Goal: Task Accomplishment & Management: Complete application form

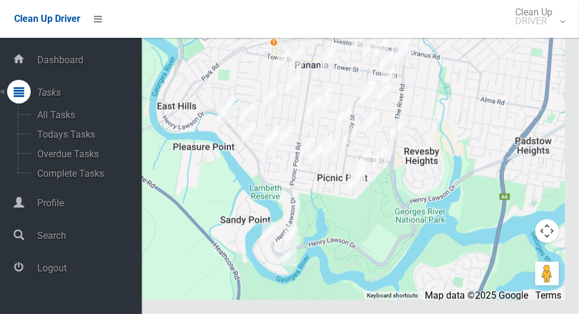
click at [96, 274] on span "Logout" at bounding box center [88, 267] width 108 height 11
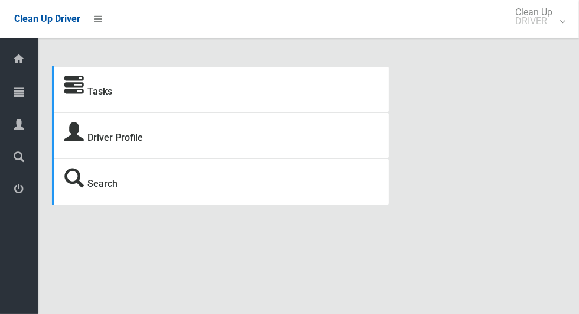
click at [53, 86] on div "Tasks" at bounding box center [221, 89] width 338 height 46
click at [31, 91] on span "Tasks" at bounding box center [30, 92] width 4 height 11
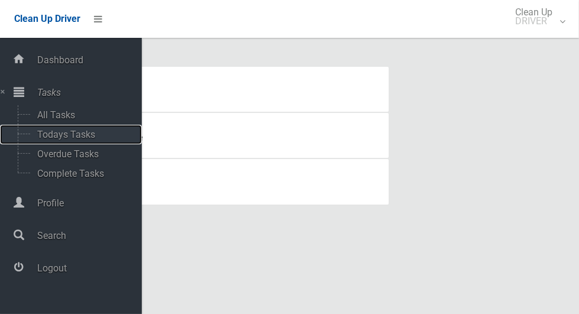
click at [54, 132] on span "Todays Tasks" at bounding box center [83, 134] width 98 height 11
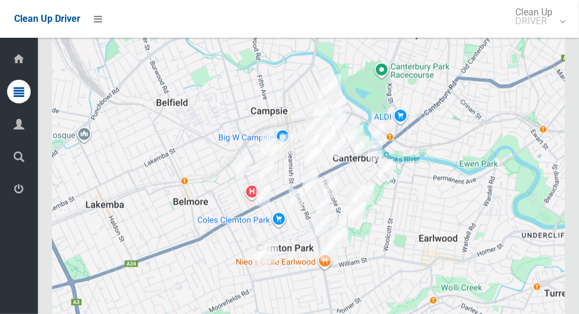
scroll to position [5838, 0]
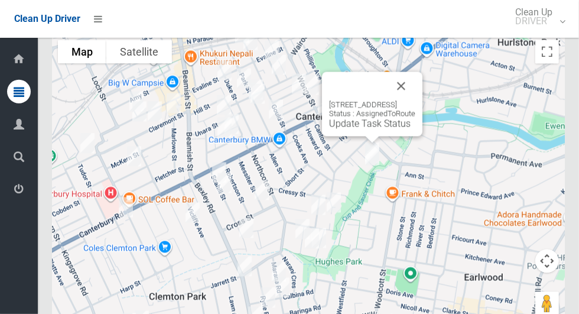
click at [416, 100] on button "Close" at bounding box center [401, 86] width 28 height 28
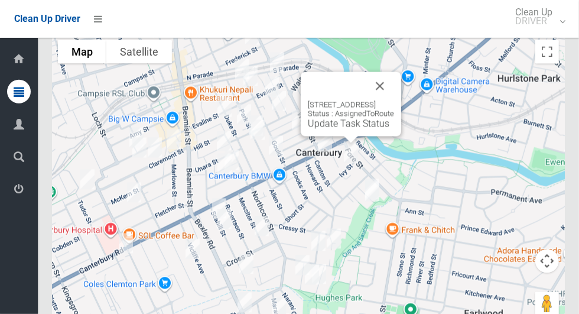
click at [394, 100] on button "Close" at bounding box center [380, 86] width 28 height 28
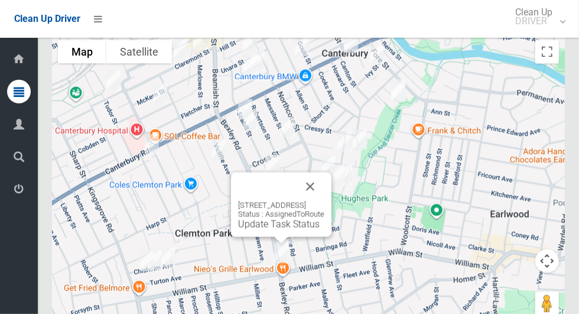
click at [325, 201] on button "Close" at bounding box center [310, 187] width 28 height 28
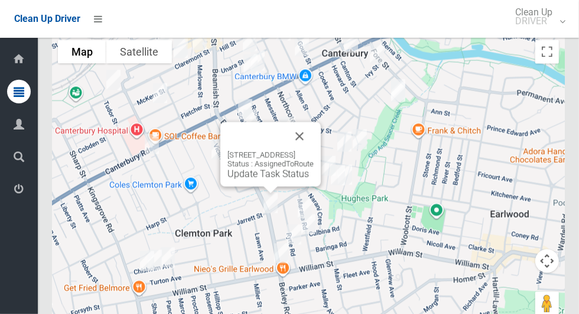
click at [314, 151] on button "Close" at bounding box center [300, 136] width 28 height 28
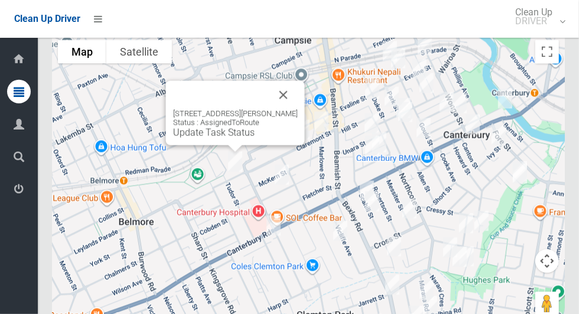
click at [287, 109] on button "Close" at bounding box center [284, 95] width 28 height 28
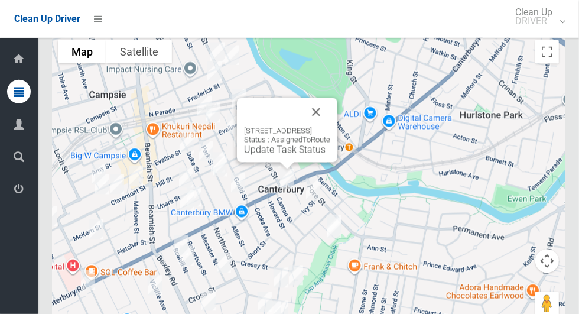
click at [330, 126] on button "Close" at bounding box center [316, 112] width 28 height 28
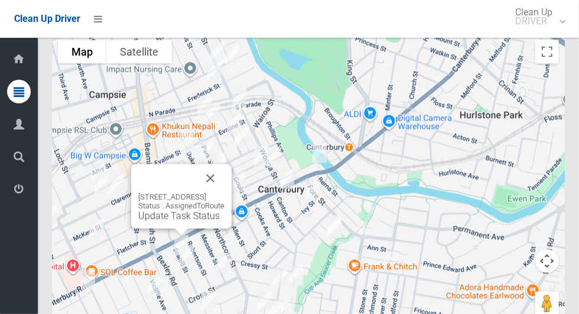
click at [225, 193] on button "Close" at bounding box center [210, 178] width 28 height 28
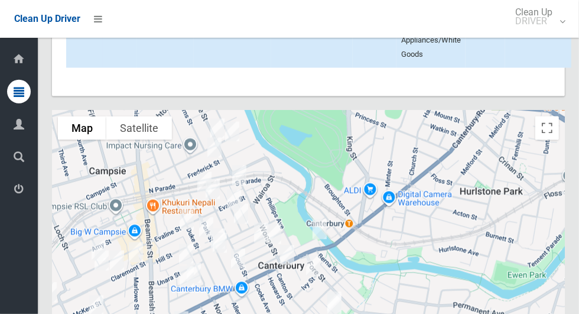
scroll to position [5882, 0]
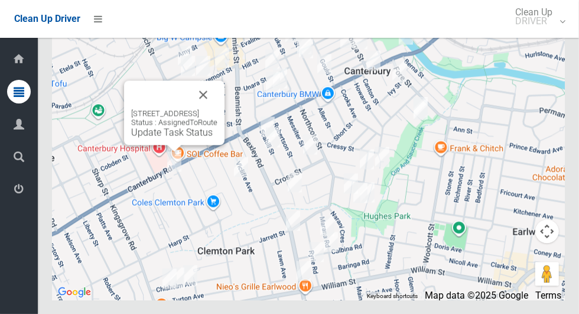
click at [218, 109] on button "Close" at bounding box center [203, 94] width 28 height 28
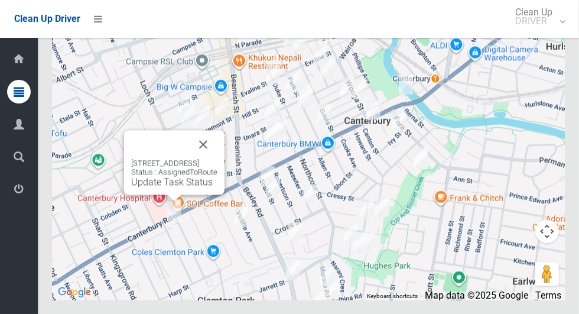
click at [218, 158] on button "Close" at bounding box center [203, 144] width 28 height 28
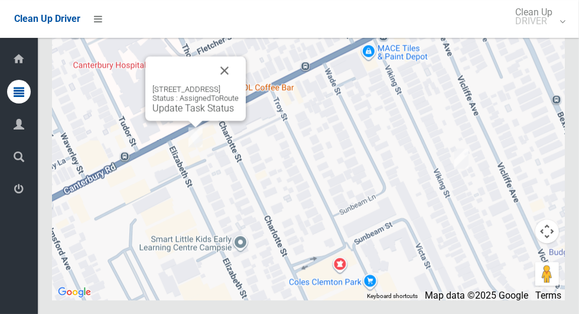
click at [239, 85] on button "Close" at bounding box center [224, 70] width 28 height 28
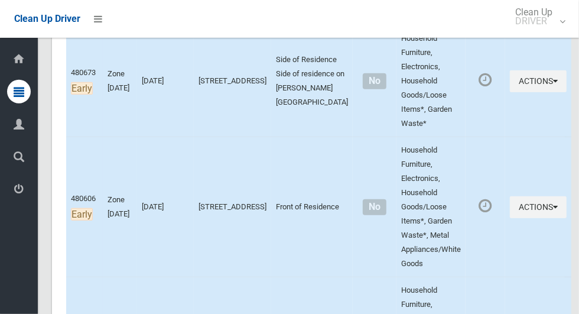
scroll to position [266, 0]
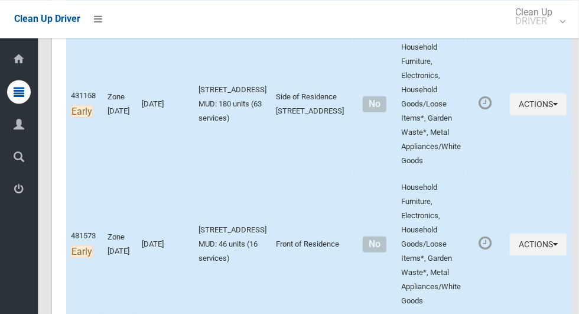
scroll to position [471, 0]
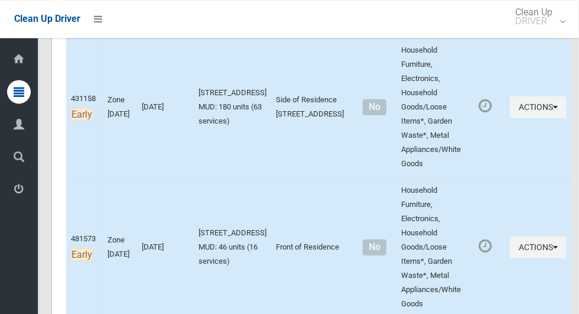
click at [144, 133] on td "[DATE]" at bounding box center [165, 107] width 57 height 140
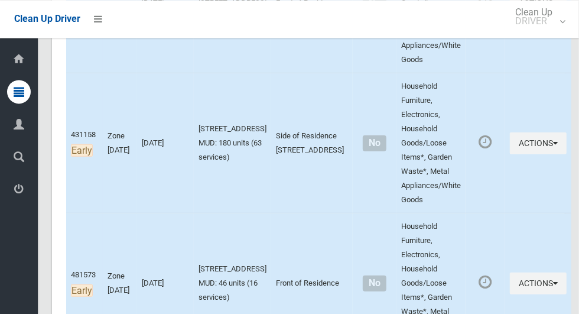
scroll to position [433, 0]
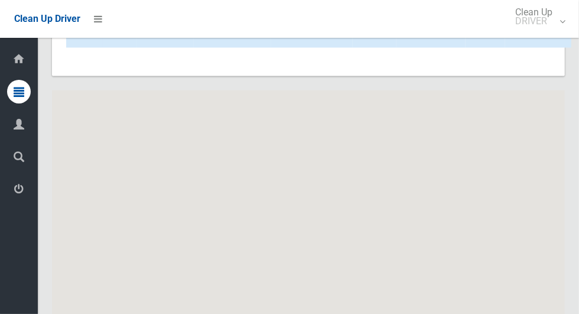
scroll to position [5883, 0]
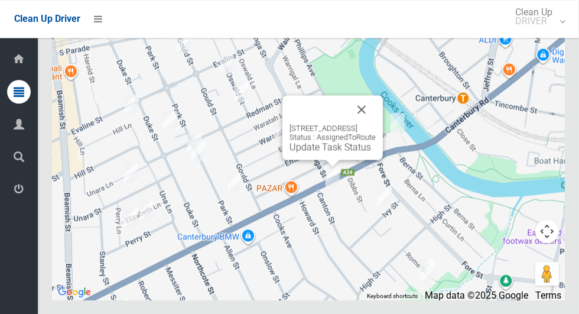
click at [376, 124] on button "Close" at bounding box center [362, 109] width 28 height 28
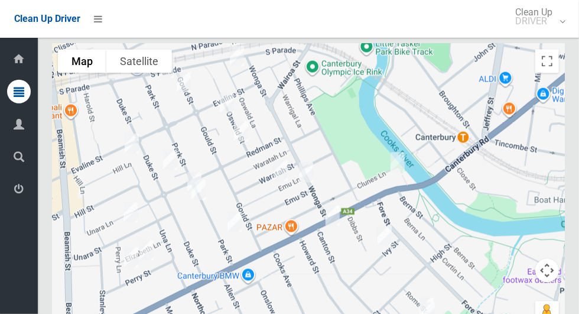
scroll to position [5882, 0]
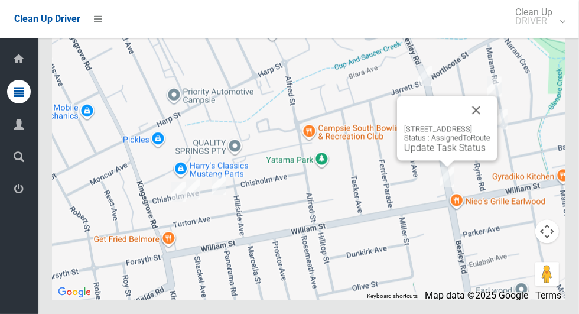
click at [489, 124] on button "Close" at bounding box center [476, 110] width 28 height 28
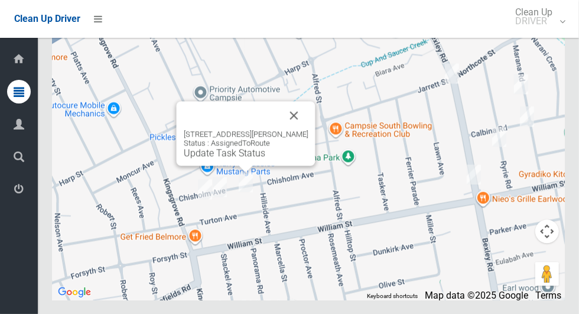
click at [306, 129] on button "Close" at bounding box center [294, 115] width 28 height 28
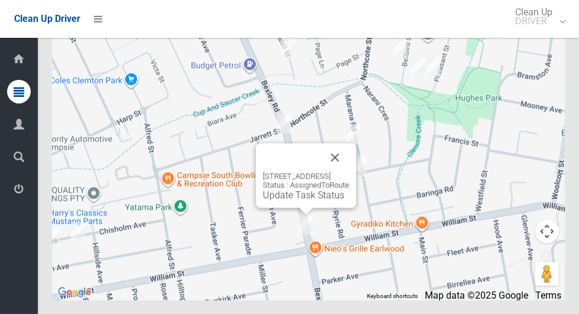
click at [349, 171] on button "Close" at bounding box center [335, 157] width 28 height 28
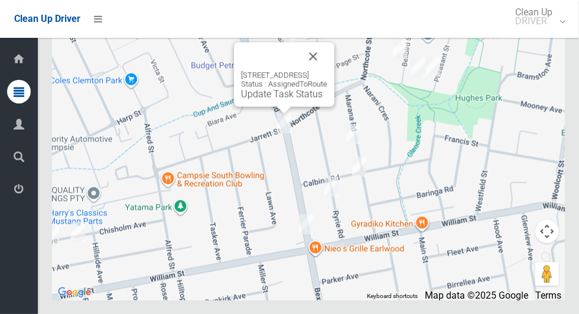
click at [327, 70] on button "Close" at bounding box center [313, 56] width 28 height 28
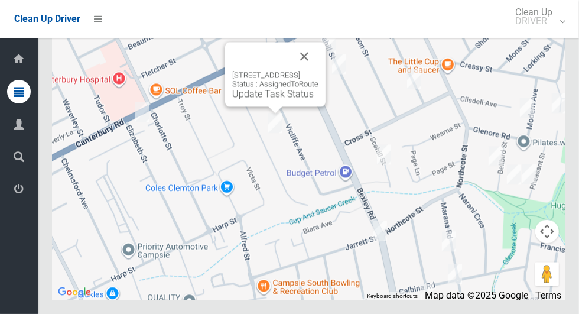
click at [319, 70] on button "Close" at bounding box center [304, 56] width 28 height 28
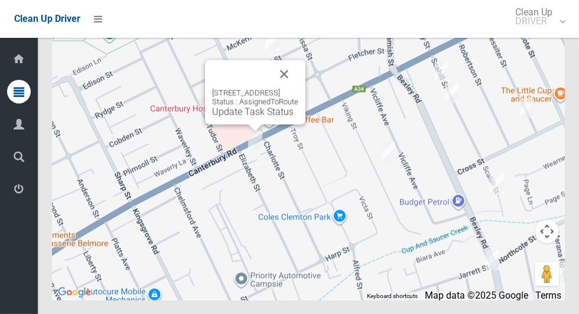
click at [299, 88] on button "Close" at bounding box center [284, 74] width 28 height 28
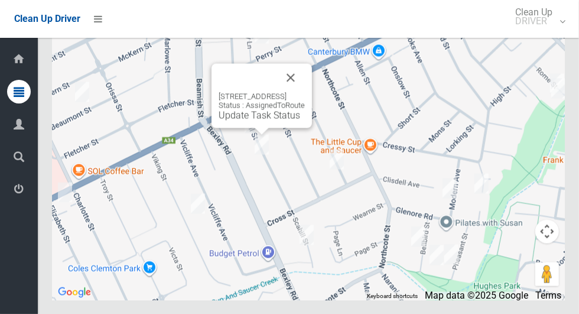
click at [305, 92] on button "Close" at bounding box center [291, 77] width 28 height 28
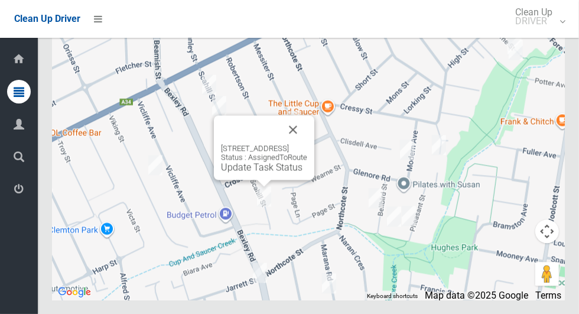
scroll to position [5877, 0]
click at [307, 144] on button "Close" at bounding box center [293, 129] width 28 height 28
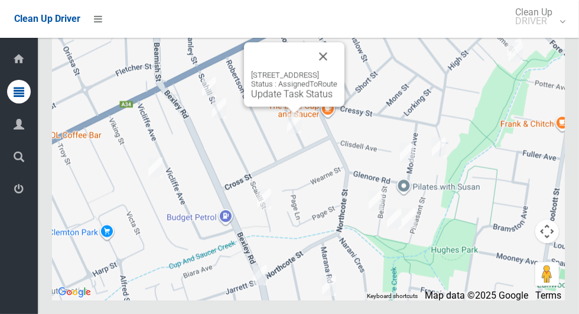
click at [338, 70] on button "Close" at bounding box center [323, 56] width 28 height 28
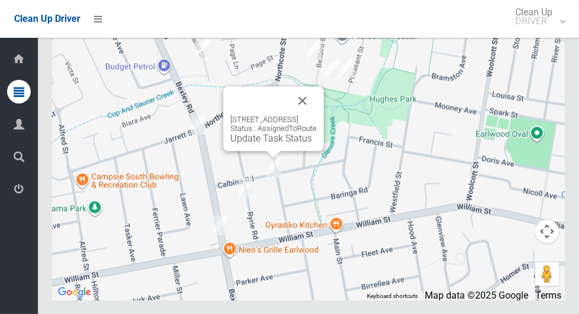
click at [317, 115] on button "Close" at bounding box center [302, 100] width 28 height 28
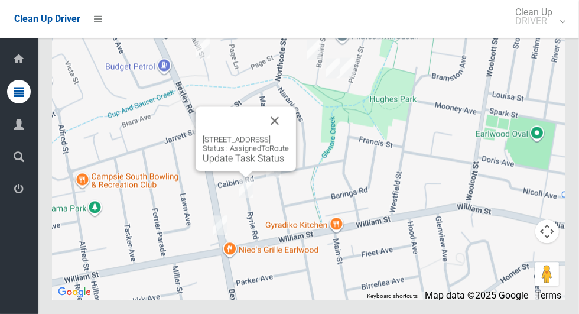
click at [289, 135] on button "Close" at bounding box center [275, 120] width 28 height 28
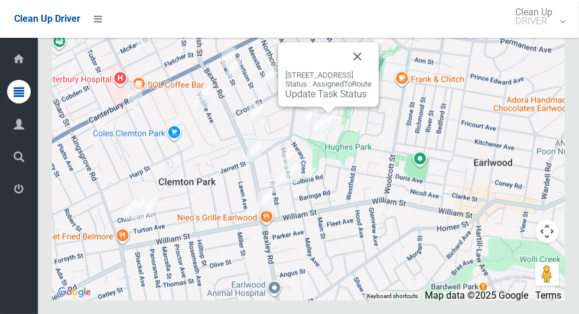
click at [372, 70] on button "Close" at bounding box center [357, 56] width 28 height 28
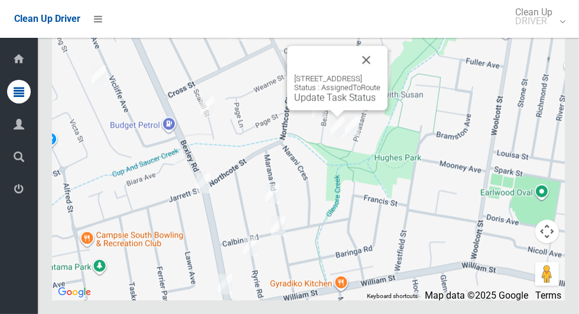
click at [381, 74] on button "Close" at bounding box center [366, 60] width 28 height 28
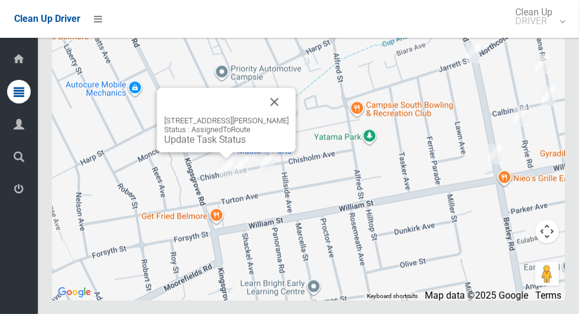
click at [167, 152] on div "7 Chisholm Avenue, CLEMTON PARK NSW 2206 Status : AssignedToRoute Update Task S…" at bounding box center [226, 119] width 139 height 64
click at [171, 152] on div "7 Chisholm Avenue, CLEMTON PARK NSW 2206 Status : AssignedToRoute Update Task S…" at bounding box center [226, 119] width 139 height 64
click at [176, 145] on link "Update Task Status" at bounding box center [205, 139] width 82 height 11
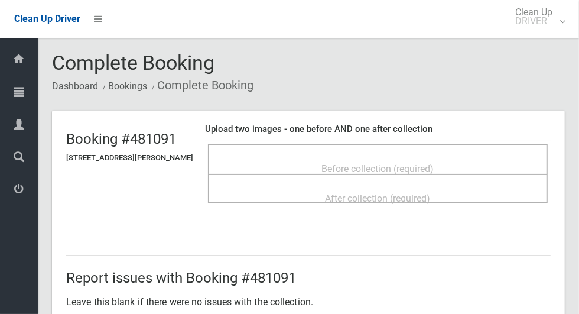
click at [533, 169] on div "Before collection (required)" at bounding box center [378, 168] width 314 height 22
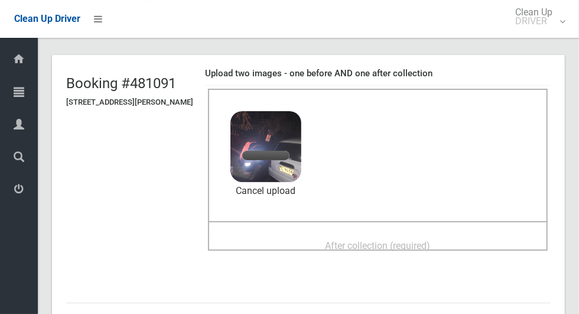
scroll to position [56, 0]
click at [468, 238] on div "After collection (required)" at bounding box center [378, 245] width 314 height 22
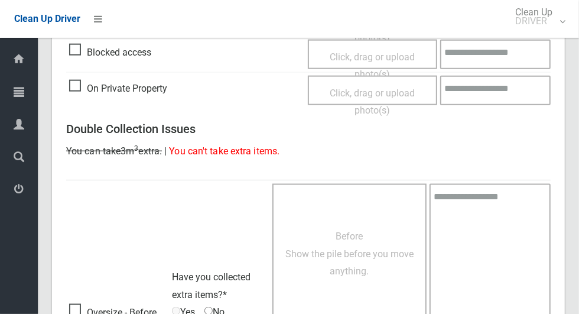
scroll to position [967, 0]
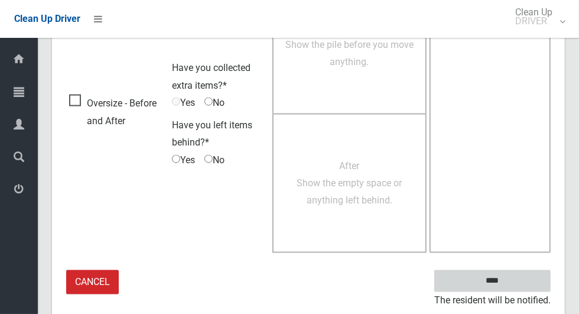
click at [533, 277] on input "****" at bounding box center [492, 281] width 116 height 22
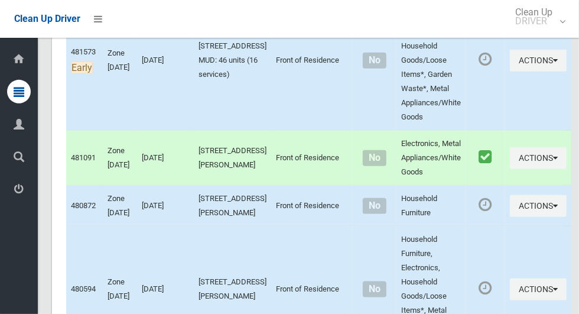
scroll to position [659, 0]
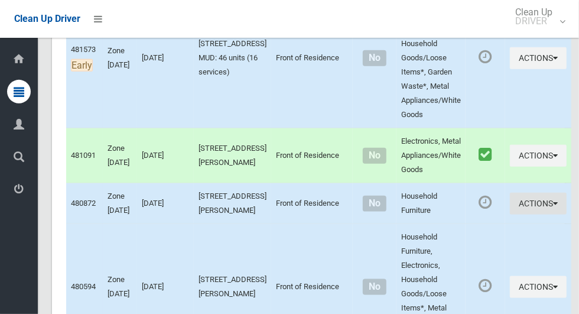
click at [553, 207] on icon "button" at bounding box center [555, 203] width 5 height 8
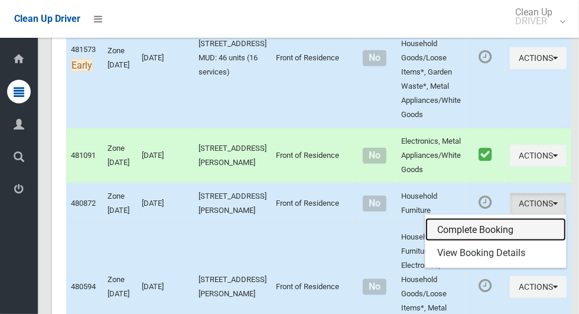
click at [492, 242] on link "Complete Booking" at bounding box center [496, 230] width 141 height 24
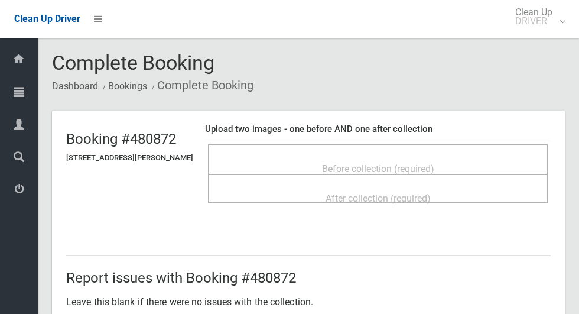
click at [524, 157] on div "Before collection (required)" at bounding box center [378, 168] width 314 height 22
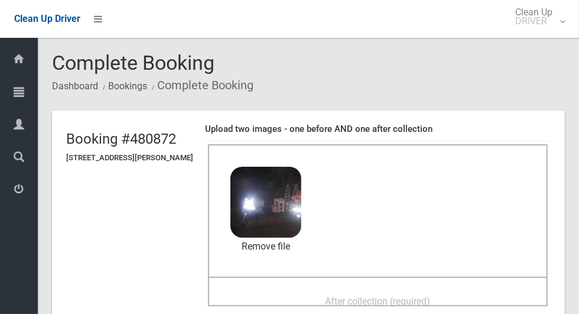
click at [384, 297] on span "After collection (required)" at bounding box center [378, 301] width 105 height 11
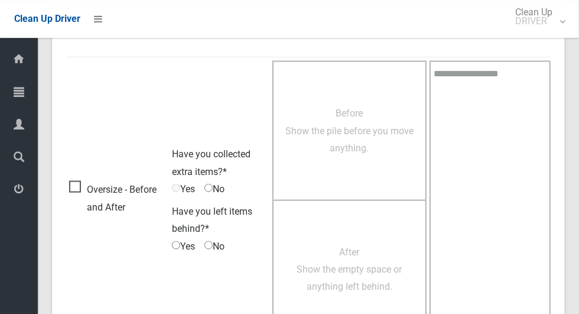
scroll to position [967, 0]
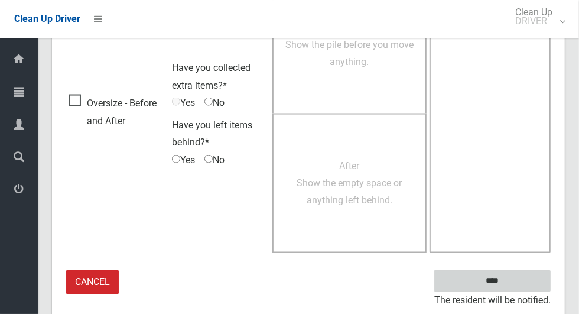
click at [534, 278] on input "****" at bounding box center [492, 281] width 116 height 22
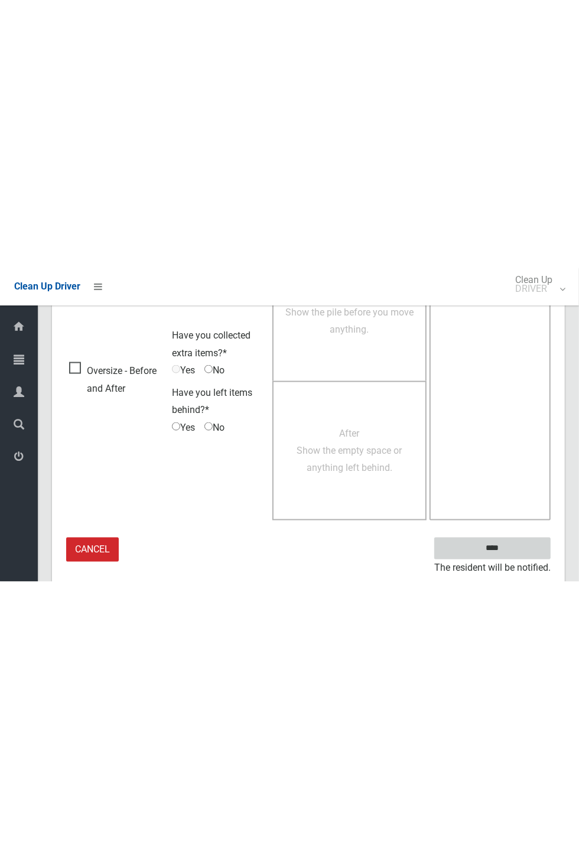
scroll to position [465, 0]
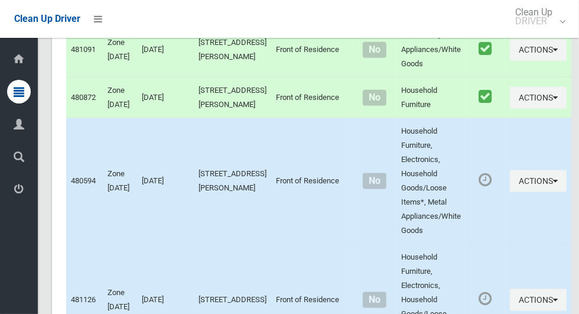
scroll to position [769, 0]
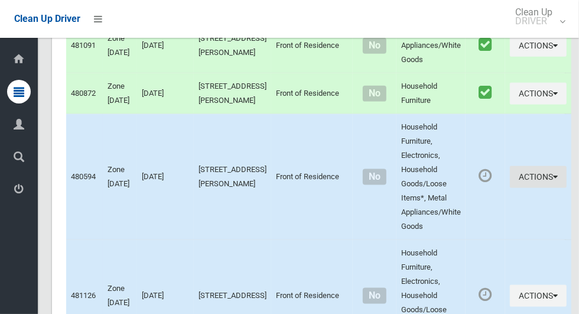
click at [553, 181] on icon "button" at bounding box center [555, 177] width 5 height 8
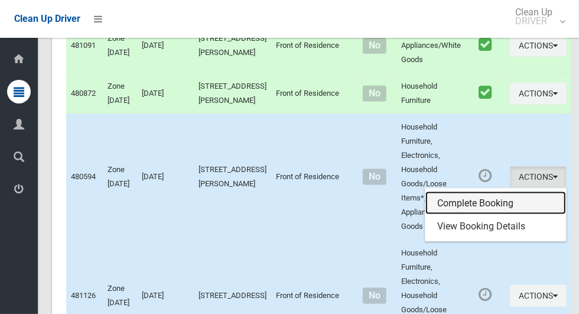
click at [517, 215] on link "Complete Booking" at bounding box center [496, 204] width 141 height 24
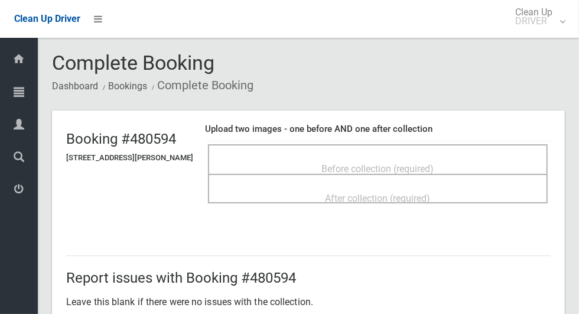
click at [352, 167] on span "Before collection (required)" at bounding box center [378, 168] width 112 height 11
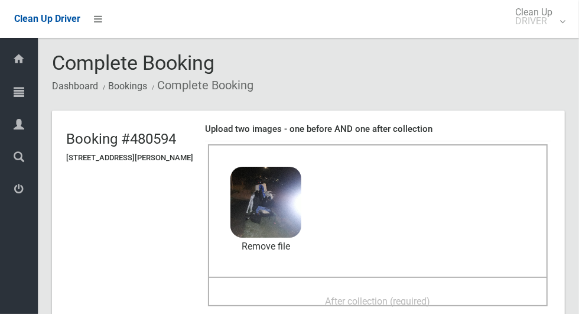
click at [431, 296] on span "After collection (required)" at bounding box center [378, 301] width 105 height 11
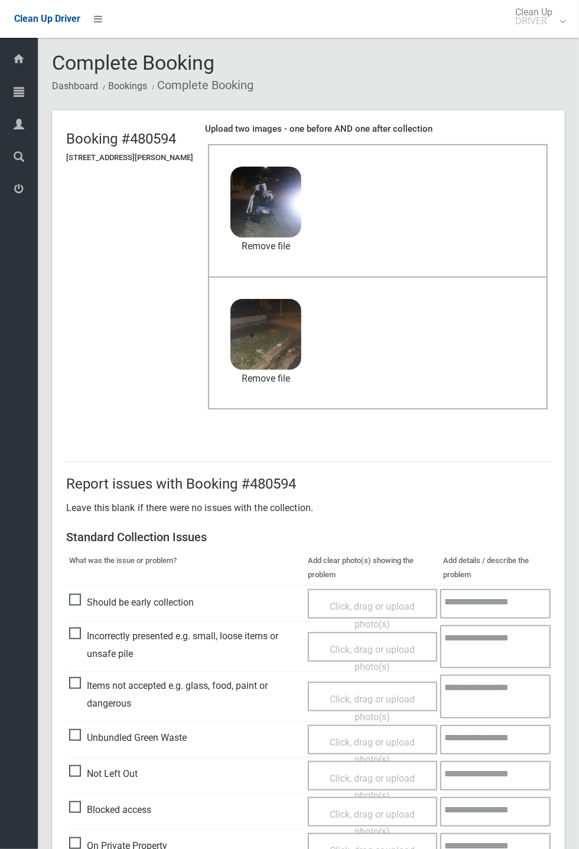
scroll to position [410, 0]
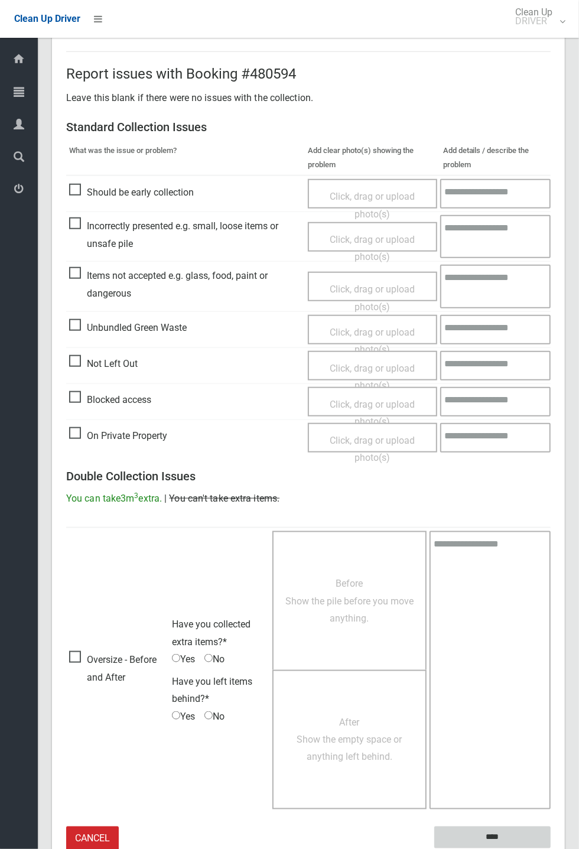
click at [551, 313] on input "****" at bounding box center [492, 838] width 116 height 22
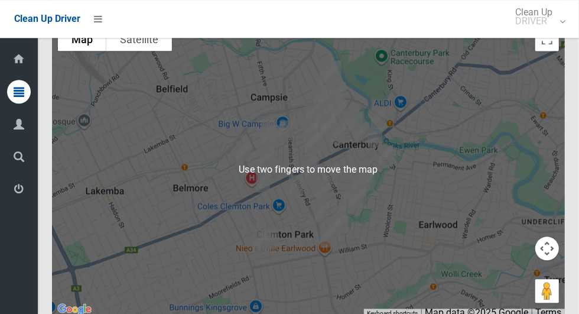
scroll to position [5853, 0]
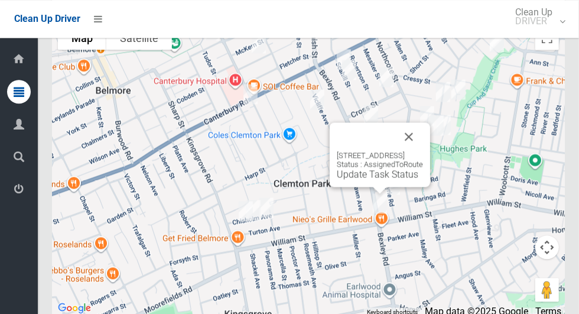
click at [423, 151] on button "Close" at bounding box center [409, 136] width 28 height 28
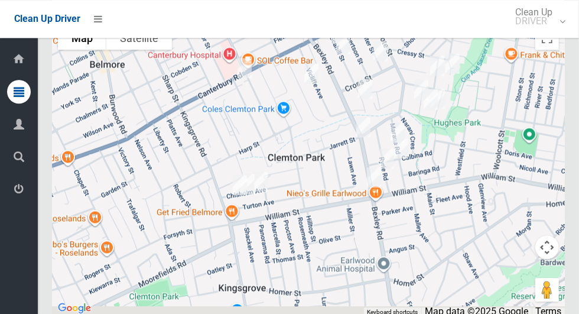
click at [398, 240] on div at bounding box center [308, 168] width 513 height 296
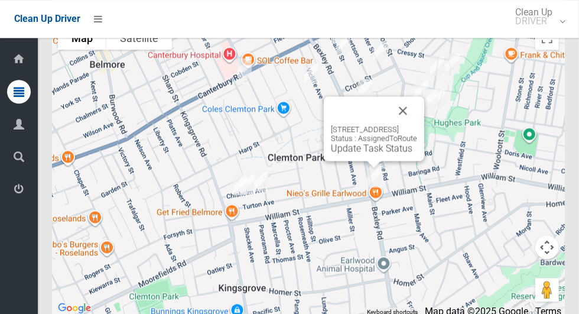
click at [417, 125] on button "Close" at bounding box center [403, 110] width 28 height 28
click at [364, 161] on div "153 Bexley Road, EARLWOOD NSW 2206 Status : AssignedToRoute Update Task Status" at bounding box center [374, 128] width 100 height 64
click at [372, 154] on link "Update Task Status" at bounding box center [372, 147] width 82 height 11
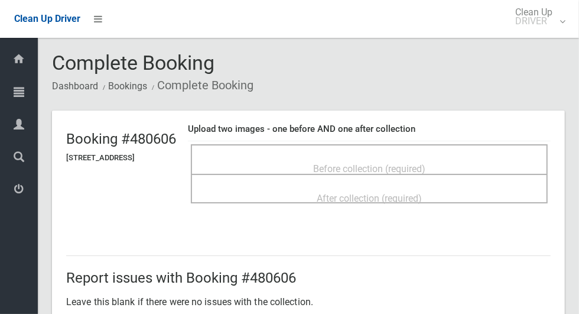
click at [453, 161] on div "Before collection (required)" at bounding box center [369, 168] width 331 height 22
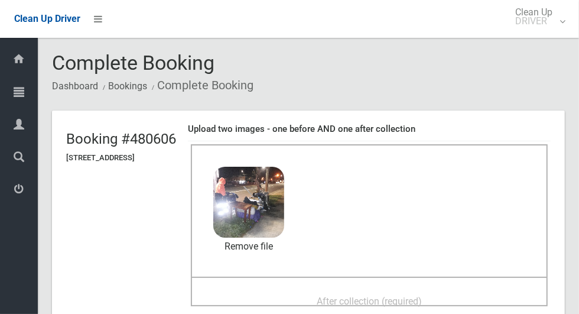
click at [359, 296] on span "After collection (required)" at bounding box center [369, 301] width 105 height 11
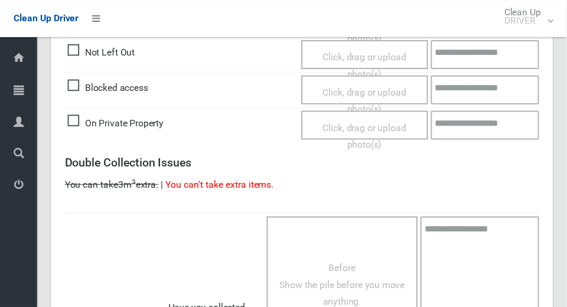
scroll to position [967, 0]
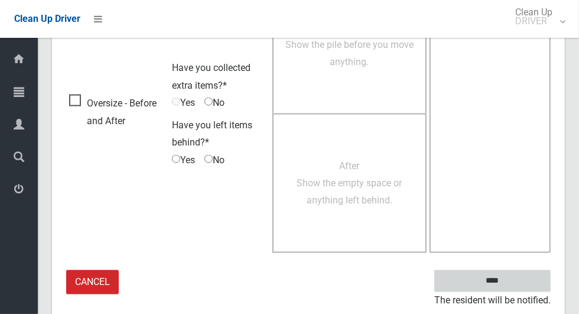
click at [541, 281] on input "****" at bounding box center [492, 281] width 116 height 22
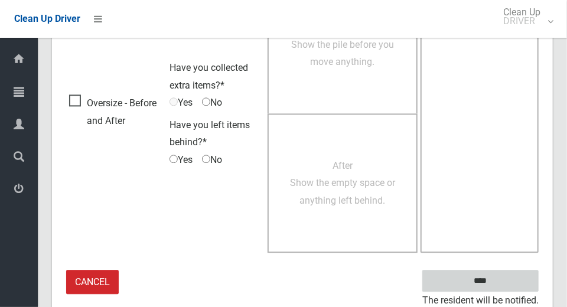
click at [505, 285] on input "****" at bounding box center [481, 281] width 116 height 22
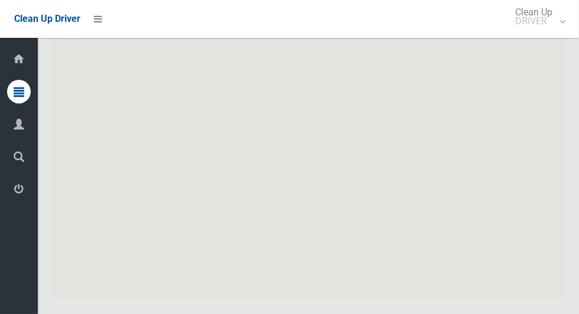
scroll to position [5882, 0]
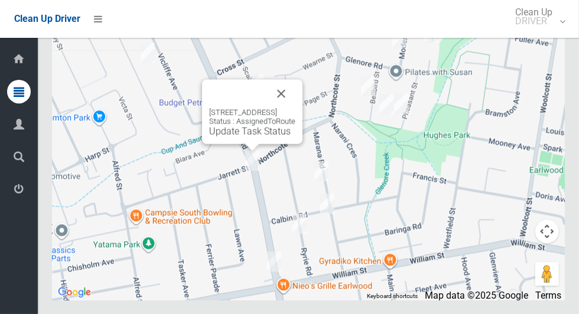
click at [296, 108] on button "Close" at bounding box center [281, 93] width 28 height 28
click at [255, 137] on link "Update Task Status" at bounding box center [250, 130] width 82 height 11
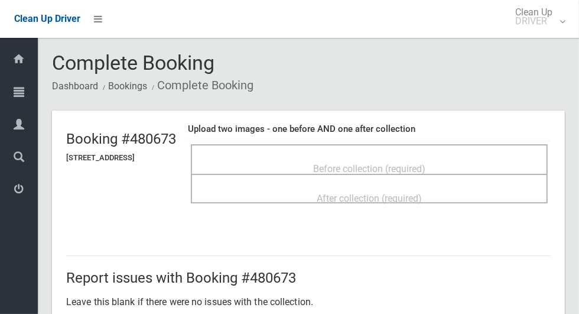
scroll to position [4, 0]
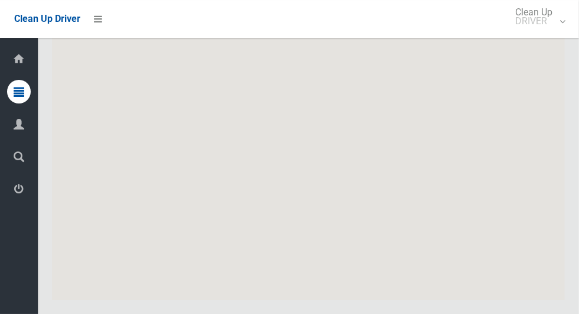
scroll to position [5880, 0]
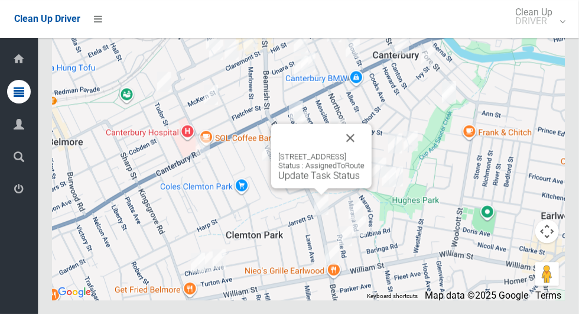
click at [317, 188] on div "[STREET_ADDRESS] Status : AssignedToRoute Update Task Status" at bounding box center [321, 156] width 100 height 64
click at [311, 181] on link "Update Task Status" at bounding box center [319, 175] width 82 height 11
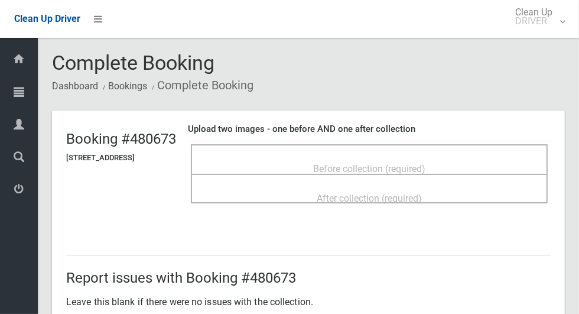
click at [416, 163] on span "Before collection (required)" at bounding box center [369, 168] width 112 height 11
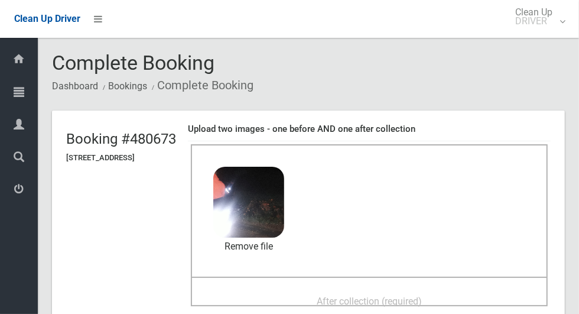
click at [473, 293] on div "After collection (required)" at bounding box center [369, 301] width 331 height 22
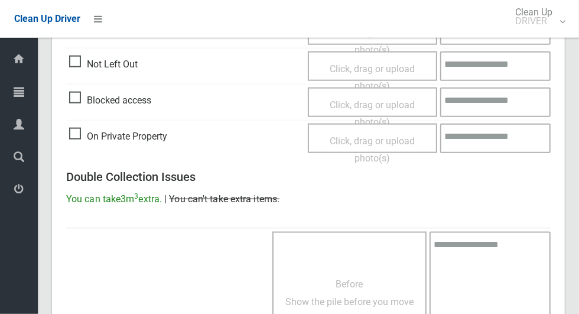
scroll to position [967, 0]
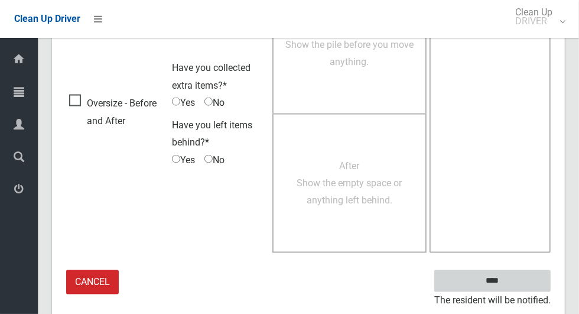
click at [519, 277] on input "****" at bounding box center [492, 281] width 116 height 22
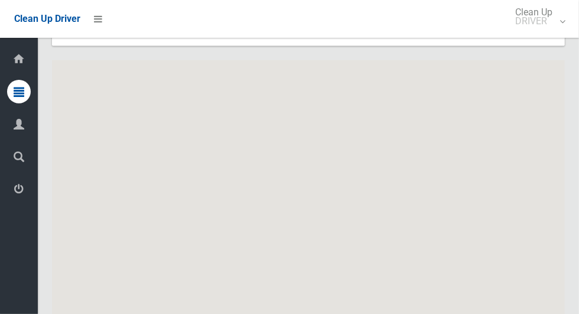
scroll to position [5882, 0]
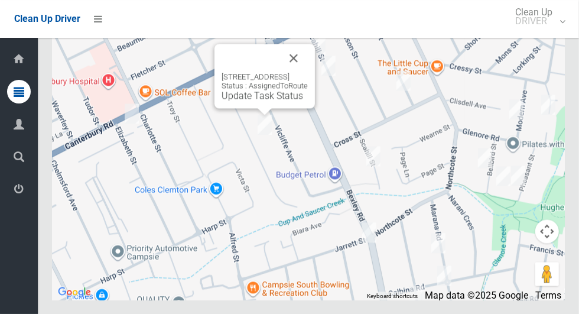
click at [308, 72] on button "Close" at bounding box center [294, 58] width 28 height 28
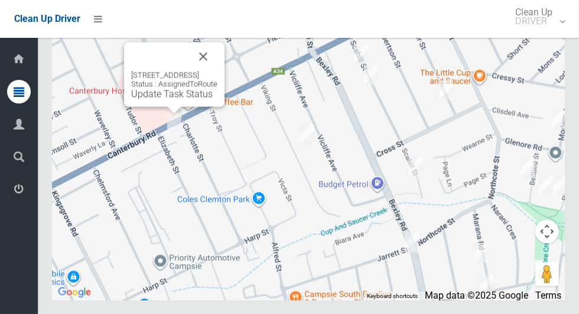
click at [218, 70] on button "Close" at bounding box center [203, 56] width 28 height 28
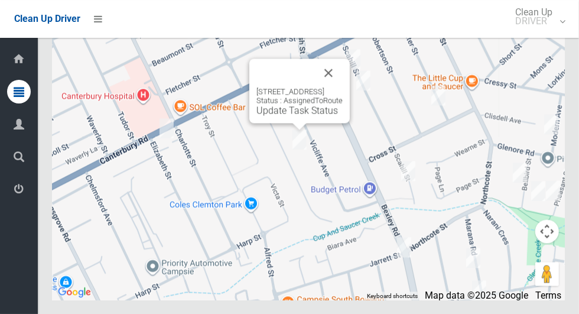
click at [343, 87] on button "Close" at bounding box center [328, 73] width 28 height 28
click at [301, 123] on div "42 Viking Street, CAMPSIE NSW 2194 Status : AssignedToRoute Update Task Status" at bounding box center [299, 91] width 100 height 64
click at [277, 116] on link "Update Task Status" at bounding box center [298, 110] width 82 height 11
click at [285, 123] on div "42 Viking Street, CAMPSIE NSW 2194 Status : AssignedToRoute Update Task Status" at bounding box center [299, 91] width 100 height 64
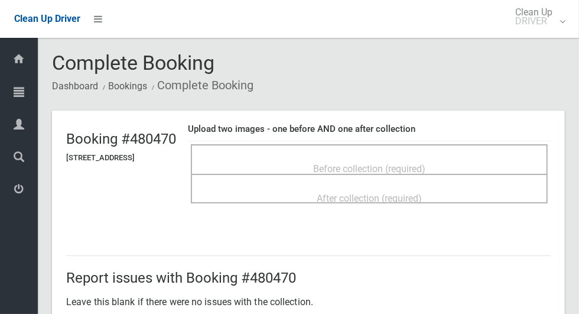
click at [424, 171] on span "Before collection (required)" at bounding box center [369, 168] width 112 height 11
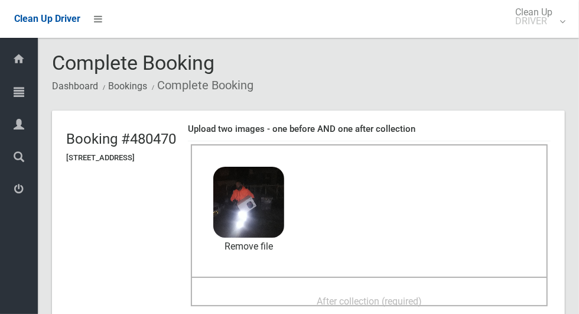
click at [362, 296] on span "After collection (required)" at bounding box center [369, 301] width 105 height 11
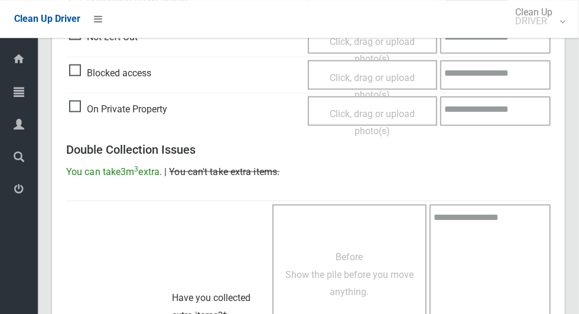
scroll to position [967, 0]
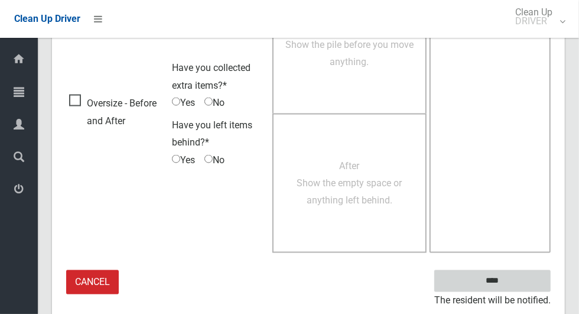
click at [532, 283] on input "****" at bounding box center [492, 281] width 116 height 22
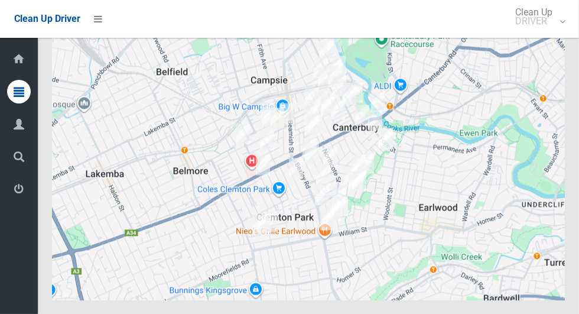
scroll to position [5882, 0]
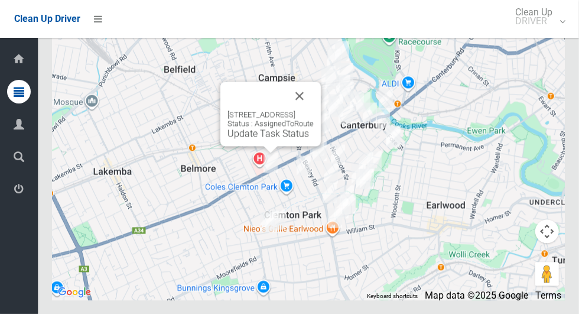
click at [252, 146] on div "[STREET_ADDRESS] Status : AssignedToRoute Update Task Status" at bounding box center [270, 114] width 100 height 64
click at [241, 146] on div "[STREET_ADDRESS] Status : AssignedToRoute Update Task Status" at bounding box center [270, 114] width 100 height 64
click at [251, 146] on div "532-536 Canterbury Road, CAMPSIE NSW 2194 Status : AssignedToRoute Update Task …" at bounding box center [270, 114] width 100 height 64
click at [256, 139] on link "Update Task Status" at bounding box center [269, 133] width 82 height 11
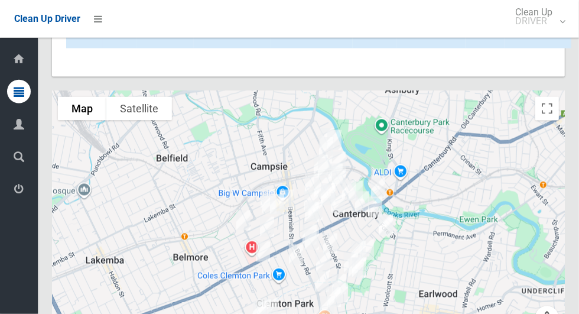
scroll to position [5882, 0]
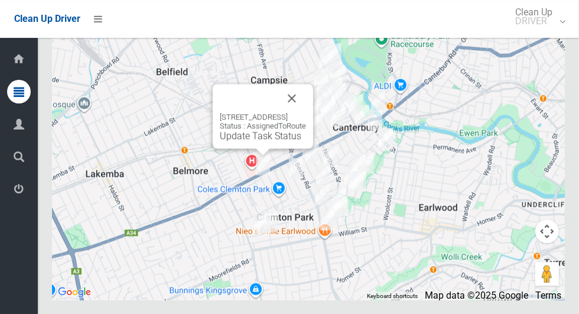
click at [241, 148] on div "532-536 Canterbury Road, CAMPSIE NSW 2194 Status : AssignedToRoute Update Task …" at bounding box center [263, 116] width 100 height 64
click at [250, 141] on link "Update Task Status" at bounding box center [261, 135] width 82 height 11
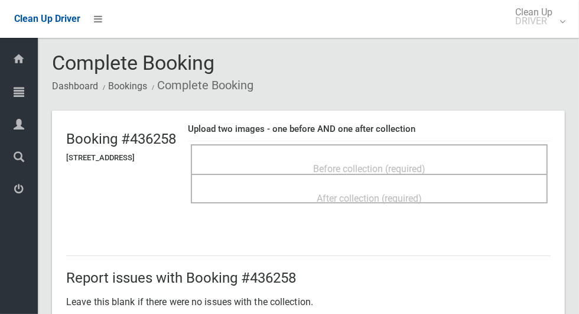
click at [495, 157] on div "Before collection (required)" at bounding box center [369, 168] width 331 height 22
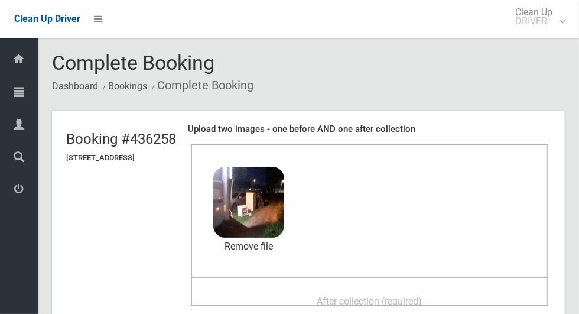
click at [467, 293] on div "After collection (required)" at bounding box center [369, 301] width 331 height 22
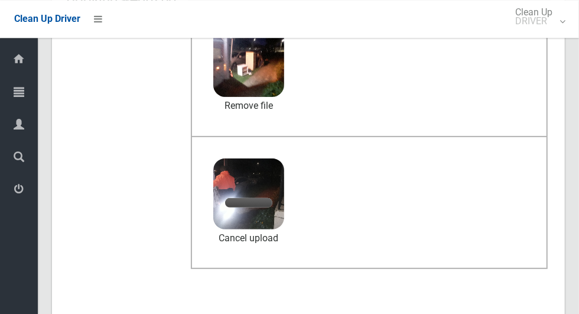
scroll to position [145, 0]
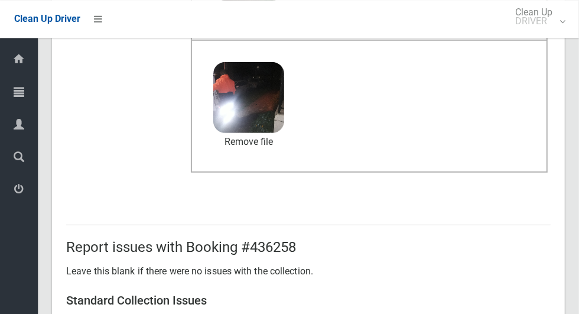
scroll to position [611, 0]
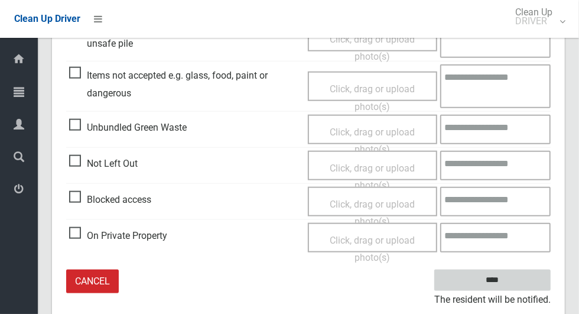
click at [526, 279] on input "****" at bounding box center [492, 281] width 116 height 22
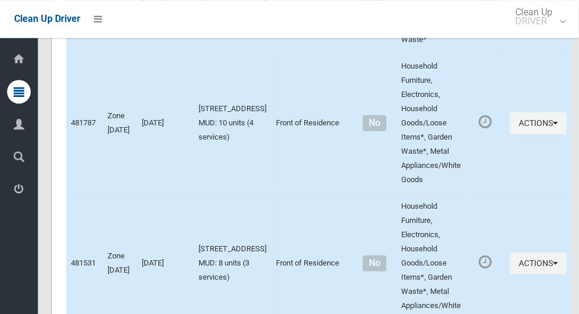
scroll to position [5882, 0]
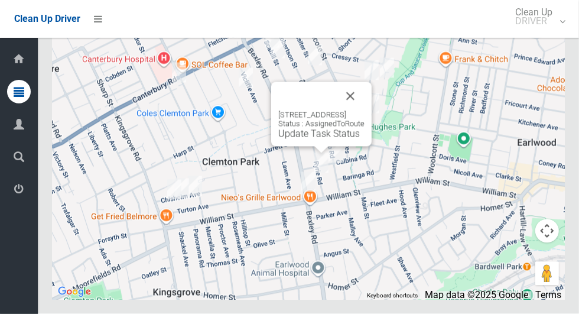
click at [365, 111] on button "Close" at bounding box center [350, 96] width 28 height 28
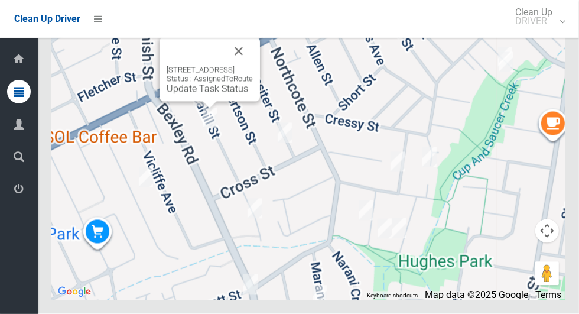
click at [253, 66] on button "Close" at bounding box center [239, 51] width 28 height 28
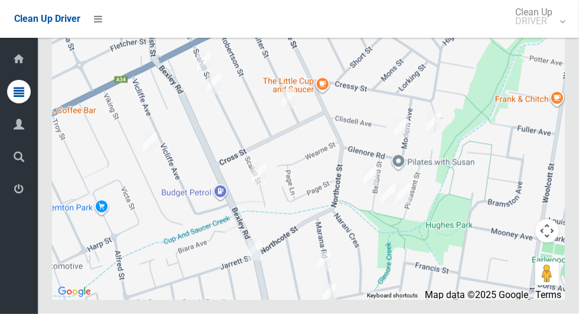
click at [154, 300] on div at bounding box center [308, 152] width 513 height 296
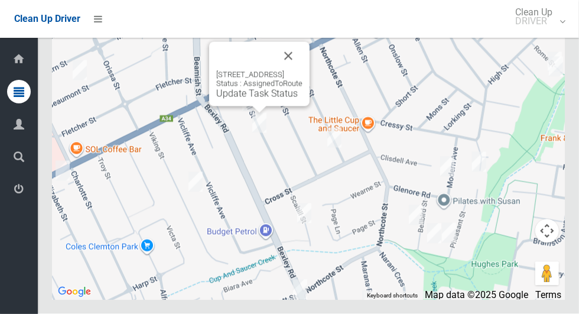
click at [303, 70] on button "Close" at bounding box center [288, 56] width 28 height 28
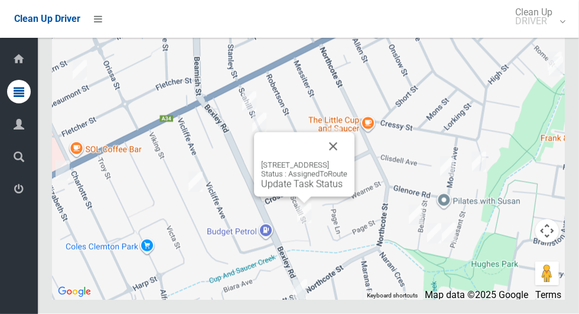
click at [348, 161] on button "Close" at bounding box center [333, 146] width 28 height 28
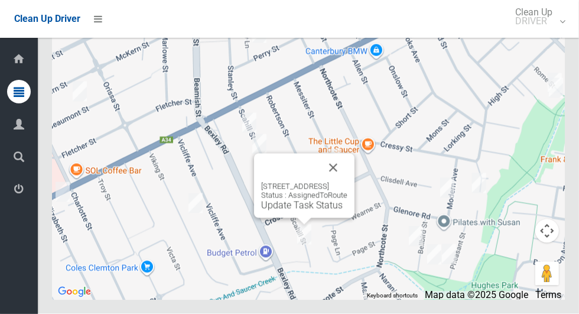
click at [348, 182] on button "Close" at bounding box center [333, 168] width 28 height 28
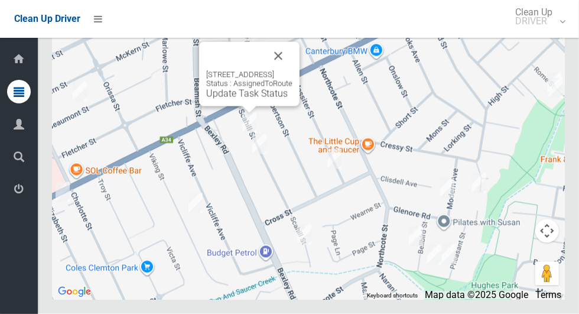
click at [245, 99] on link "Update Task Status" at bounding box center [247, 93] width 82 height 11
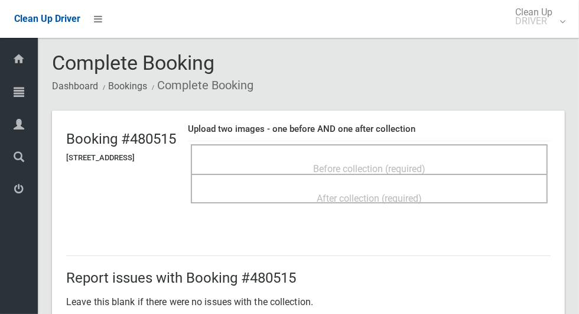
click at [467, 163] on div "Before collection (required)" at bounding box center [369, 168] width 331 height 22
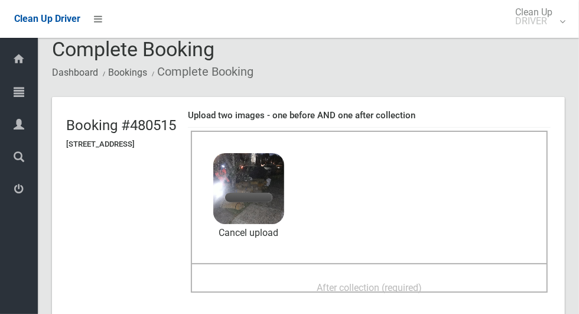
scroll to position [33, 0]
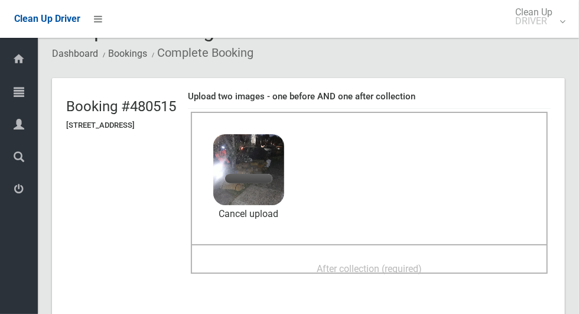
click at [444, 260] on div "After collection (required)" at bounding box center [369, 268] width 331 height 22
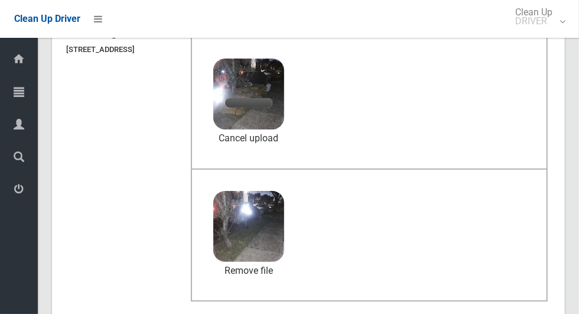
scroll to position [107, 0]
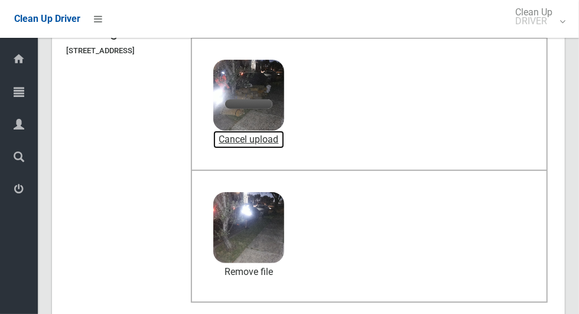
click at [268, 142] on link "Cancel upload" at bounding box center [248, 140] width 71 height 18
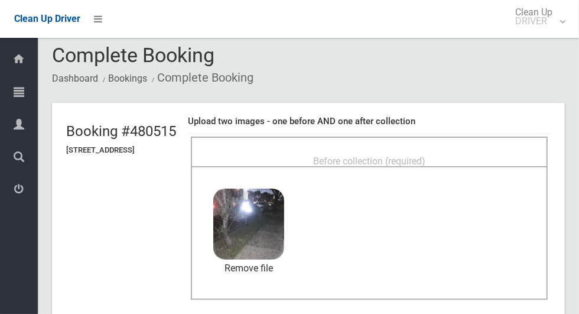
scroll to position [9, 0]
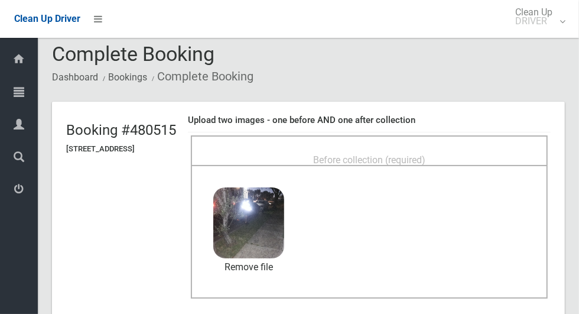
click at [394, 168] on div "After collection (required) 2.8 MB 2025-09-1905.18.424582587552245482020.jpg Ch…" at bounding box center [369, 232] width 357 height 134
click at [452, 154] on div "Before collection (required)" at bounding box center [369, 159] width 331 height 22
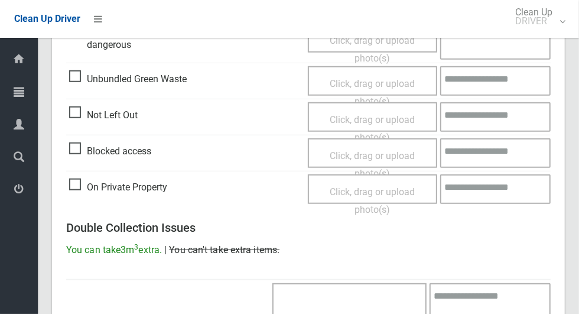
scroll to position [0, 0]
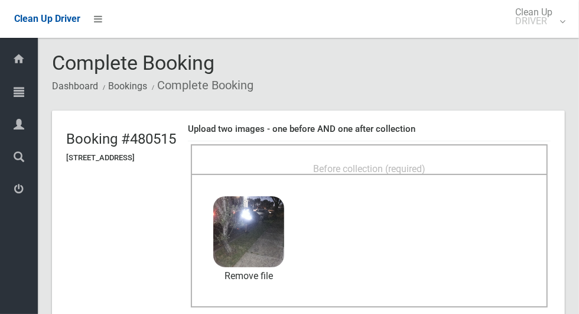
click at [426, 163] on span "Before collection (required)" at bounding box center [369, 168] width 112 height 11
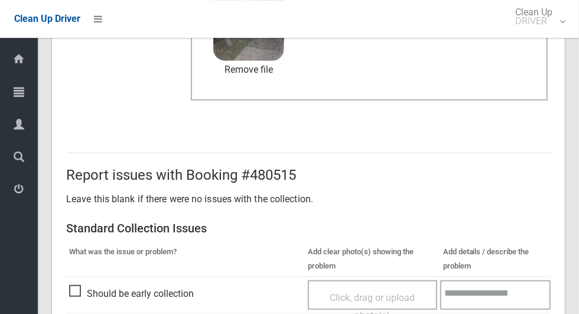
scroll to position [967, 0]
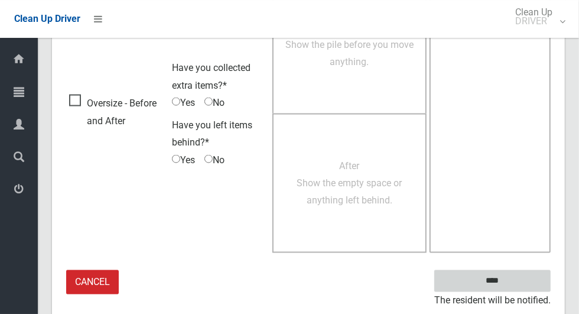
click at [532, 281] on input "****" at bounding box center [492, 281] width 116 height 22
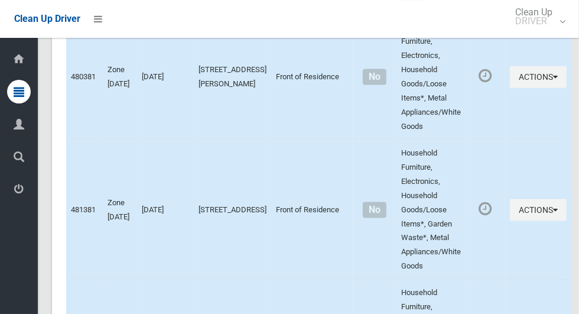
scroll to position [5882, 0]
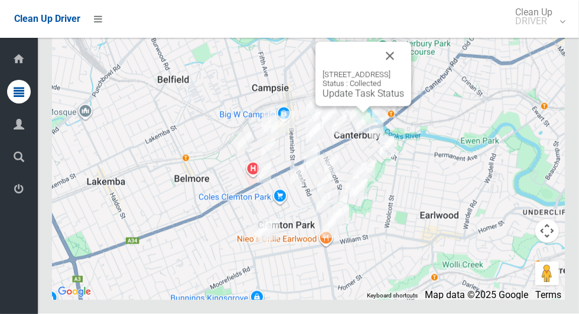
click at [404, 70] on button "Close" at bounding box center [390, 56] width 28 height 28
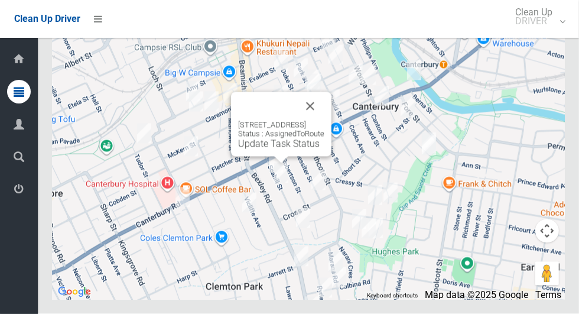
click at [289, 150] on link "Update Task Status" at bounding box center [279, 143] width 82 height 11
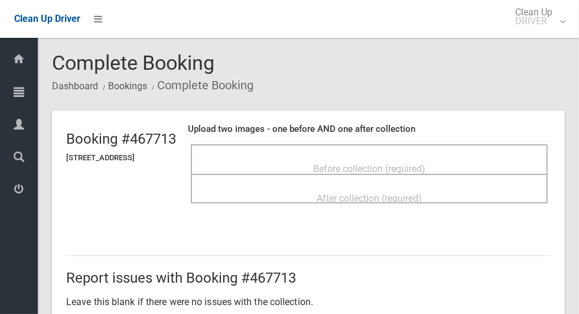
click at [494, 157] on div "Before collection (required)" at bounding box center [369, 168] width 331 height 22
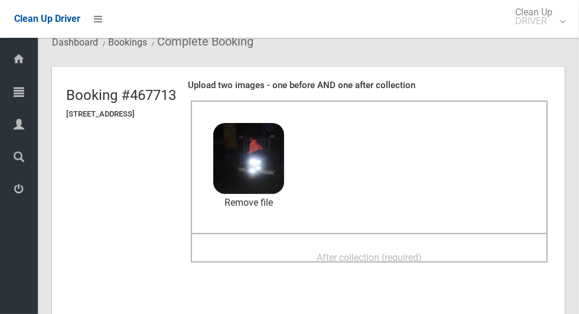
scroll to position [41, 0]
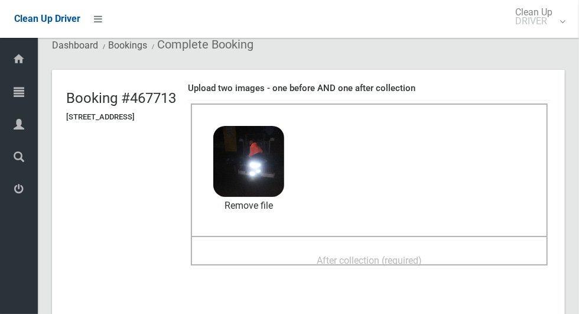
click at [461, 254] on div "After collection (required)" at bounding box center [369, 260] width 331 height 22
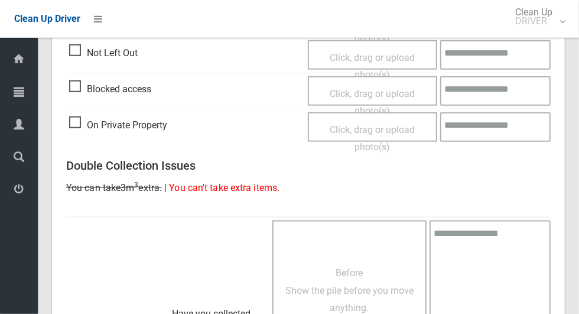
scroll to position [967, 0]
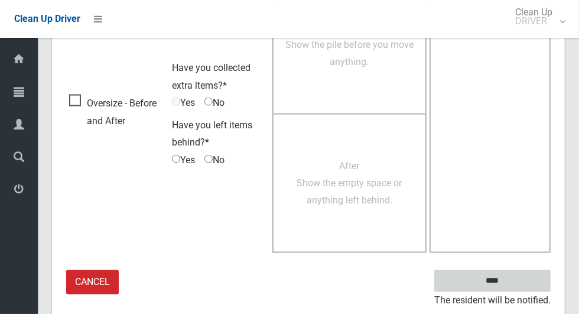
click at [515, 271] on input "****" at bounding box center [492, 281] width 116 height 22
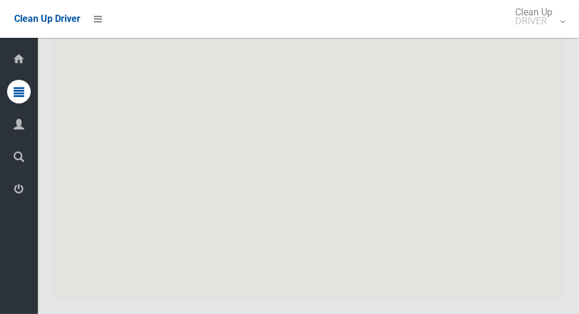
scroll to position [5882, 0]
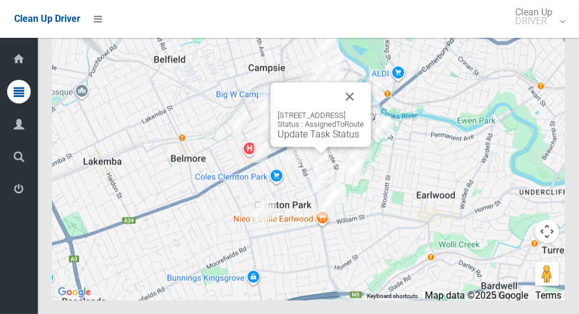
click at [312, 140] on link "Update Task Status" at bounding box center [319, 133] width 82 height 11
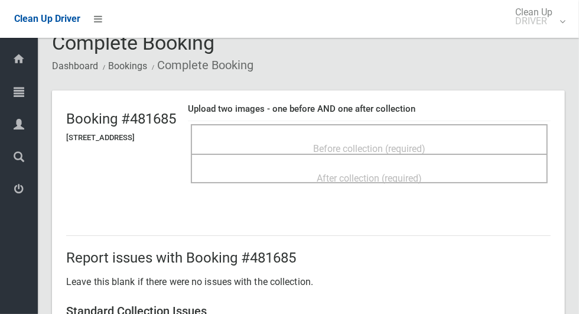
scroll to position [19, 0]
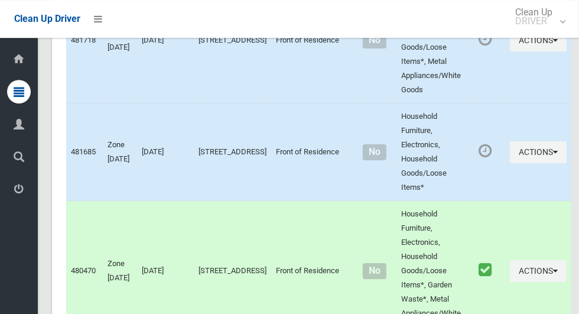
scroll to position [2120, 0]
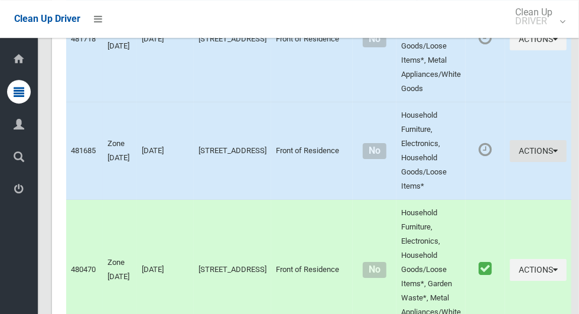
click at [529, 162] on button "Actions" at bounding box center [538, 151] width 57 height 22
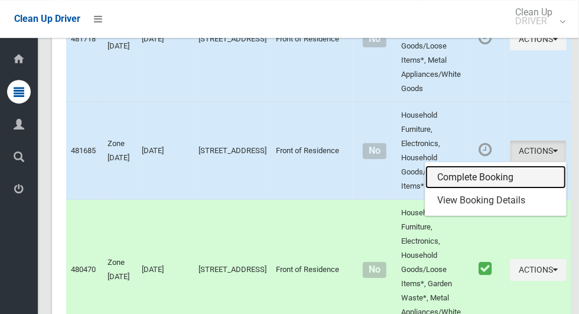
click at [505, 189] on link "Complete Booking" at bounding box center [496, 178] width 141 height 24
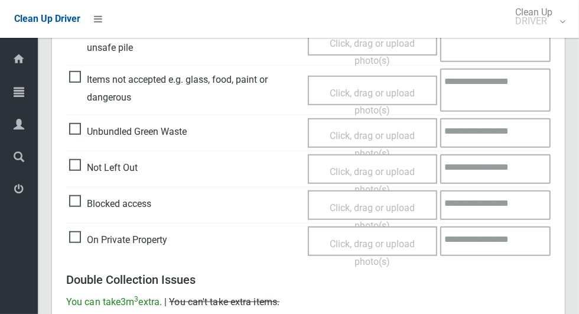
scroll to position [400, 0]
click at [79, 173] on span "Not Left Out" at bounding box center [103, 169] width 69 height 18
click at [372, 170] on span "Click, drag or upload photo(s)" at bounding box center [372, 181] width 85 height 29
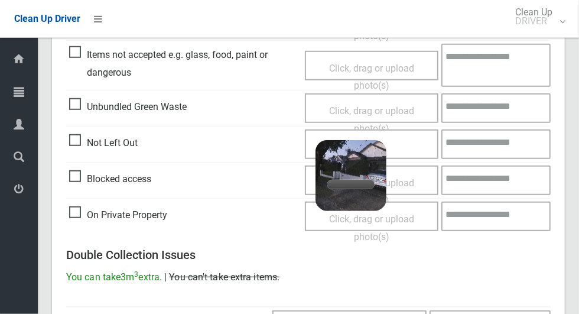
scroll to position [428, 0]
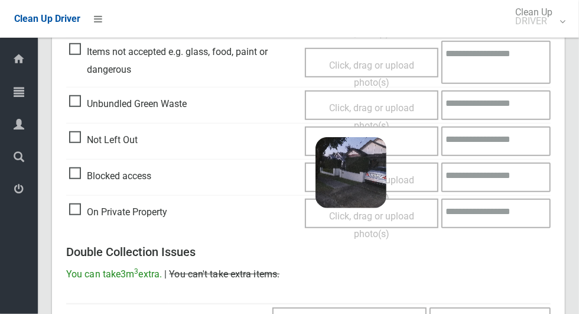
click at [475, 143] on textarea at bounding box center [496, 141] width 109 height 30
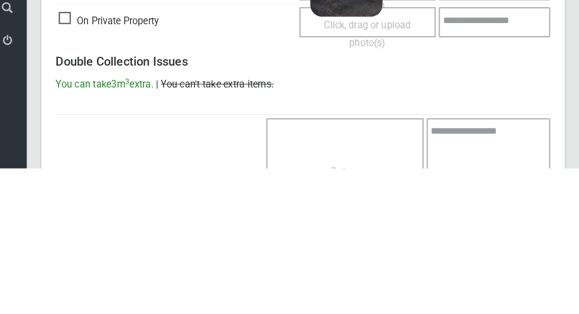
scroll to position [796, 0]
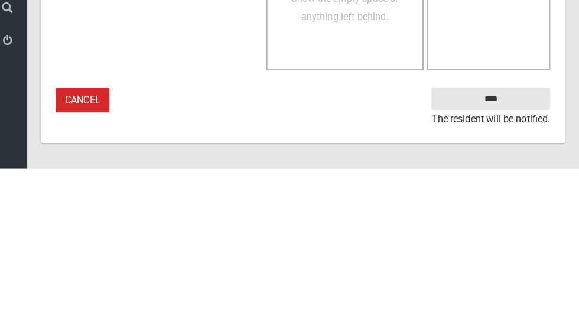
type textarea "**********"
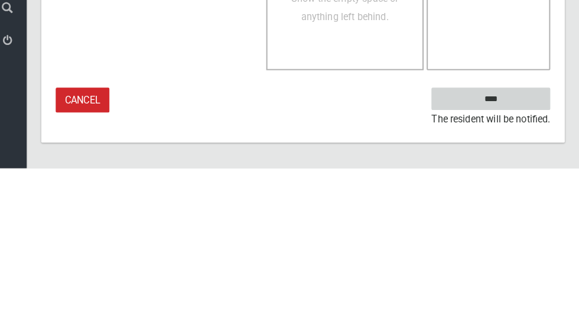
click at [517, 249] on input "****" at bounding box center [492, 246] width 116 height 22
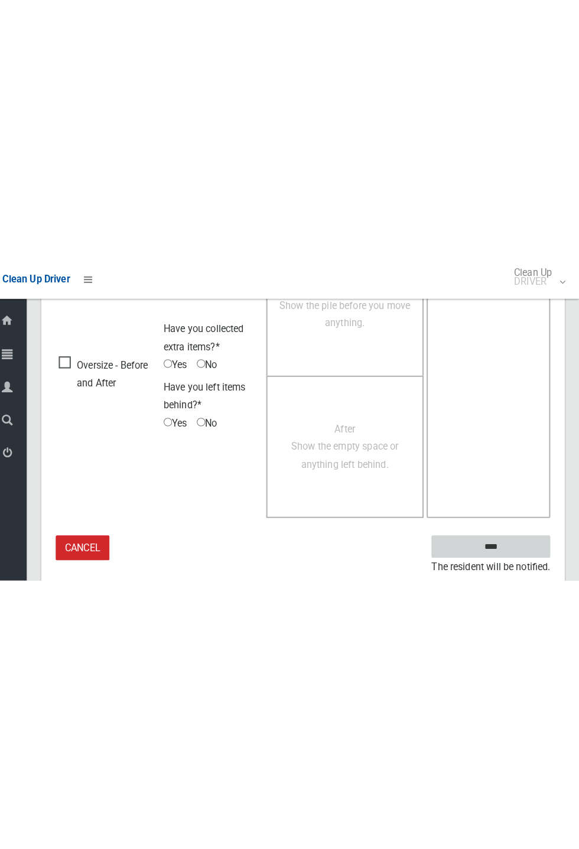
scroll to position [260, 0]
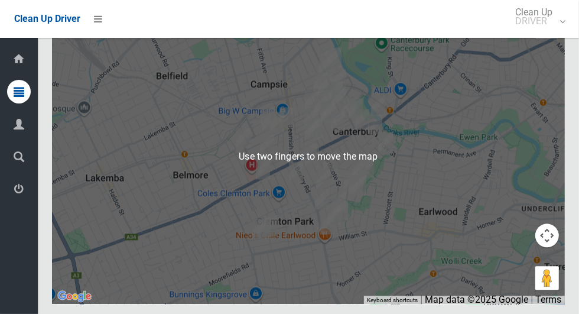
scroll to position [5867, 0]
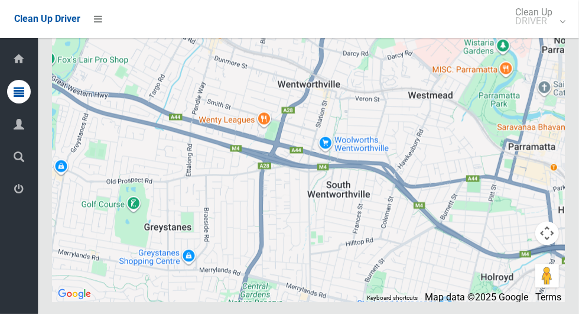
click at [549, 245] on button "Map camera controls" at bounding box center [548, 233] width 24 height 24
click at [546, 245] on button "Map camera controls" at bounding box center [548, 233] width 24 height 24
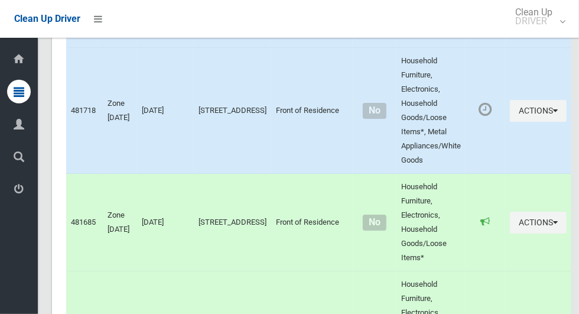
scroll to position [2044, 0]
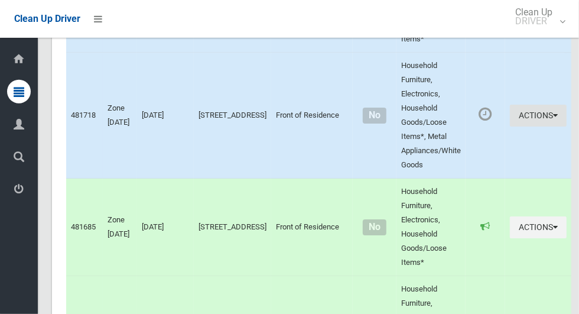
click at [535, 126] on button "Actions" at bounding box center [538, 116] width 57 height 22
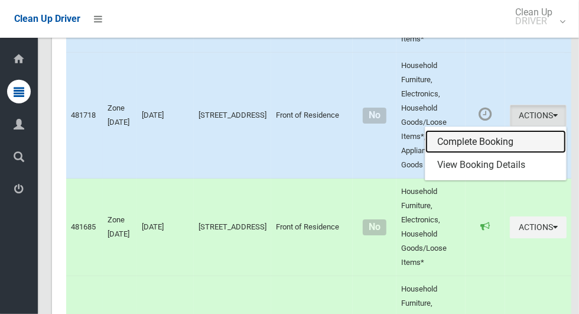
click at [492, 154] on link "Complete Booking" at bounding box center [496, 142] width 141 height 24
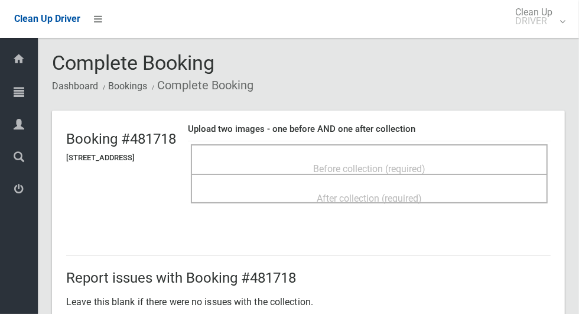
click at [484, 168] on div "Before collection (required)" at bounding box center [369, 168] width 331 height 22
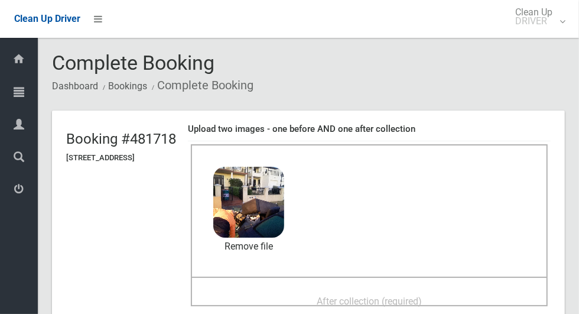
click at [394, 296] on span "After collection (required)" at bounding box center [369, 301] width 105 height 11
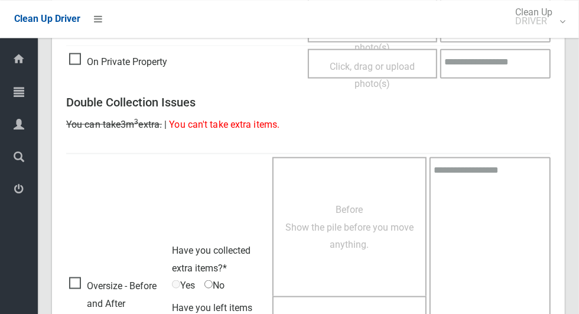
scroll to position [967, 0]
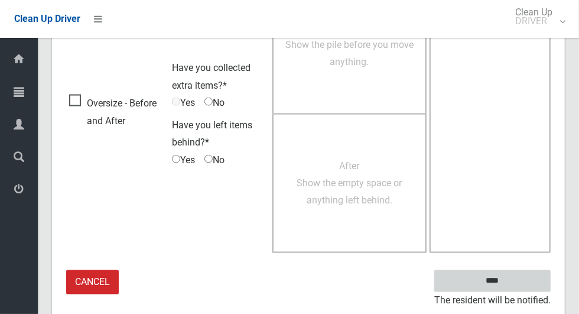
click at [527, 279] on input "****" at bounding box center [492, 281] width 116 height 22
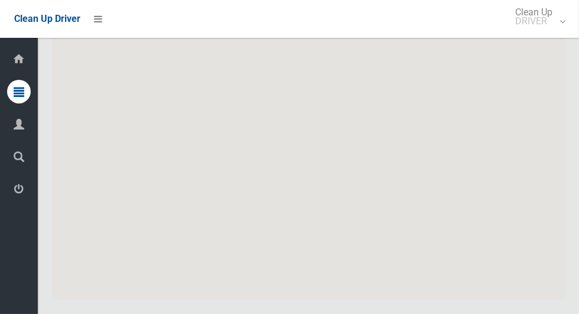
scroll to position [5882, 0]
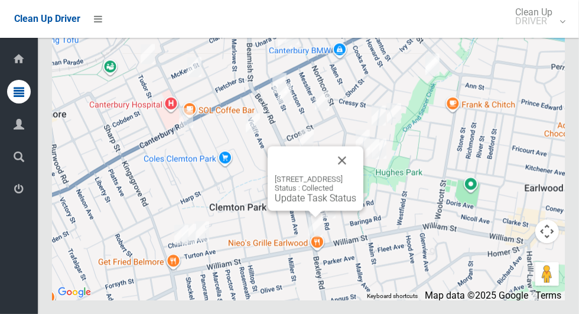
click at [356, 174] on button "Close" at bounding box center [342, 160] width 28 height 28
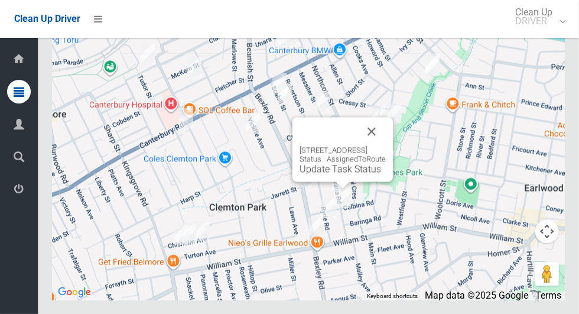
click at [386, 145] on button "Close" at bounding box center [372, 131] width 28 height 28
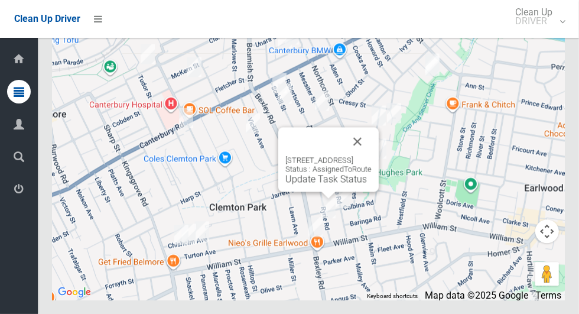
click at [372, 155] on button "Close" at bounding box center [357, 141] width 28 height 28
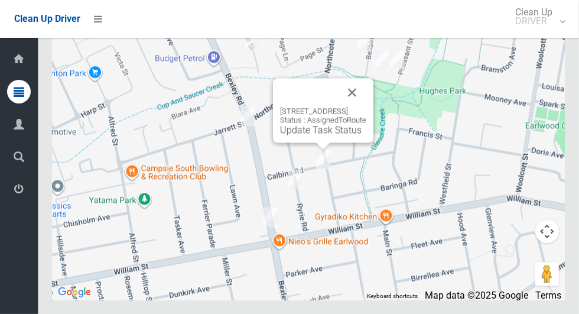
click at [366, 106] on button "Close" at bounding box center [352, 92] width 28 height 28
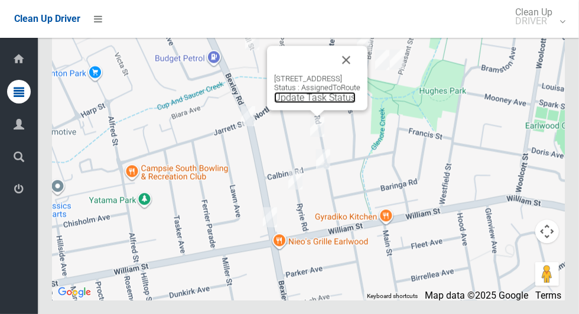
click at [313, 103] on link "Update Task Status" at bounding box center [315, 97] width 82 height 11
click at [313, 110] on div "17 Marana Road, EARLWOOD NSW 2206 Status : AssignedToRoute Update Task Status" at bounding box center [317, 78] width 100 height 64
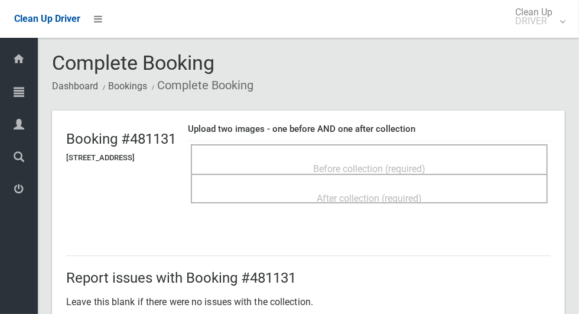
click at [385, 163] on span "Before collection (required)" at bounding box center [369, 168] width 112 height 11
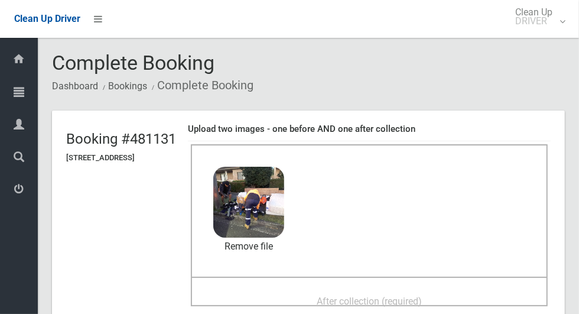
click at [422, 301] on span "After collection (required)" at bounding box center [369, 301] width 105 height 11
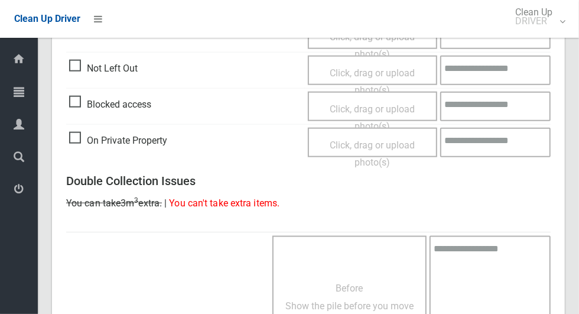
scroll to position [967, 0]
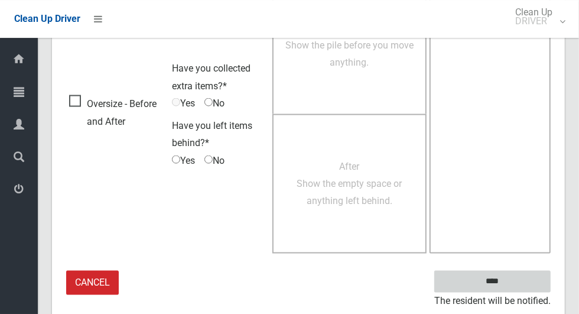
click at [527, 283] on input "****" at bounding box center [492, 281] width 116 height 22
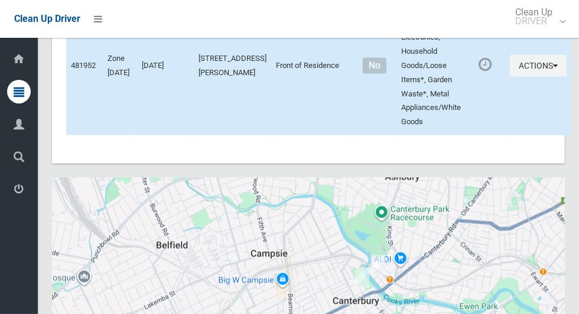
scroll to position [5882, 0]
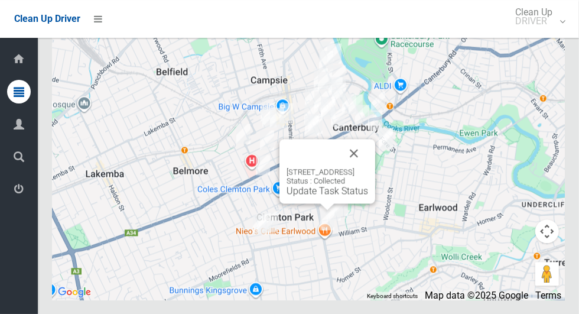
click at [368, 167] on button "Close" at bounding box center [354, 153] width 28 height 28
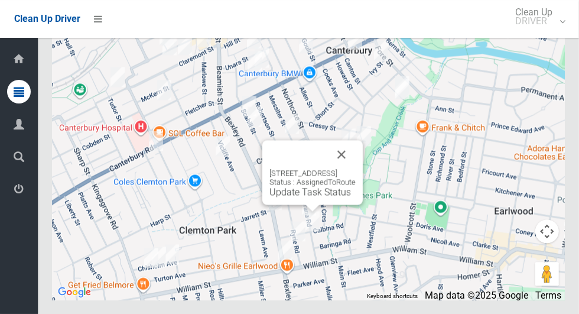
click at [310, 205] on div "29 Marana Road, EARLWOOD NSW 2206 Status : AssignedToRoute Update Task Status" at bounding box center [312, 172] width 100 height 64
click at [311, 197] on link "Update Task Status" at bounding box center [311, 191] width 82 height 11
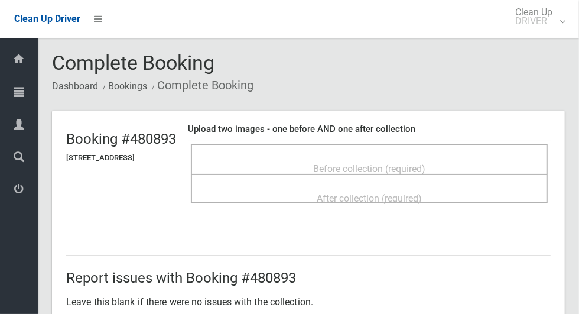
click at [424, 157] on div "Before collection (required)" at bounding box center [369, 168] width 331 height 22
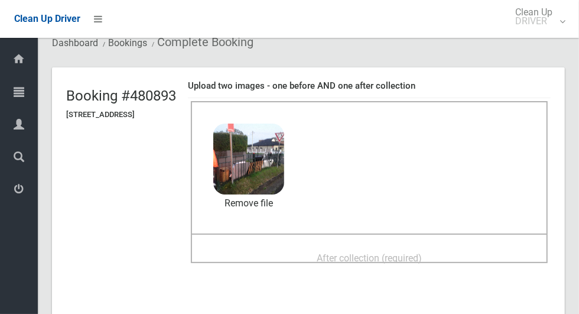
scroll to position [61, 0]
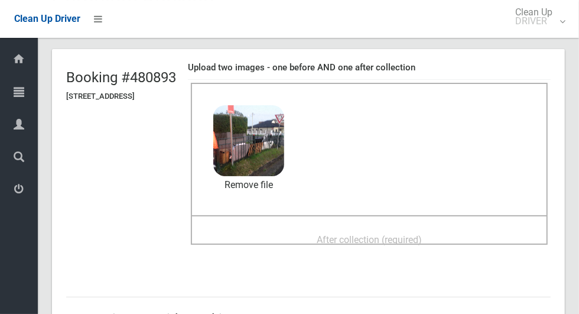
click at [476, 235] on div "After collection (required)" at bounding box center [369, 239] width 331 height 22
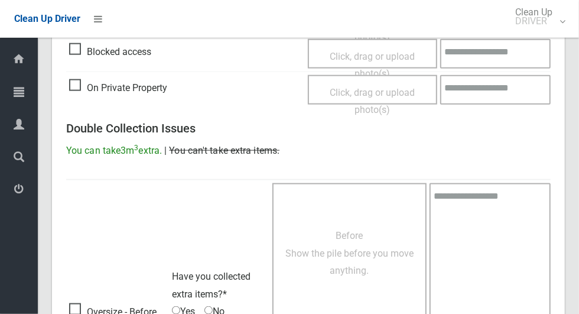
scroll to position [967, 0]
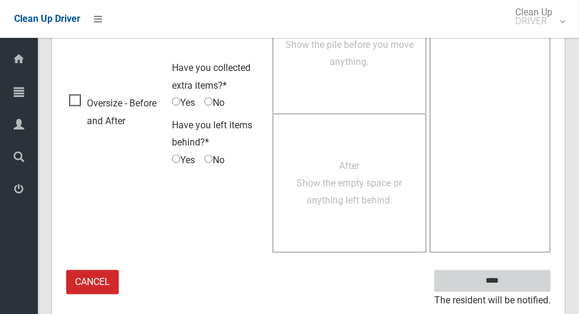
click at [537, 283] on input "****" at bounding box center [492, 281] width 116 height 22
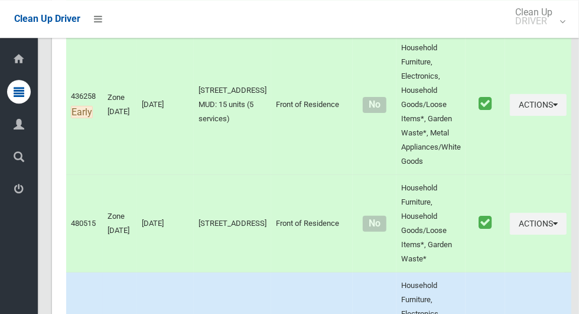
scroll to position [5882, 0]
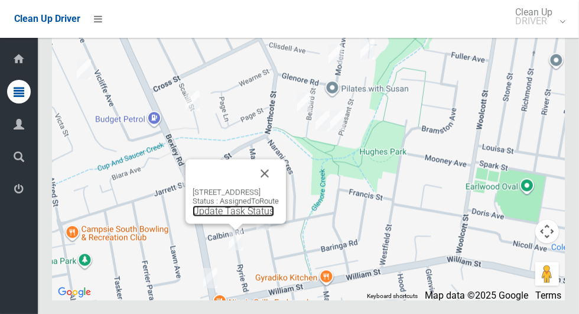
click at [233, 216] on link "Update Task Status" at bounding box center [234, 210] width 82 height 11
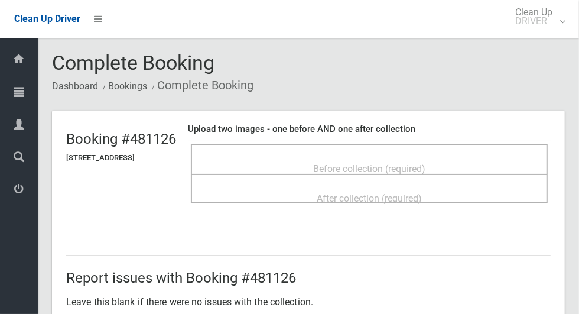
click at [409, 175] on div "After collection (required)" at bounding box center [369, 189] width 357 height 30
click at [426, 163] on span "Before collection (required)" at bounding box center [369, 168] width 112 height 11
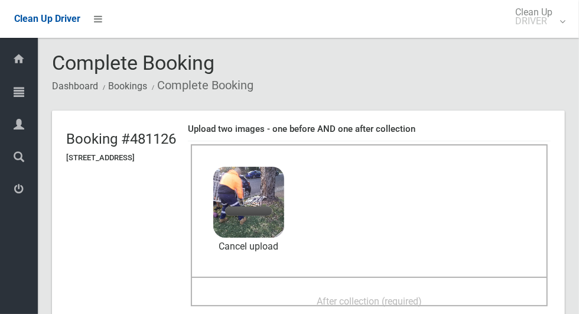
click at [455, 297] on div "After collection (required)" at bounding box center [369, 301] width 331 height 22
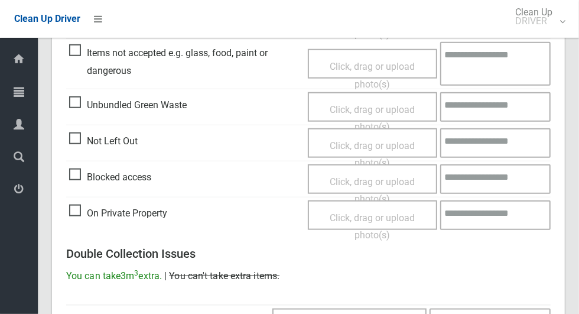
scroll to position [967, 0]
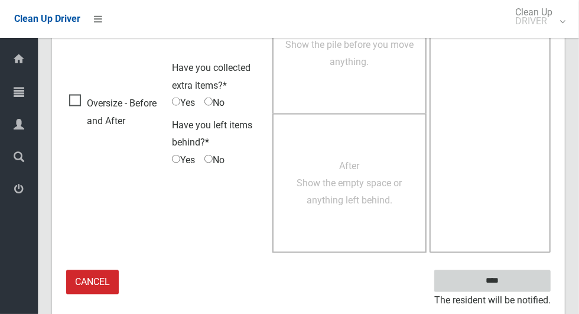
click at [528, 280] on input "****" at bounding box center [492, 281] width 116 height 22
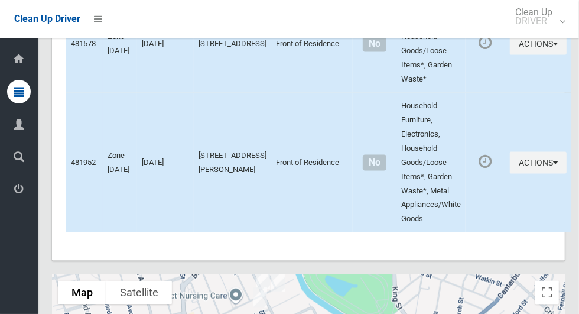
scroll to position [5882, 0]
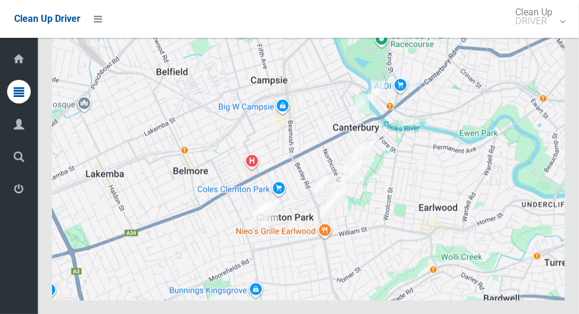
scroll to position [5882, 0]
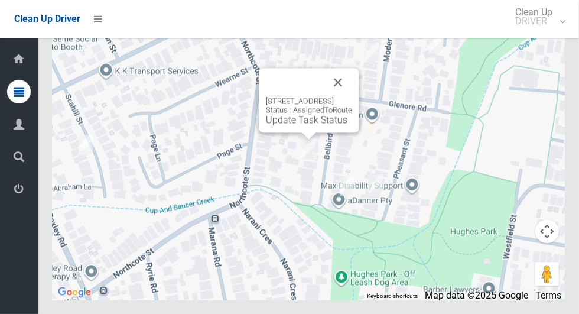
click at [352, 96] on button "Close" at bounding box center [338, 82] width 28 height 28
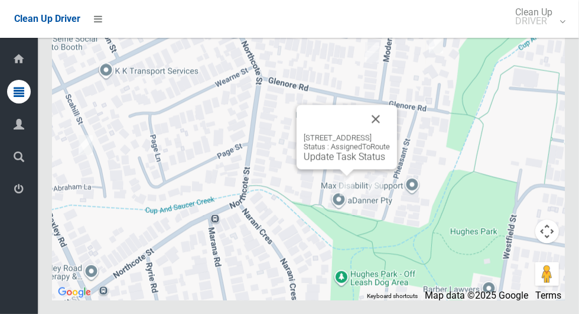
click at [390, 133] on button "Close" at bounding box center [376, 119] width 28 height 28
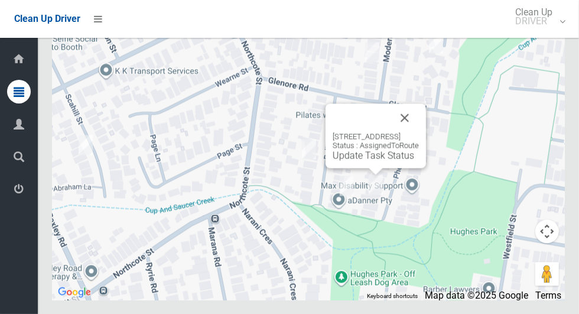
click at [419, 132] on button "Close" at bounding box center [405, 117] width 28 height 28
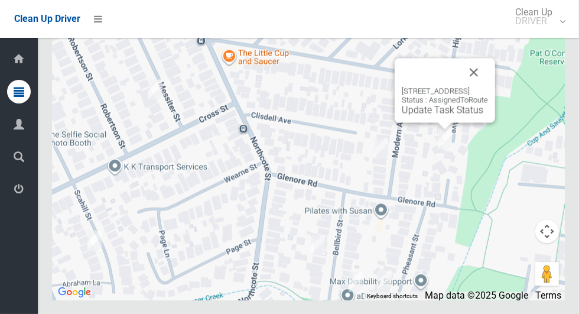
click at [488, 86] on button "Close" at bounding box center [474, 72] width 28 height 28
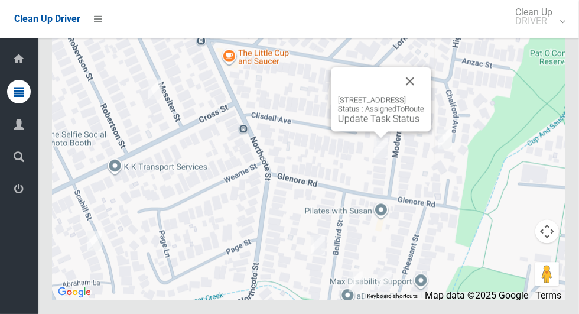
click at [424, 95] on button "Close" at bounding box center [410, 81] width 28 height 28
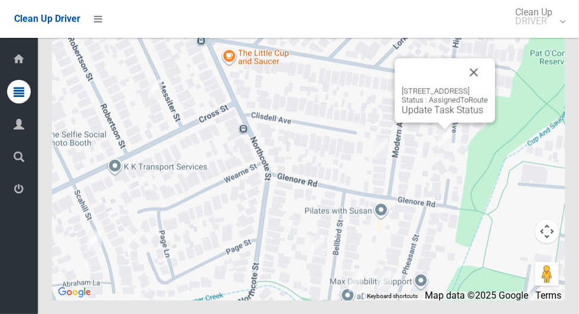
click at [488, 86] on button "Close" at bounding box center [474, 72] width 28 height 28
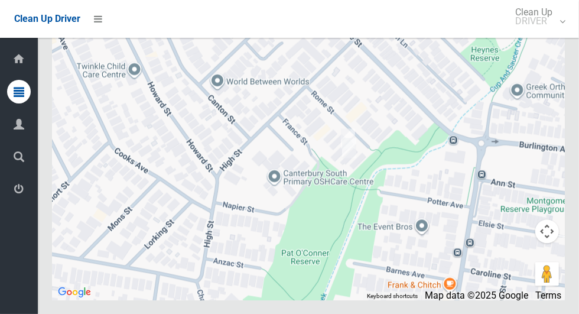
click at [343, 150] on div at bounding box center [308, 152] width 513 height 296
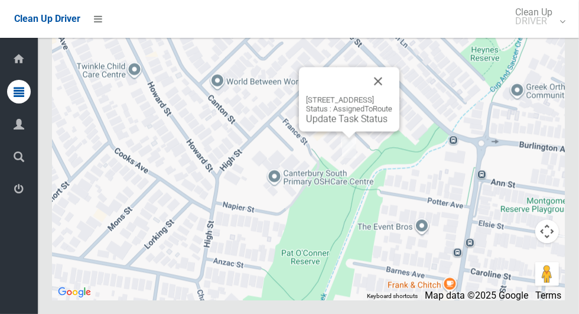
click at [393, 95] on button "Close" at bounding box center [378, 81] width 28 height 28
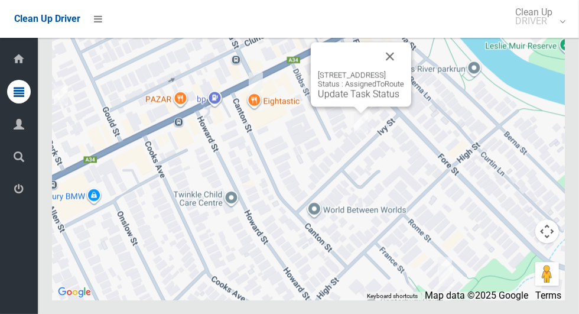
click at [404, 70] on button "Close" at bounding box center [390, 56] width 28 height 28
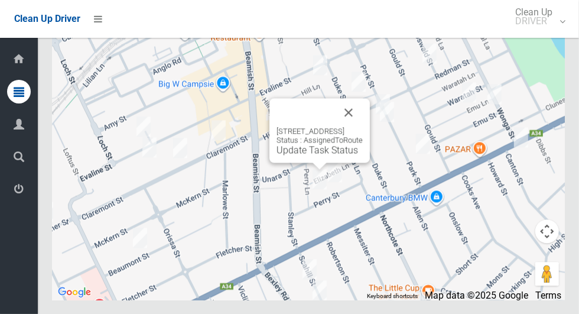
click at [359, 126] on button "Close" at bounding box center [349, 112] width 28 height 28
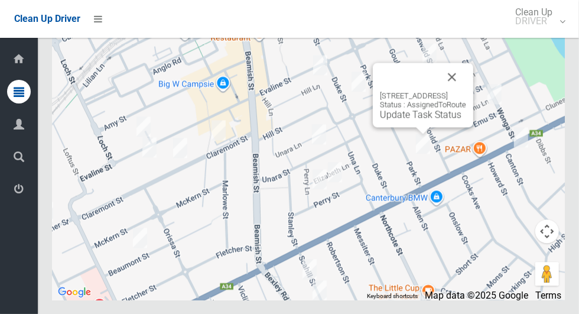
click at [463, 91] on button "Close" at bounding box center [452, 77] width 28 height 28
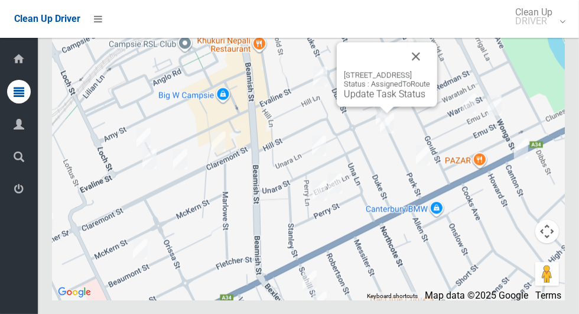
click at [430, 70] on button "Close" at bounding box center [416, 56] width 28 height 28
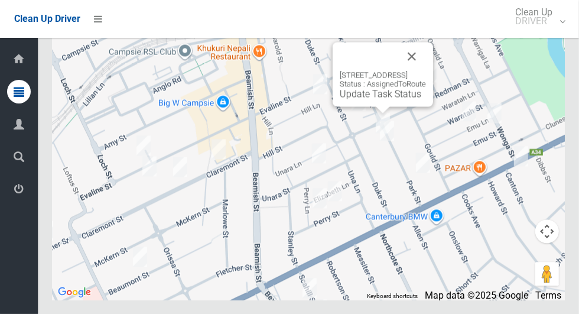
click at [426, 70] on button "Close" at bounding box center [412, 56] width 28 height 28
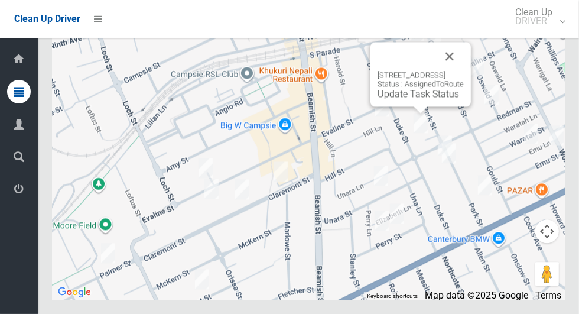
click at [464, 70] on button "Close" at bounding box center [450, 56] width 28 height 28
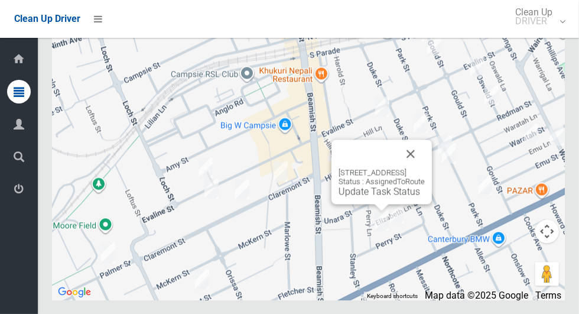
click at [425, 168] on button "Close" at bounding box center [411, 154] width 28 height 28
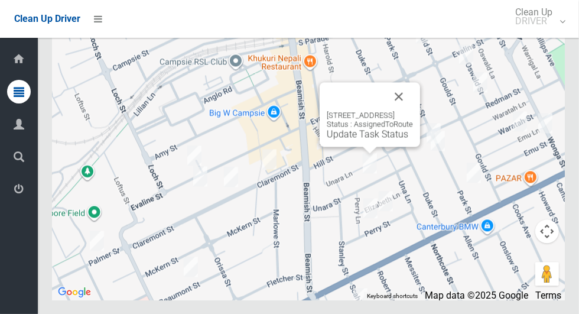
click at [413, 111] on button "Close" at bounding box center [399, 96] width 28 height 28
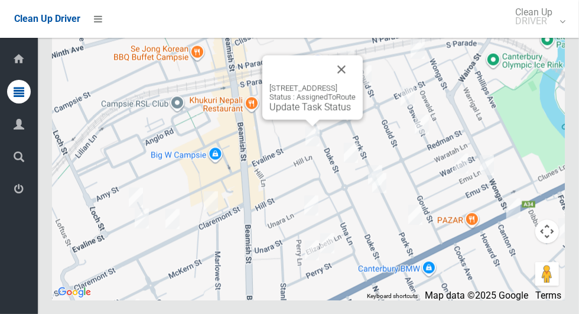
click at [353, 83] on button "Close" at bounding box center [341, 69] width 28 height 28
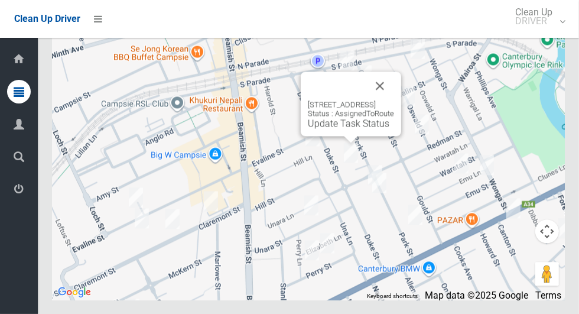
click at [394, 100] on button "Close" at bounding box center [380, 86] width 28 height 28
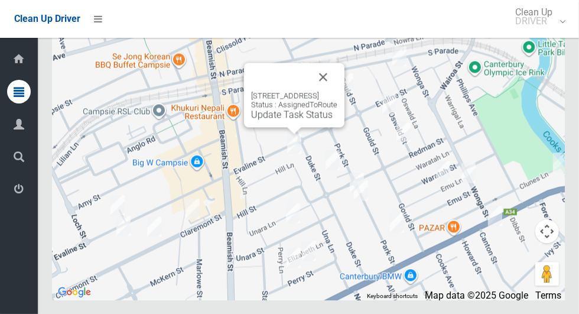
click at [338, 91] on button "Close" at bounding box center [323, 77] width 28 height 28
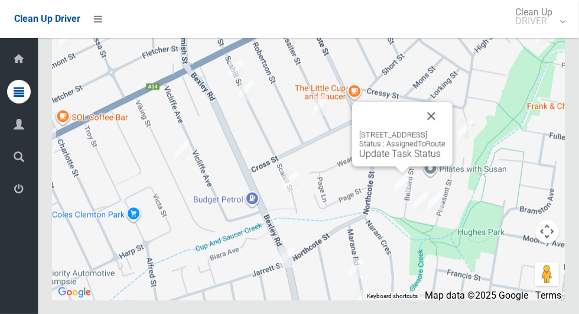
click at [428, 159] on div "19 Bellbird Street, CANTERBURY NSW 2193 Status : AssignedToRoute Update Task St…" at bounding box center [402, 144] width 86 height 29
click at [446, 130] on button "Close" at bounding box center [431, 116] width 28 height 28
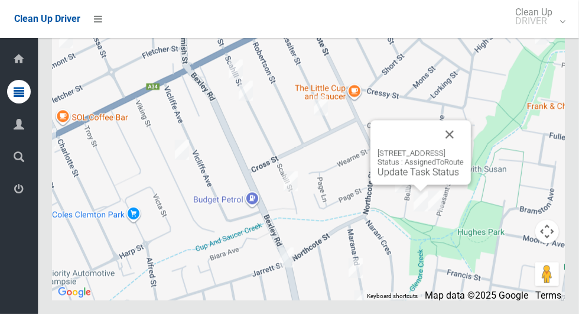
click at [464, 148] on button "Close" at bounding box center [450, 134] width 28 height 28
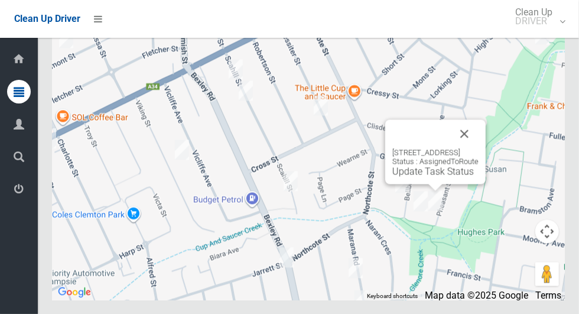
click at [479, 148] on button "Close" at bounding box center [464, 133] width 28 height 28
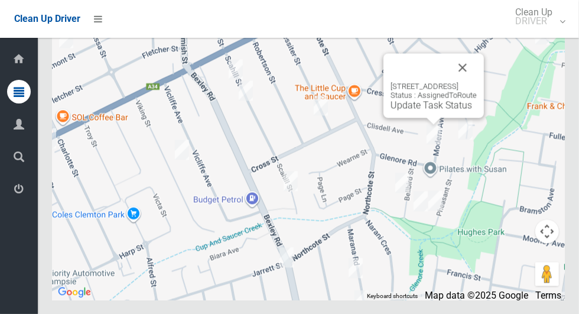
click at [477, 82] on button "Close" at bounding box center [463, 67] width 28 height 28
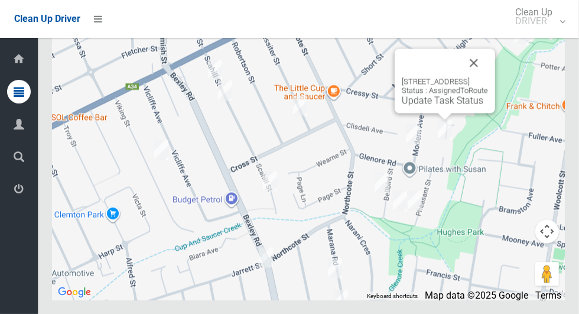
click at [488, 77] on button "Close" at bounding box center [474, 62] width 28 height 28
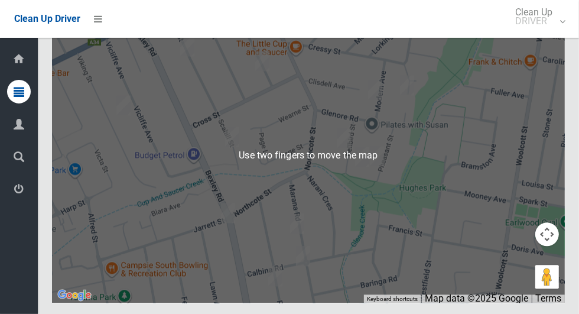
scroll to position [5864, 0]
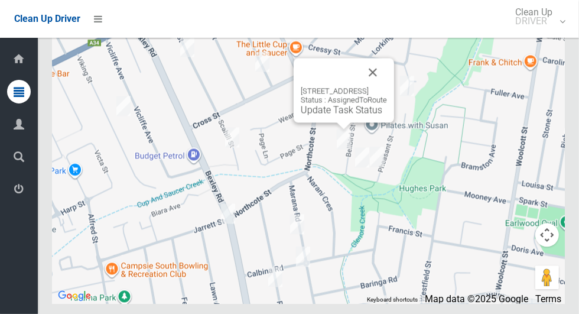
click at [335, 123] on div "19 Bellbird Street, CANTERBURY NSW 2193 Status : AssignedToRoute Update Task St…" at bounding box center [344, 91] width 100 height 64
click at [334, 116] on link "Update Task Status" at bounding box center [342, 110] width 82 height 11
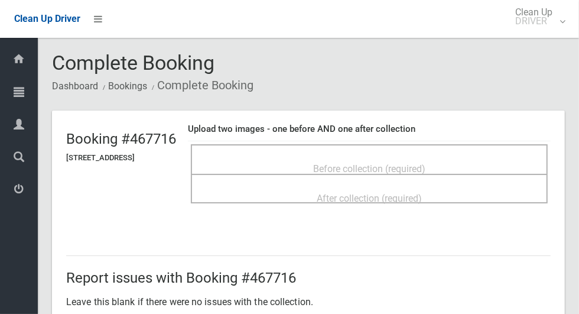
click at [426, 163] on span "Before collection (required)" at bounding box center [369, 168] width 112 height 11
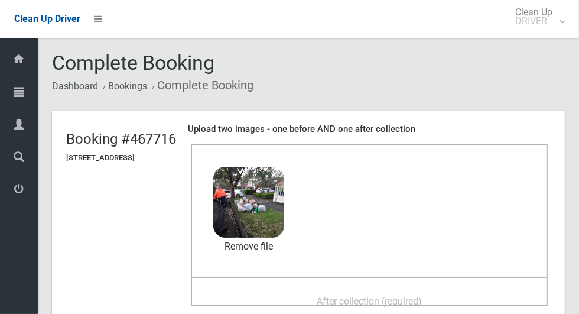
click at [378, 296] on span "After collection (required)" at bounding box center [369, 301] width 105 height 11
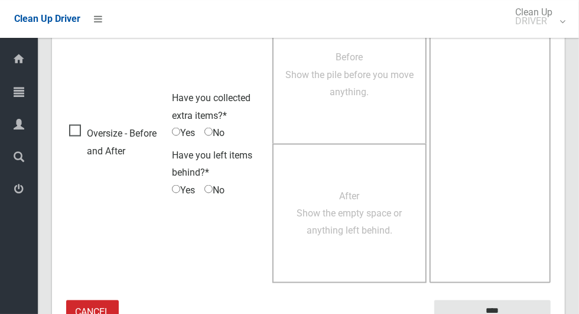
scroll to position [967, 0]
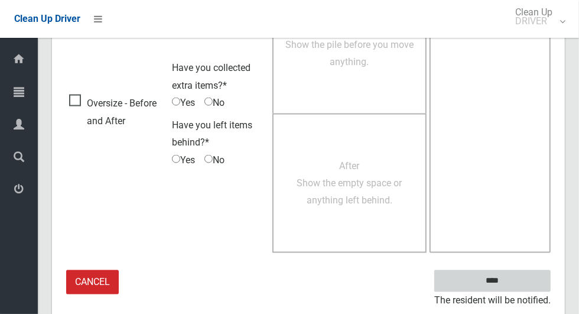
click at [528, 283] on input "****" at bounding box center [492, 281] width 116 height 22
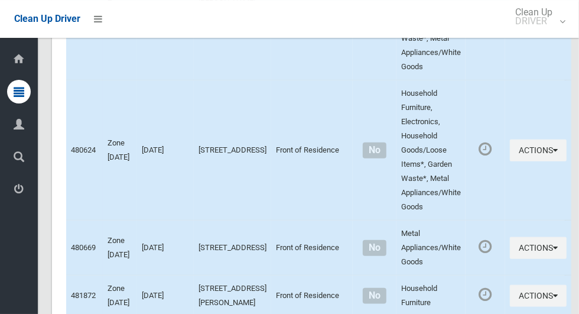
scroll to position [5878, 0]
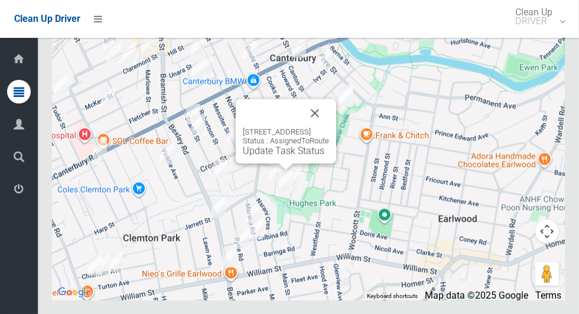
click at [273, 163] on div "30 Bellbird Street, CANTERBURY NSW 2193 Status : AssignedToRoute Update Task St…" at bounding box center [286, 131] width 100 height 64
click at [274, 163] on div "30 Bellbird Street, CANTERBURY NSW 2193 Status : AssignedToRoute Update Task St…" at bounding box center [286, 131] width 100 height 64
click at [270, 163] on div "30 Bellbird Street, CANTERBURY NSW 2193 Status : AssignedToRoute Update Task St…" at bounding box center [286, 131] width 100 height 64
click at [261, 156] on link "Update Task Status" at bounding box center [284, 150] width 82 height 11
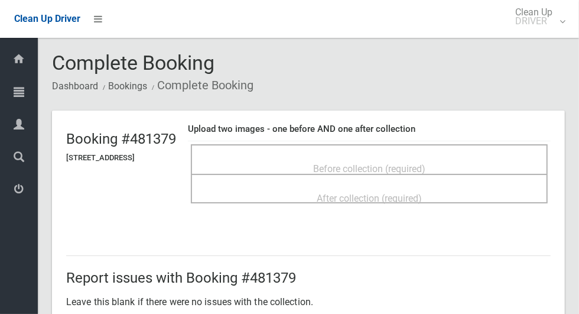
click at [505, 163] on div "Before collection (required)" at bounding box center [369, 168] width 331 height 22
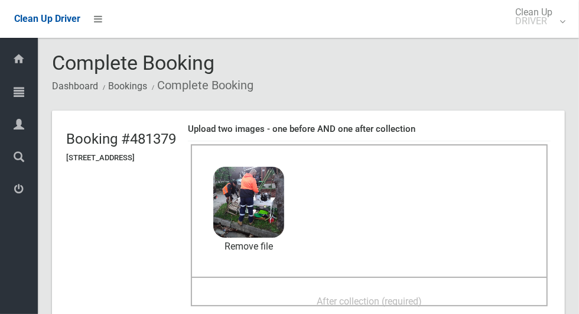
click at [422, 296] on span "After collection (required)" at bounding box center [369, 301] width 105 height 11
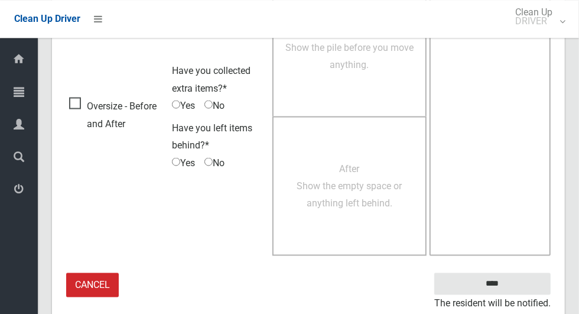
scroll to position [967, 0]
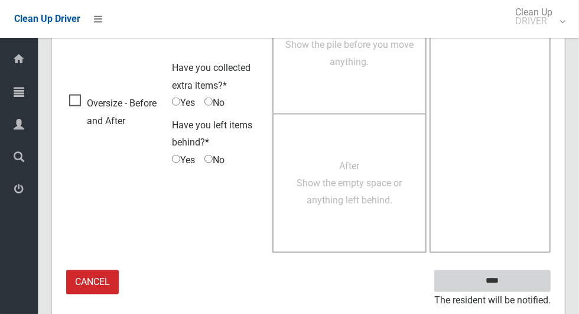
click at [534, 283] on input "****" at bounding box center [492, 281] width 116 height 22
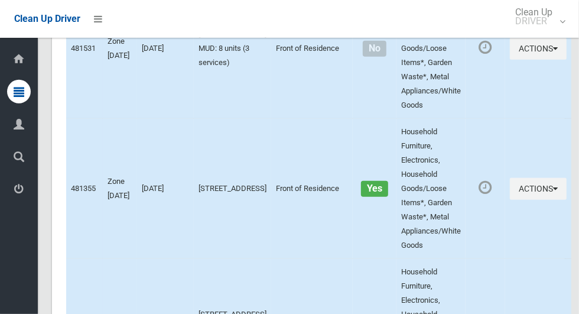
scroll to position [5882, 0]
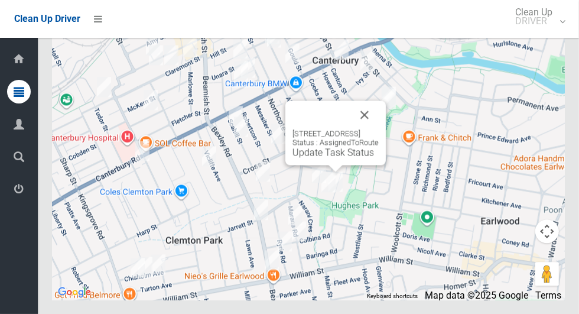
click at [379, 129] on button "Close" at bounding box center [365, 114] width 28 height 28
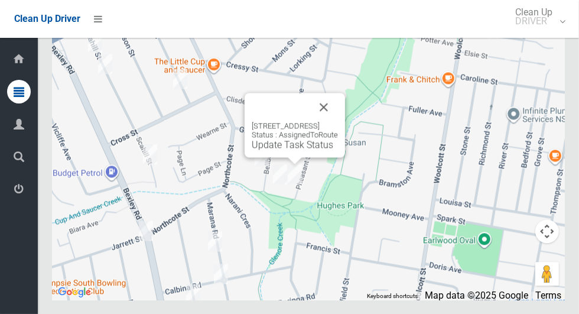
click at [283, 157] on div "[STREET_ADDRESS] Status : AssignedToRoute Update Task Status" at bounding box center [295, 125] width 100 height 64
click at [286, 157] on div "[STREET_ADDRESS] Status : AssignedToRoute Update Task Status" at bounding box center [295, 125] width 100 height 64
click at [266, 150] on link "Update Task Status" at bounding box center [293, 144] width 82 height 11
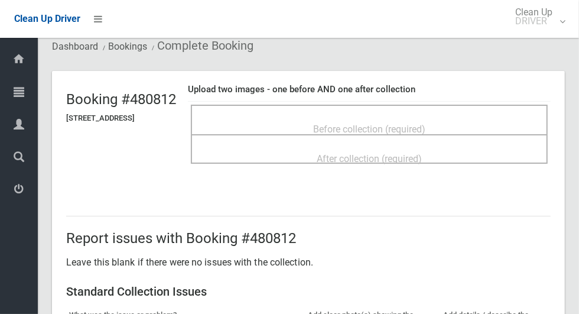
scroll to position [38, 0]
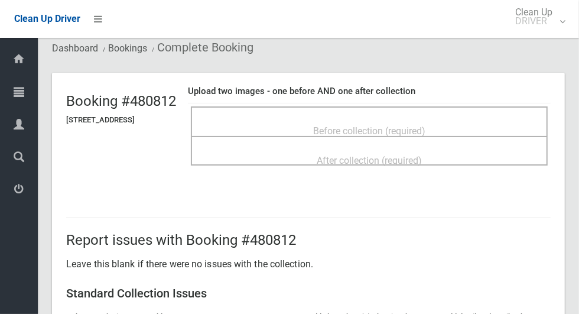
click at [468, 129] on div "Before collection (required)" at bounding box center [369, 130] width 331 height 22
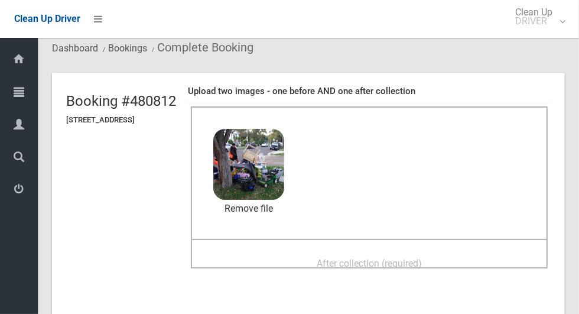
click at [382, 258] on span "After collection (required)" at bounding box center [369, 263] width 105 height 11
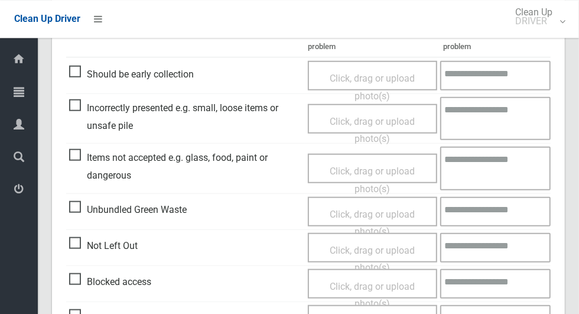
scroll to position [967, 0]
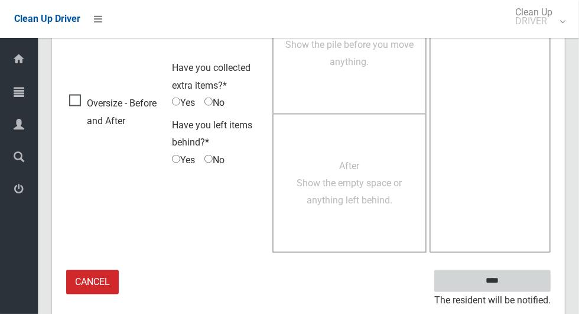
click at [530, 278] on input "****" at bounding box center [492, 281] width 116 height 22
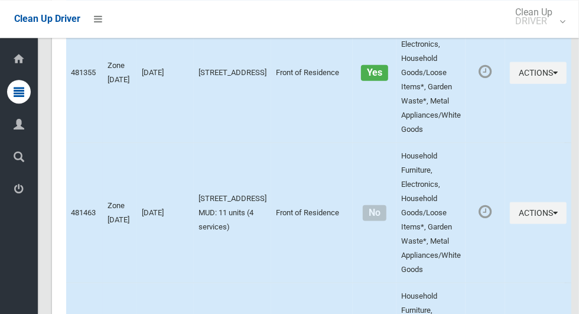
scroll to position [5882, 0]
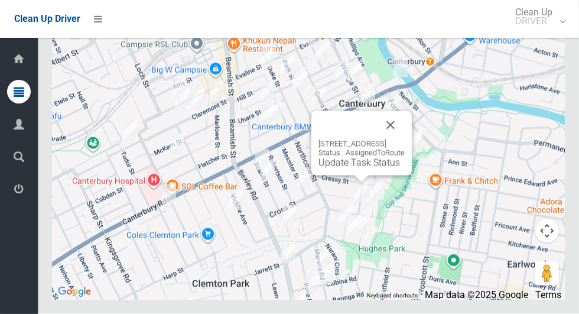
click at [346, 176] on div "[STREET_ADDRESS] Status : AssignedToRoute Update Task Status" at bounding box center [362, 143] width 100 height 64
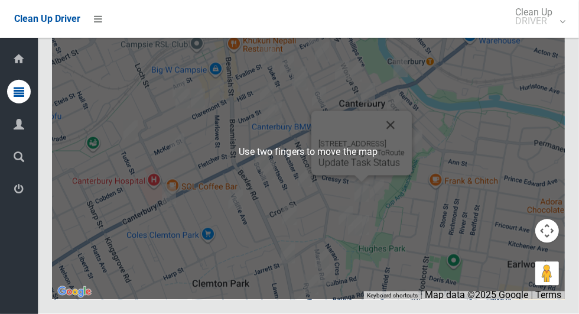
scroll to position [5882, 0]
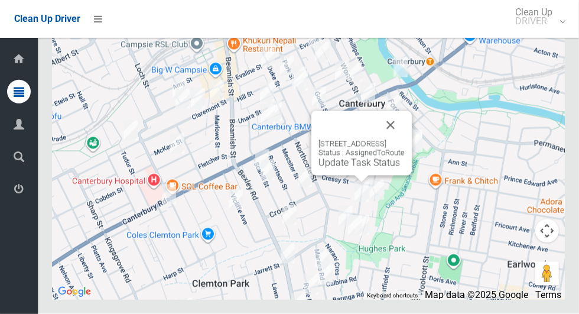
click at [405, 140] on button "Close" at bounding box center [391, 125] width 28 height 28
click at [349, 168] on link "Update Task Status" at bounding box center [360, 162] width 82 height 11
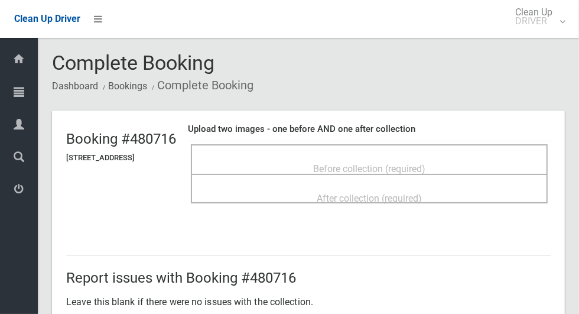
click at [475, 157] on div "Before collection (required)" at bounding box center [369, 168] width 331 height 22
click at [483, 163] on div "Before collection (required)" at bounding box center [369, 168] width 331 height 22
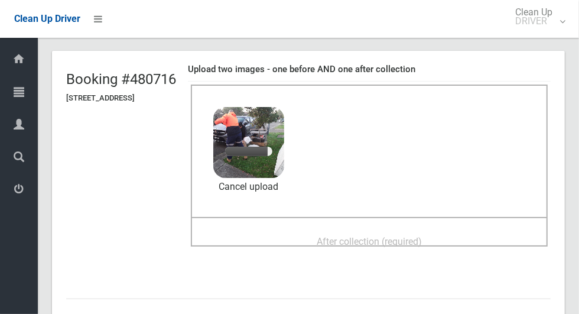
scroll to position [56, 0]
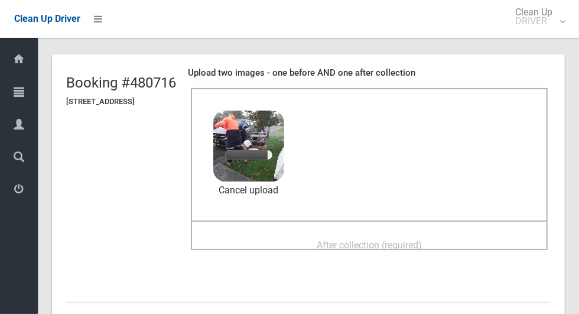
click at [481, 233] on div "After collection (required)" at bounding box center [369, 244] width 331 height 22
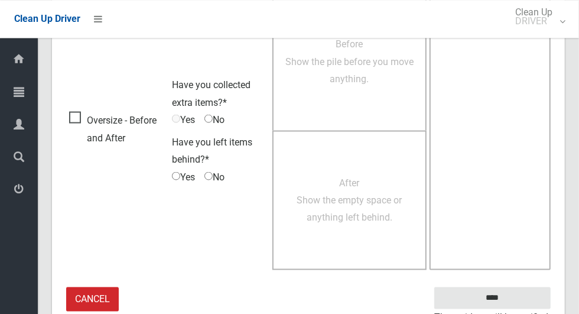
scroll to position [967, 0]
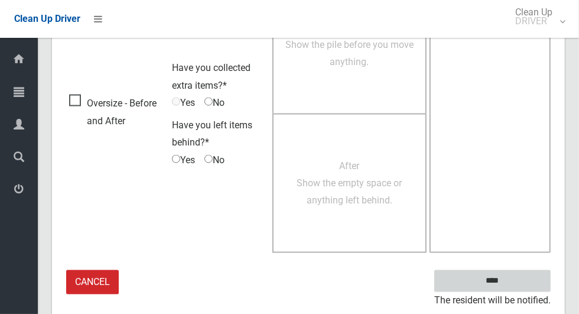
click at [525, 278] on input "****" at bounding box center [492, 281] width 116 height 22
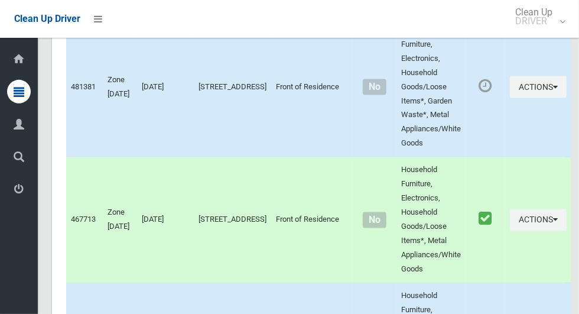
scroll to position [5882, 0]
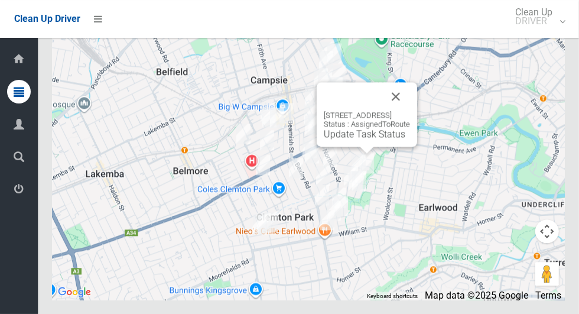
click at [358, 140] on link "Update Task Status" at bounding box center [365, 133] width 82 height 11
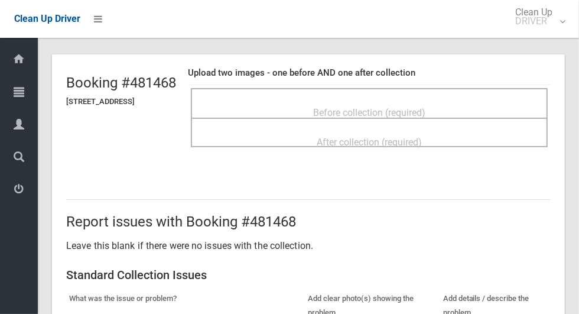
scroll to position [56, 0]
click at [436, 102] on div "Before collection (required)" at bounding box center [369, 113] width 331 height 22
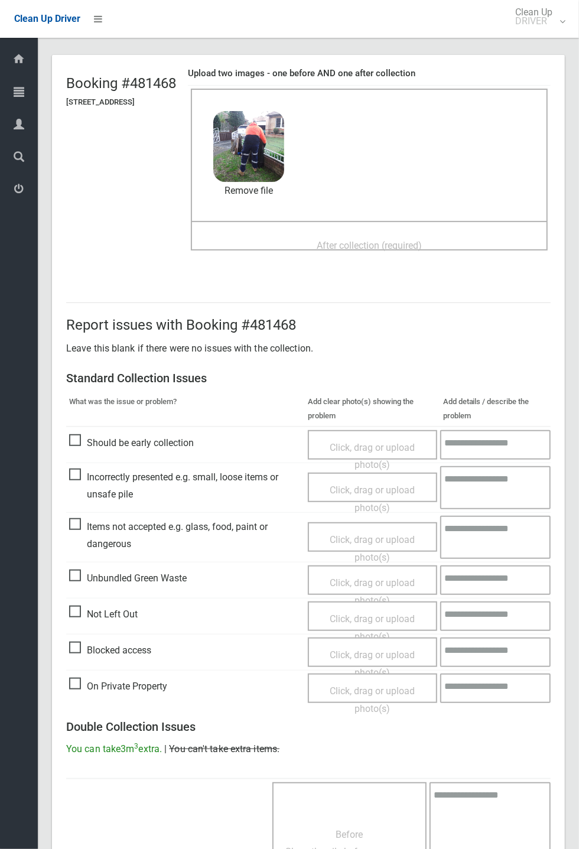
click at [340, 250] on span "After collection (required)" at bounding box center [369, 245] width 105 height 11
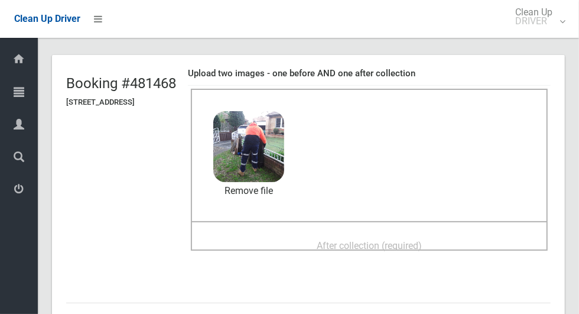
click at [393, 242] on span "After collection (required)" at bounding box center [369, 245] width 105 height 11
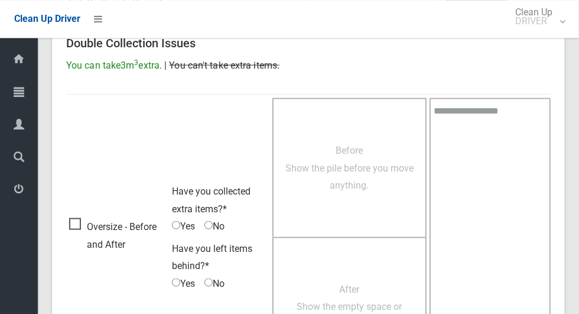
scroll to position [967, 0]
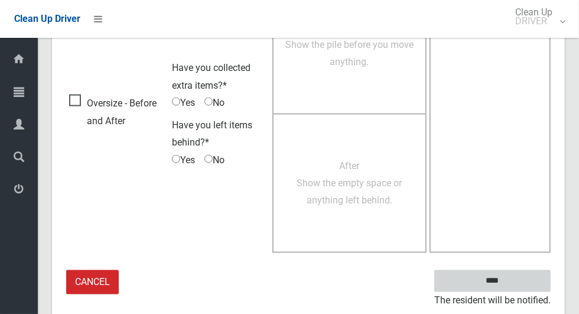
click at [524, 276] on input "****" at bounding box center [492, 281] width 116 height 22
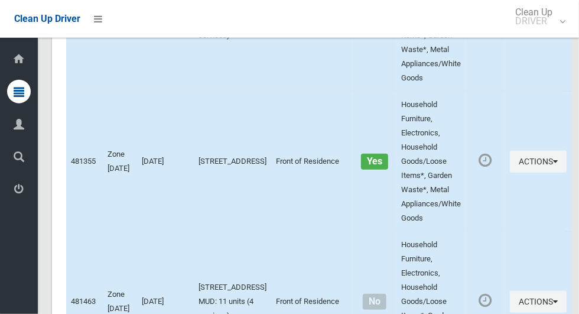
scroll to position [5882, 0]
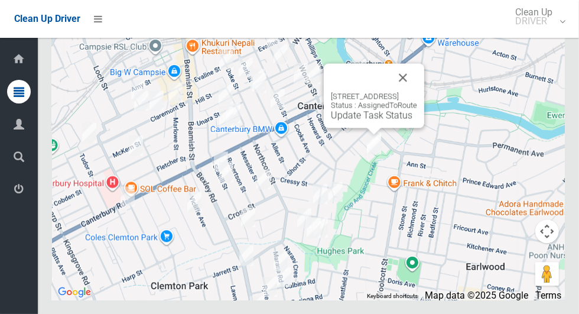
click at [417, 92] on button "Close" at bounding box center [403, 77] width 28 height 28
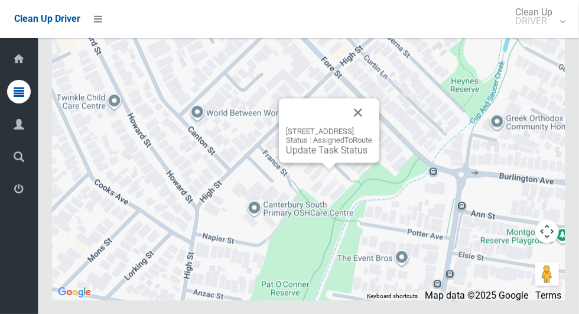
click at [372, 126] on button "Close" at bounding box center [358, 112] width 28 height 28
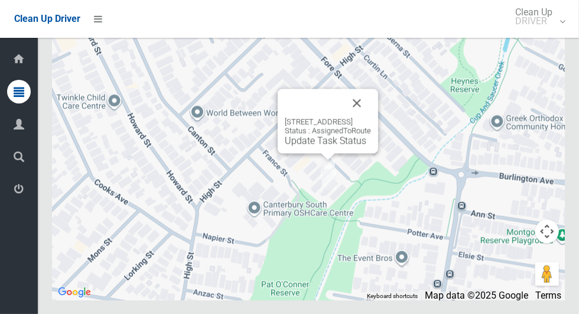
click at [371, 117] on button "Close" at bounding box center [357, 103] width 28 height 28
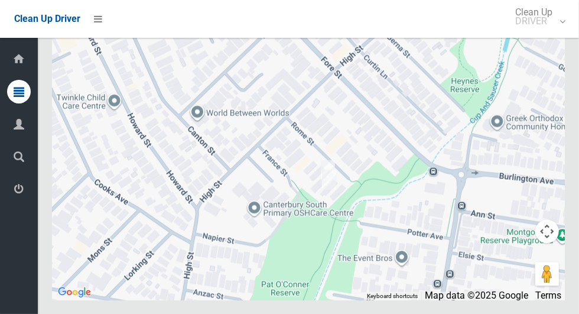
click at [4, 313] on div "Driver Dashboard Dashboard Tasks All Tasks Todays Tasks Overdue Tasks Complete …" at bounding box center [19, 176] width 38 height 276
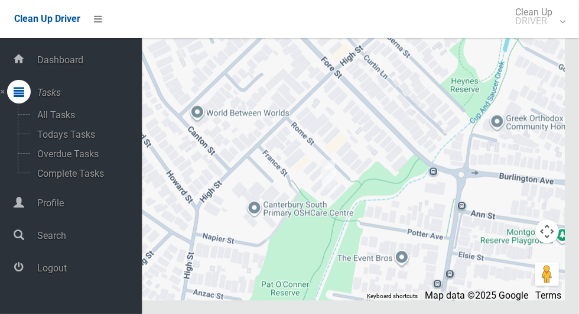
click at [510, 142] on div at bounding box center [308, 152] width 513 height 296
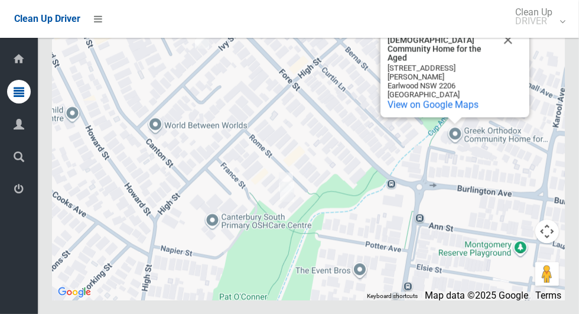
click at [514, 54] on button "Close" at bounding box center [508, 39] width 28 height 28
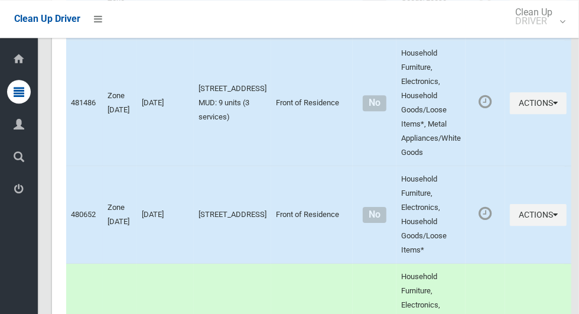
scroll to position [1816, 0]
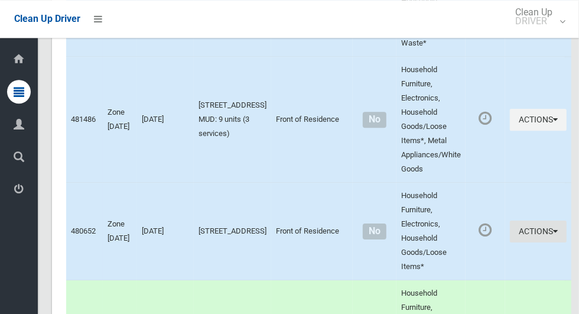
click at [526, 242] on button "Actions" at bounding box center [538, 231] width 57 height 22
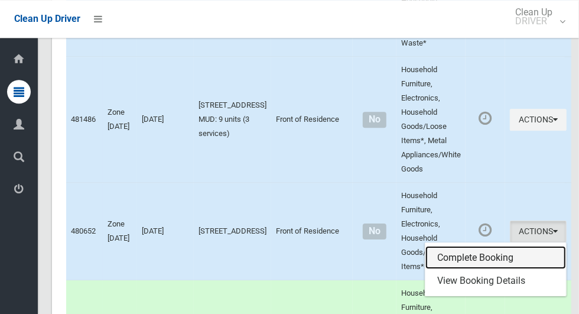
click at [504, 270] on link "Complete Booking" at bounding box center [496, 258] width 141 height 24
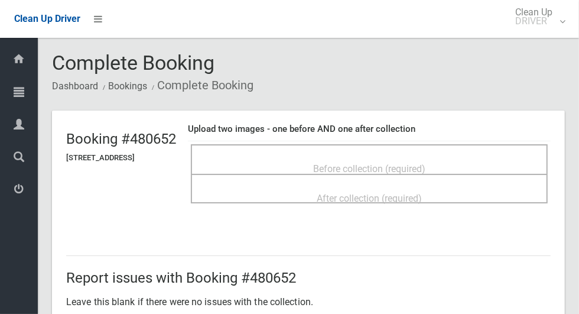
click at [465, 173] on div "Before collection (required)" at bounding box center [369, 168] width 331 height 22
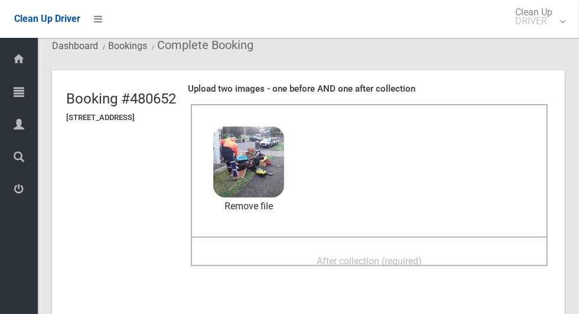
scroll to position [38, 0]
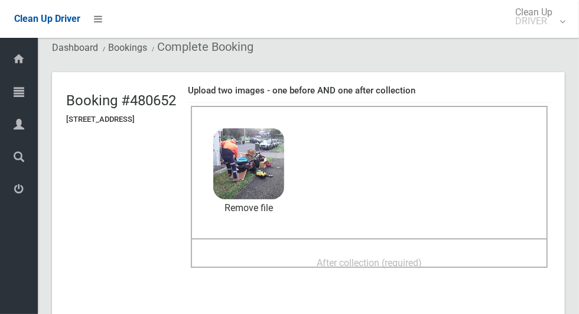
click at [422, 257] on span "After collection (required)" at bounding box center [369, 262] width 105 height 11
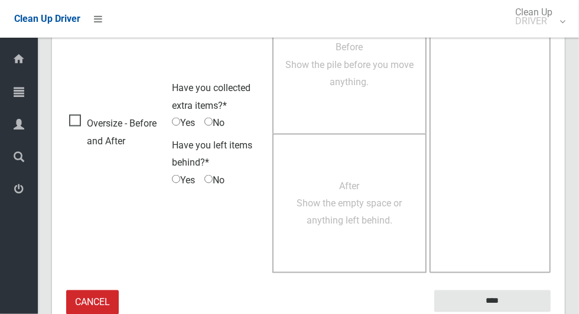
scroll to position [967, 0]
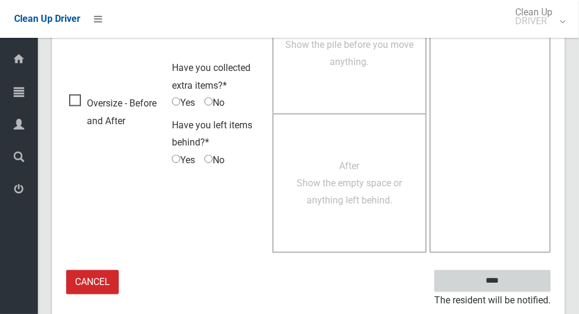
click at [529, 282] on input "****" at bounding box center [492, 281] width 116 height 22
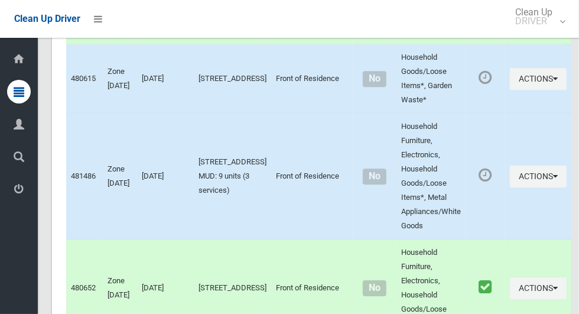
scroll to position [1759, 0]
click at [526, 188] on button "Actions" at bounding box center [538, 177] width 57 height 22
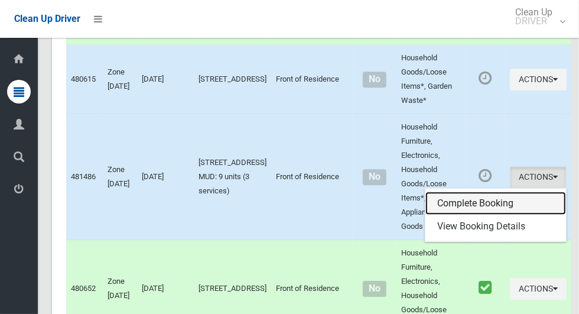
click at [511, 215] on link "Complete Booking" at bounding box center [496, 204] width 141 height 24
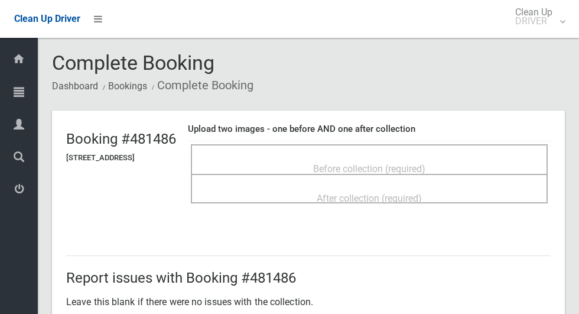
click at [462, 166] on div "Before collection (required)" at bounding box center [369, 168] width 331 height 22
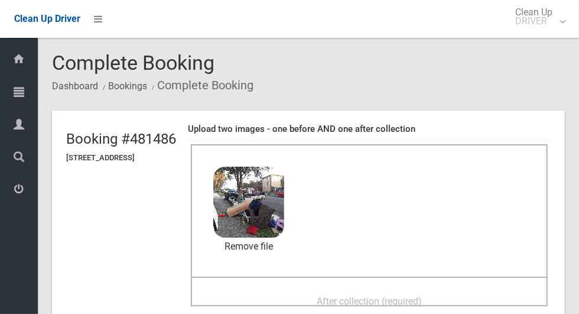
click at [378, 296] on span "After collection (required)" at bounding box center [369, 301] width 105 height 11
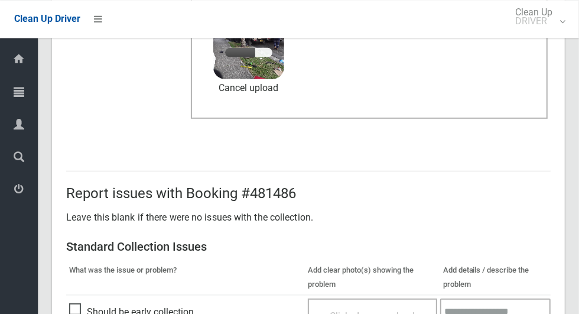
scroll to position [611, 0]
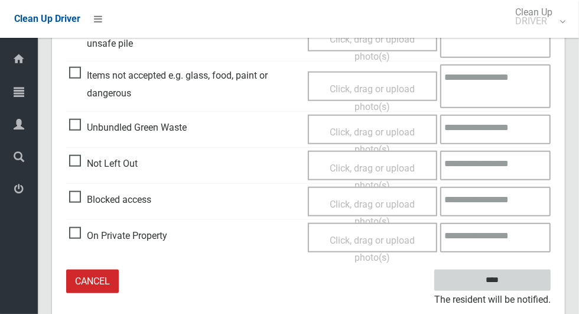
click at [524, 270] on input "****" at bounding box center [492, 281] width 116 height 22
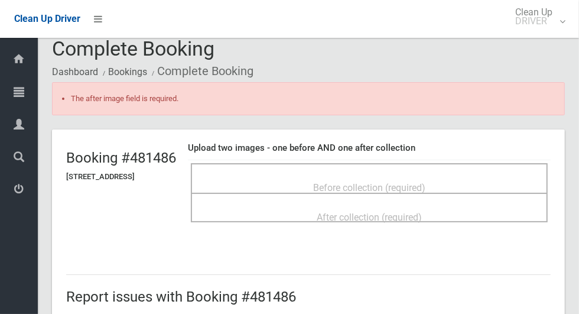
scroll to position [12, 0]
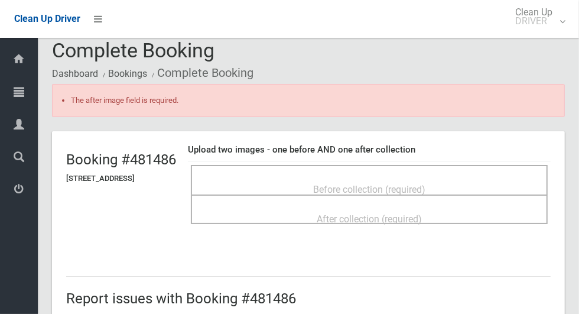
click at [471, 186] on div "Before collection (required)" at bounding box center [369, 189] width 331 height 22
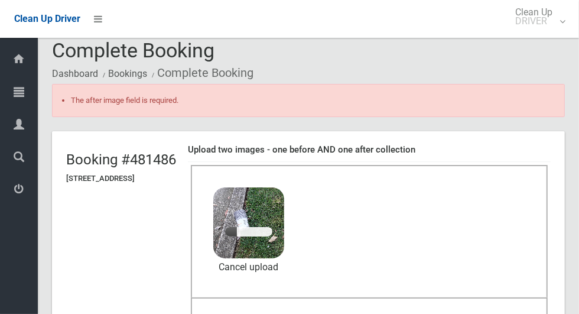
scroll to position [89, 0]
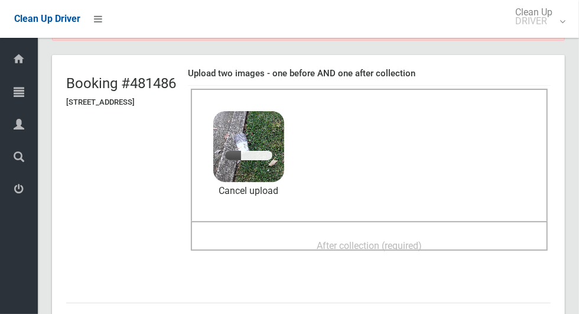
click at [457, 235] on div "After collection (required)" at bounding box center [369, 245] width 331 height 22
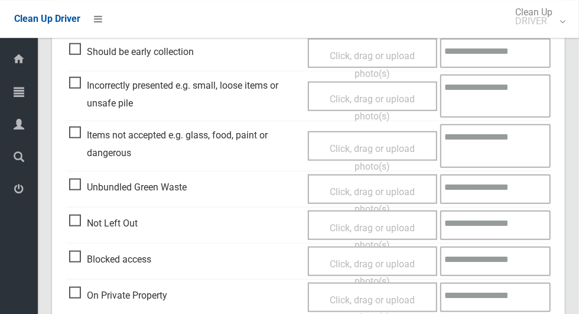
scroll to position [644, 0]
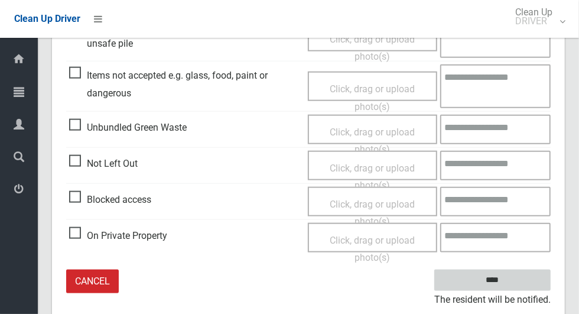
click at [515, 277] on input "****" at bounding box center [492, 281] width 116 height 22
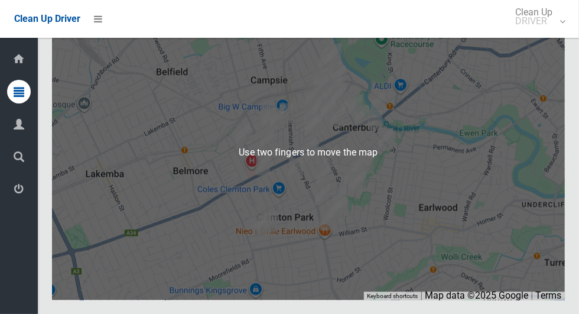
scroll to position [5875, 0]
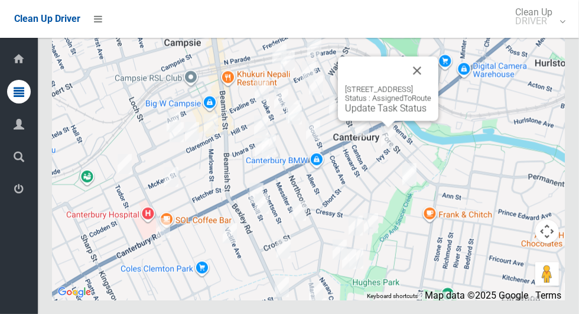
click at [389, 113] on link "Update Task Status" at bounding box center [386, 107] width 82 height 11
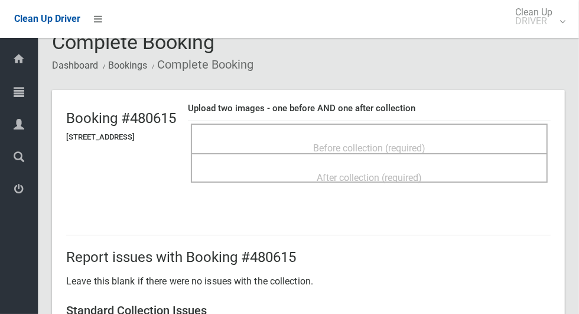
scroll to position [18, 0]
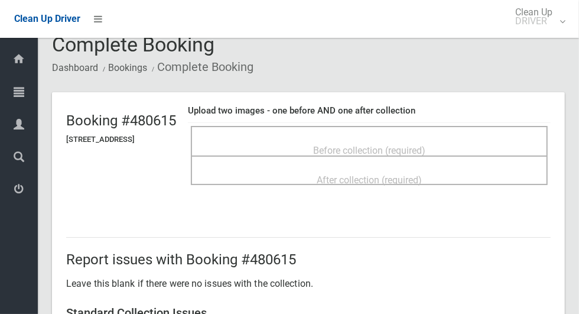
click at [426, 145] on span "Before collection (required)" at bounding box center [369, 150] width 112 height 11
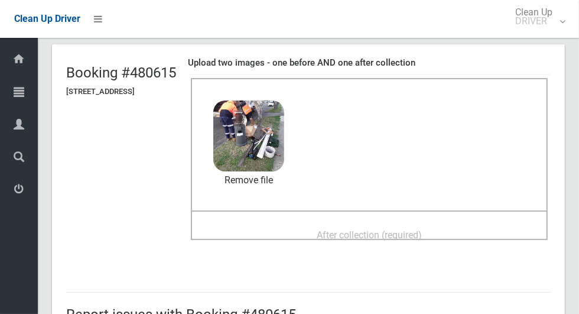
scroll to position [64, 0]
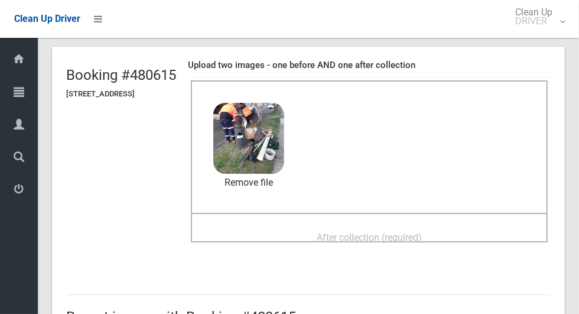
click at [447, 226] on div "After collection (required)" at bounding box center [369, 237] width 331 height 22
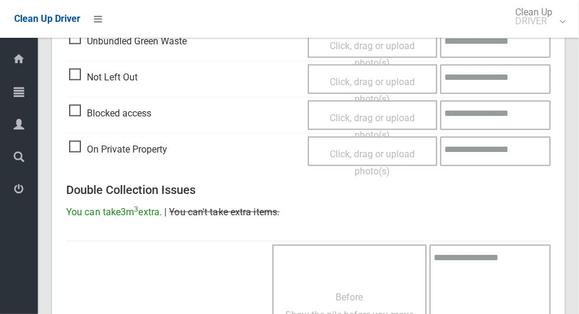
scroll to position [967, 0]
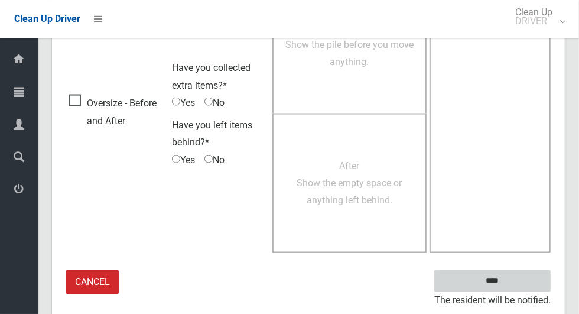
click at [530, 275] on input "****" at bounding box center [492, 281] width 116 height 22
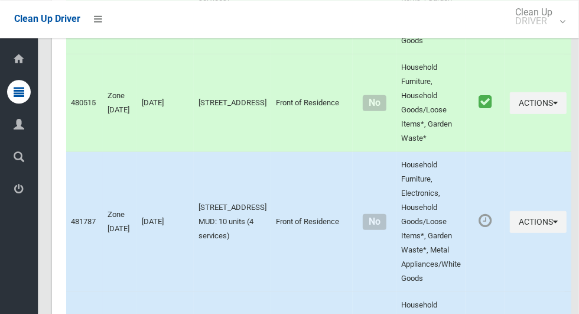
scroll to position [5882, 0]
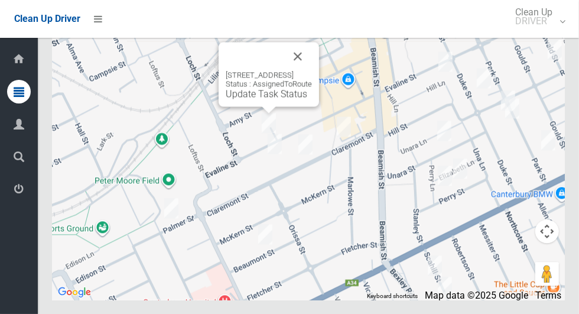
click at [312, 70] on button "Close" at bounding box center [298, 56] width 28 height 28
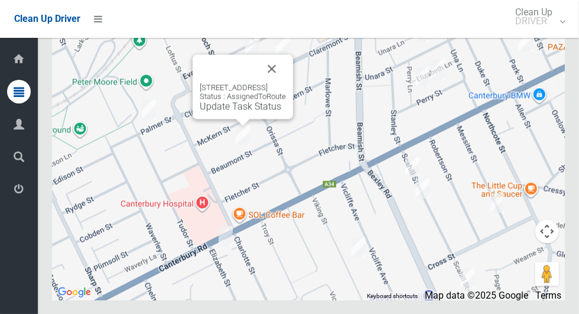
click at [286, 83] on button "Close" at bounding box center [272, 68] width 28 height 28
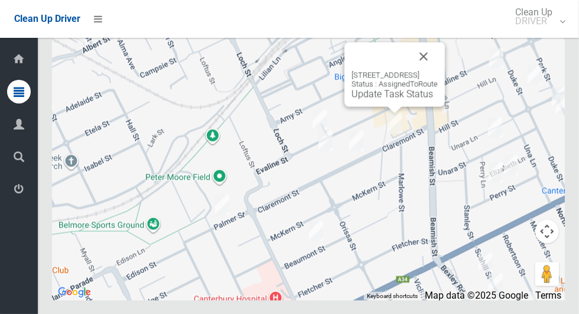
click at [438, 70] on button "Close" at bounding box center [424, 56] width 28 height 28
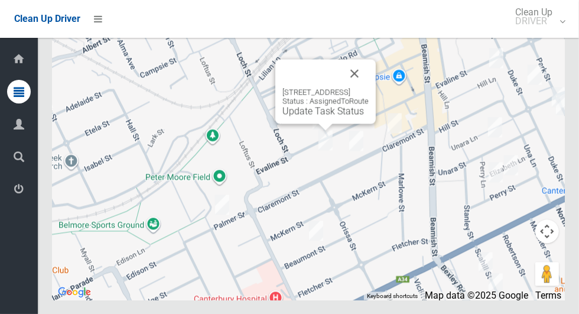
click at [369, 87] on button "Close" at bounding box center [354, 73] width 28 height 28
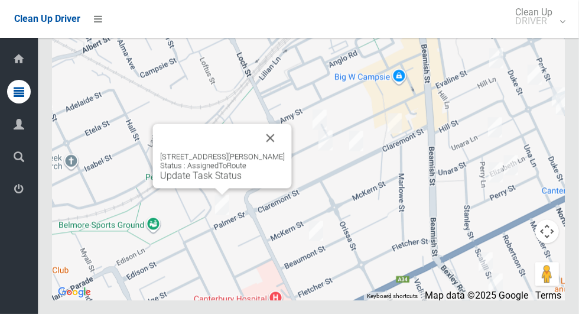
click at [260, 152] on button "Close" at bounding box center [271, 138] width 28 height 28
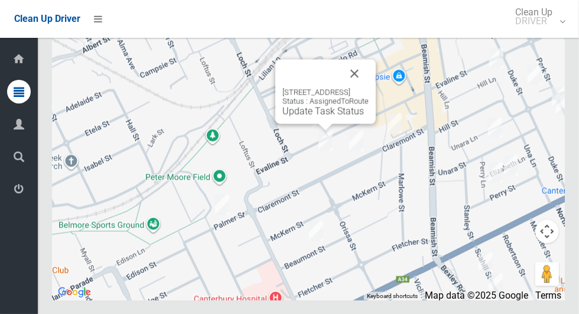
click at [369, 87] on button "Close" at bounding box center [354, 73] width 28 height 28
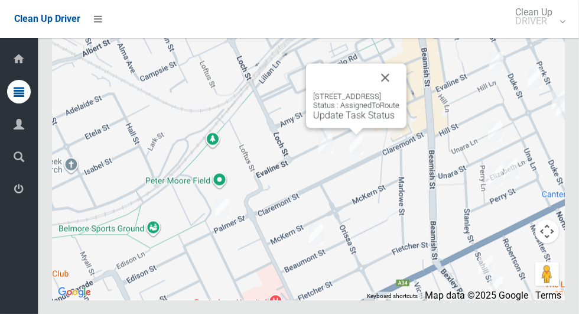
click at [400, 92] on button "Close" at bounding box center [385, 77] width 28 height 28
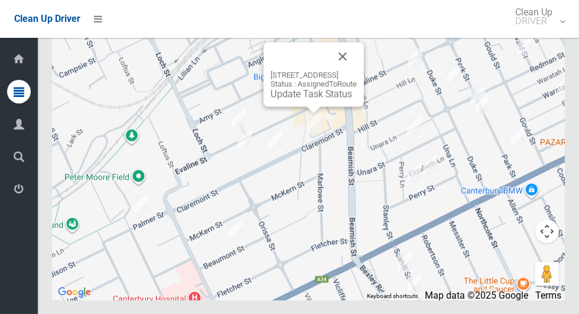
click at [357, 70] on button "Close" at bounding box center [343, 56] width 28 height 28
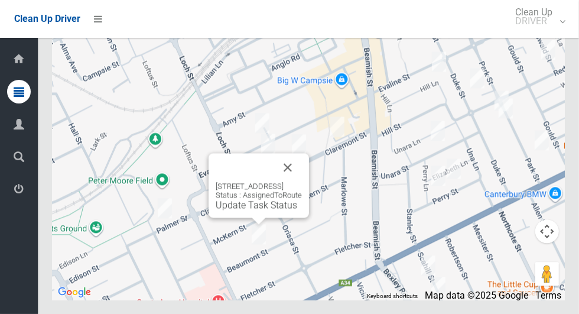
click at [302, 181] on button "Close" at bounding box center [288, 167] width 28 height 28
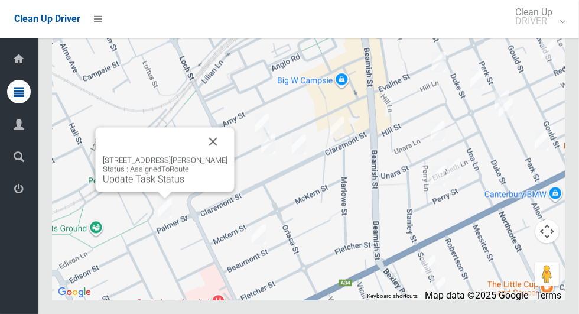
click at [220, 155] on button "Close" at bounding box center [213, 141] width 28 height 28
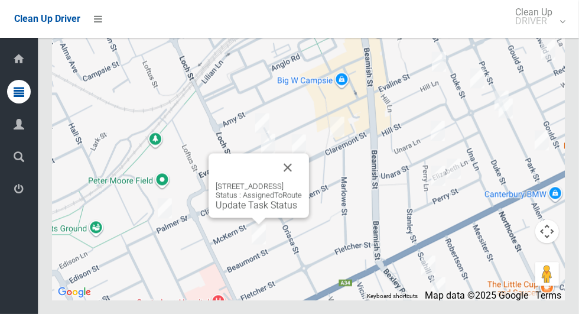
click at [302, 181] on button "Close" at bounding box center [288, 167] width 28 height 28
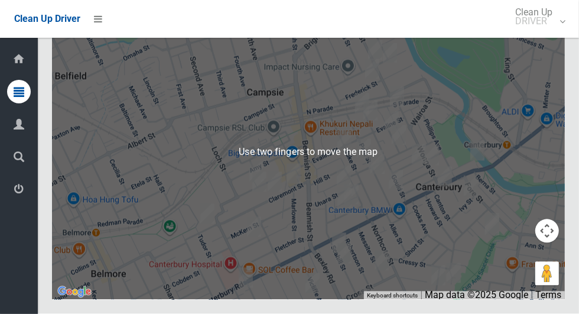
scroll to position [5879, 0]
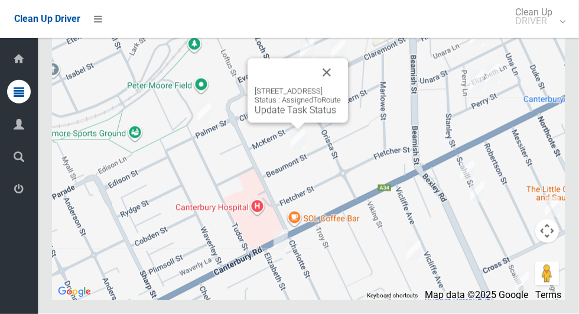
click at [295, 123] on div "[STREET_ADDRESS] Status : AssignedToRoute Update Task Status" at bounding box center [298, 91] width 100 height 64
click at [270, 116] on link "Update Task Status" at bounding box center [296, 110] width 82 height 11
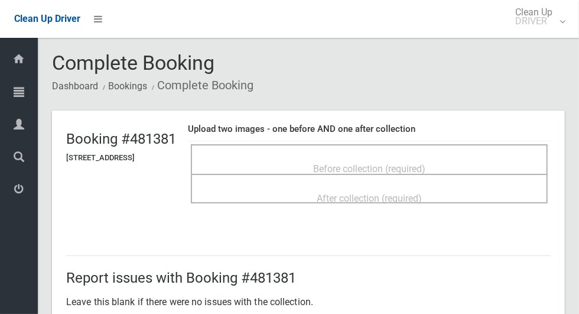
click at [461, 158] on div "Before collection (required)" at bounding box center [369, 168] width 331 height 22
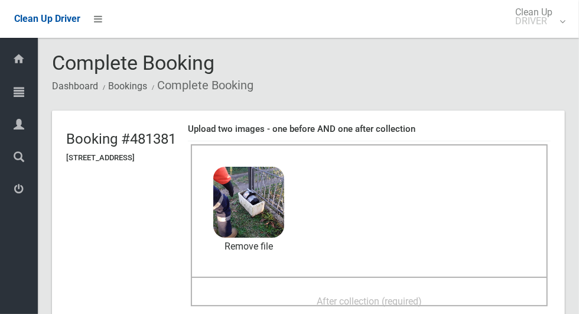
click at [422, 297] on span "After collection (required)" at bounding box center [369, 301] width 105 height 11
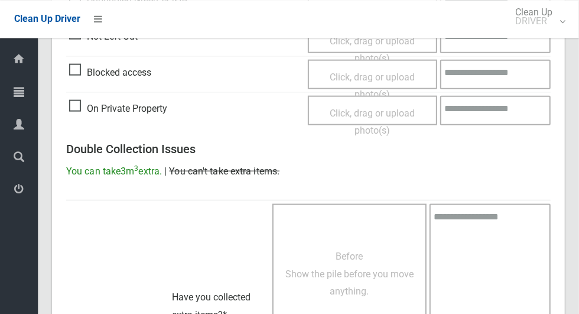
scroll to position [967, 0]
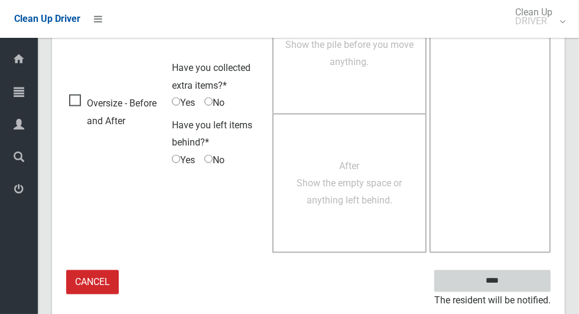
click at [532, 278] on input "****" at bounding box center [492, 281] width 116 height 22
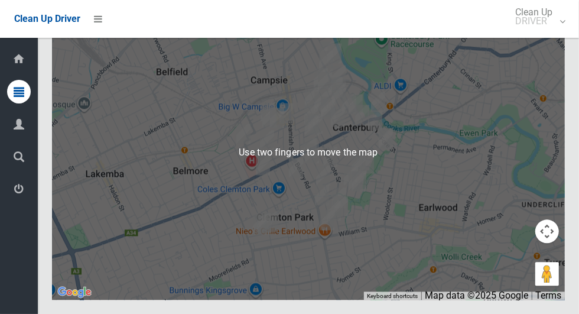
scroll to position [5879, 0]
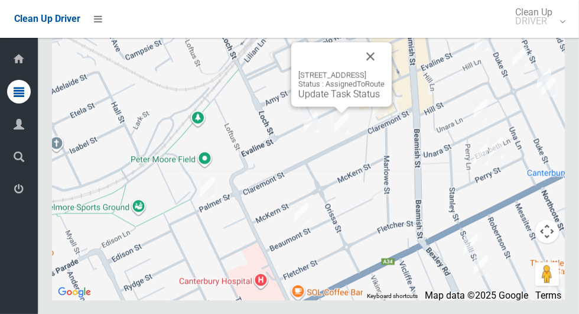
click at [385, 70] on button "Close" at bounding box center [370, 56] width 28 height 28
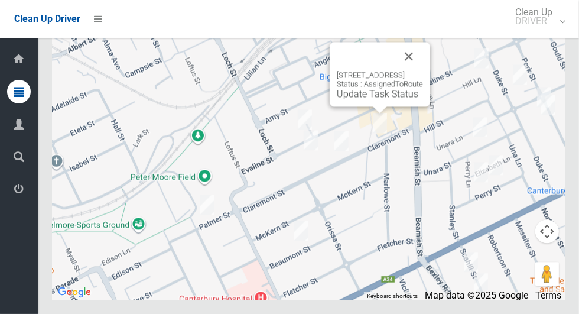
click at [376, 106] on div "19 Claremont Street, CAMPSIE NSW 2194 Status : AssignedToRoute Update Task Stat…" at bounding box center [380, 74] width 100 height 64
click at [355, 99] on link "Update Task Status" at bounding box center [378, 93] width 82 height 11
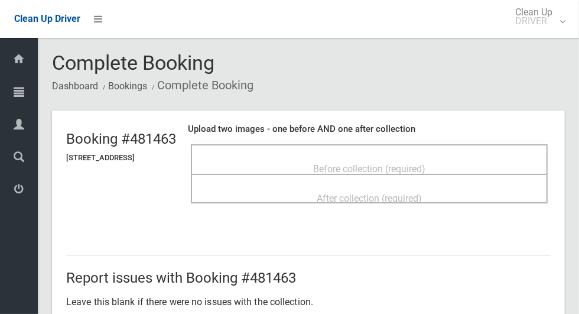
click at [426, 163] on span "Before collection (required)" at bounding box center [369, 168] width 112 height 11
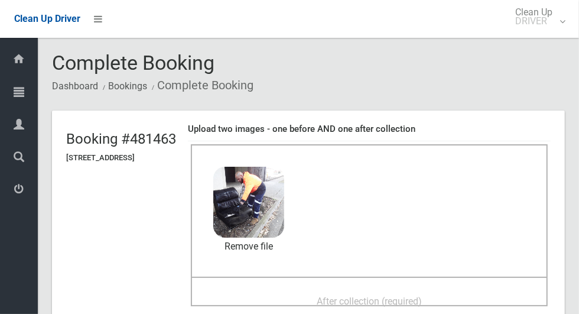
click at [409, 296] on span "After collection (required)" at bounding box center [369, 301] width 105 height 11
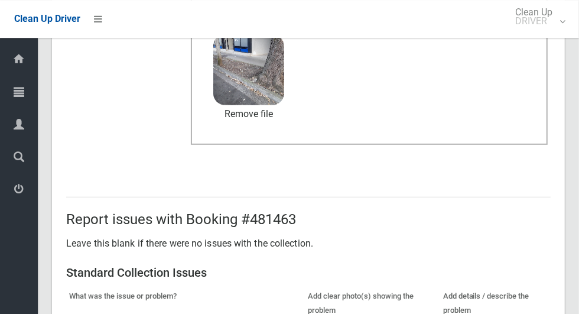
scroll to position [611, 0]
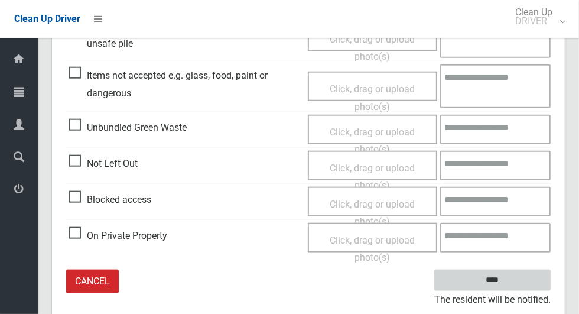
click at [530, 272] on input "****" at bounding box center [492, 281] width 116 height 22
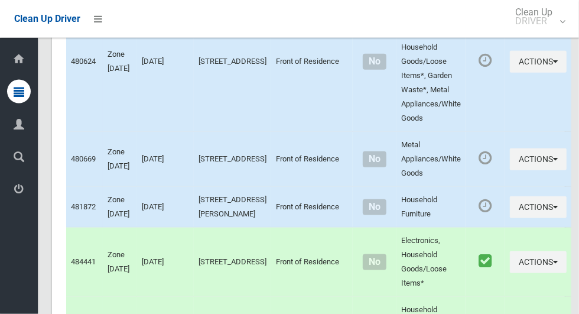
scroll to position [5882, 0]
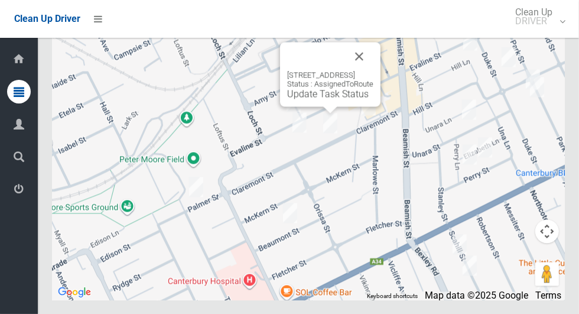
click at [325, 99] on link "Update Task Status" at bounding box center [328, 93] width 82 height 11
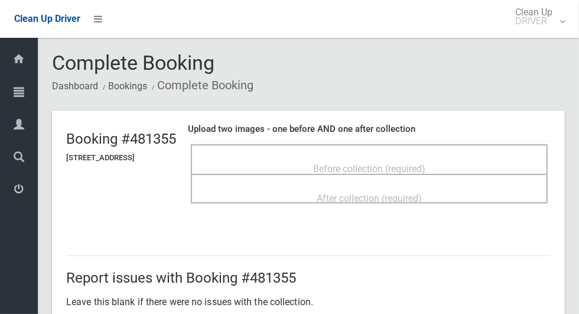
click at [426, 163] on span "Before collection (required)" at bounding box center [369, 168] width 112 height 11
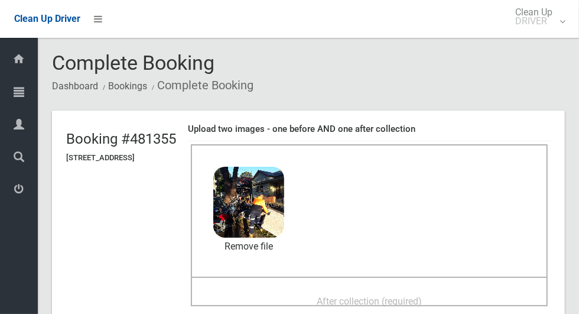
click at [420, 296] on span "After collection (required)" at bounding box center [369, 301] width 105 height 11
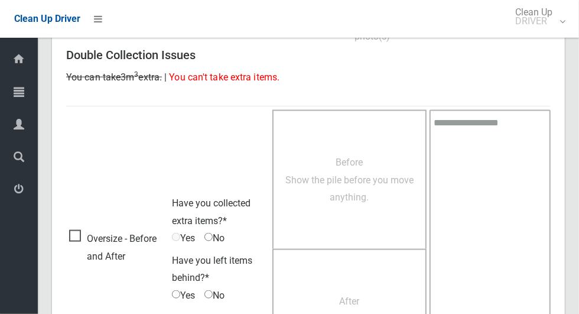
scroll to position [967, 0]
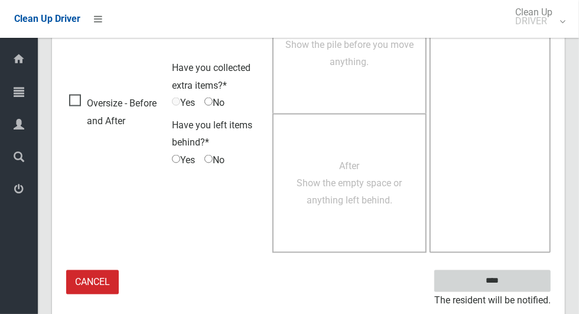
click at [523, 281] on input "****" at bounding box center [492, 281] width 116 height 22
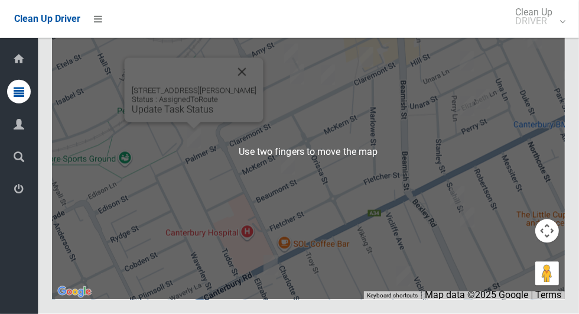
scroll to position [5872, 0]
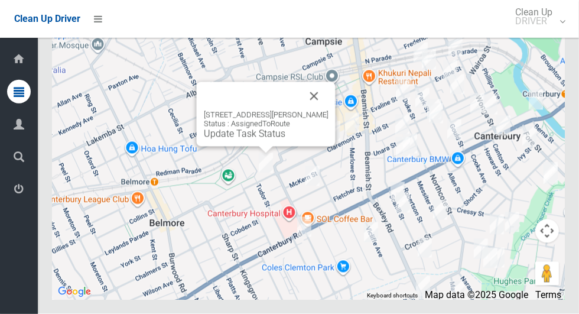
click at [270, 140] on link "Update Task Status" at bounding box center [245, 133] width 82 height 11
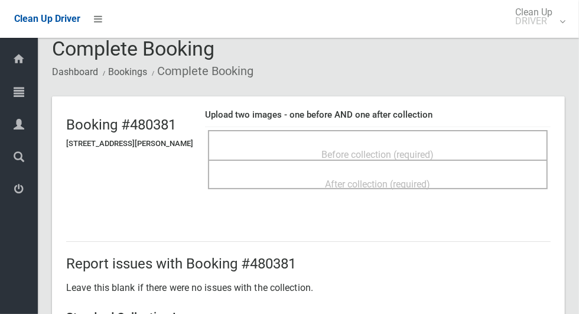
scroll to position [15, 0]
click at [470, 144] on div "Before collection (required)" at bounding box center [378, 153] width 314 height 22
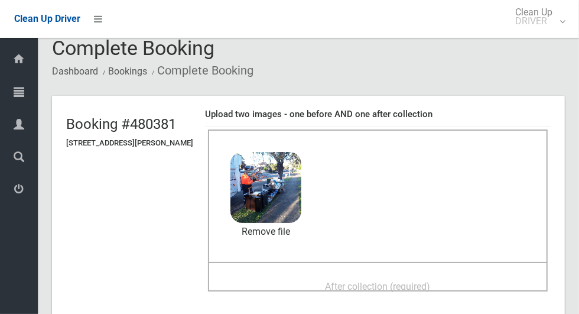
click at [359, 281] on span "After collection (required)" at bounding box center [378, 286] width 105 height 11
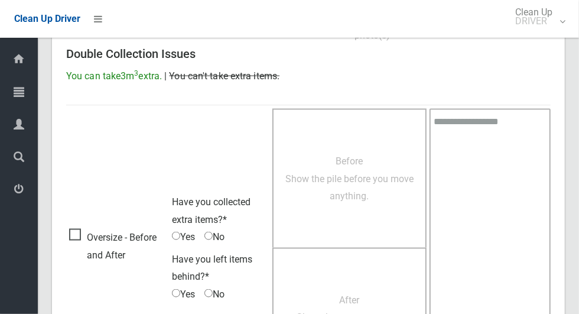
scroll to position [967, 0]
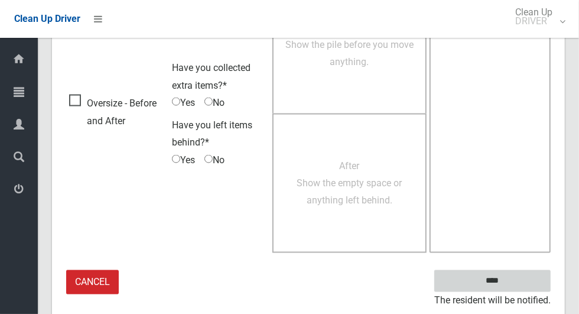
click at [533, 275] on input "****" at bounding box center [492, 281] width 116 height 22
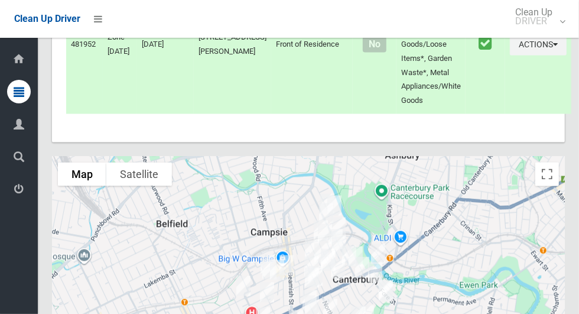
scroll to position [5713, 0]
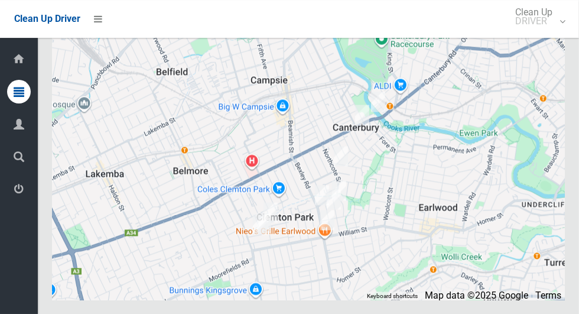
scroll to position [5880, 0]
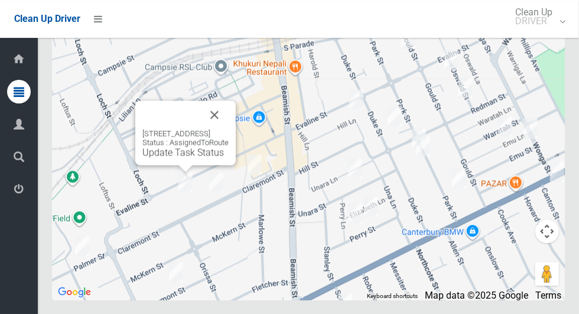
click at [229, 129] on button "Close" at bounding box center [214, 114] width 28 height 28
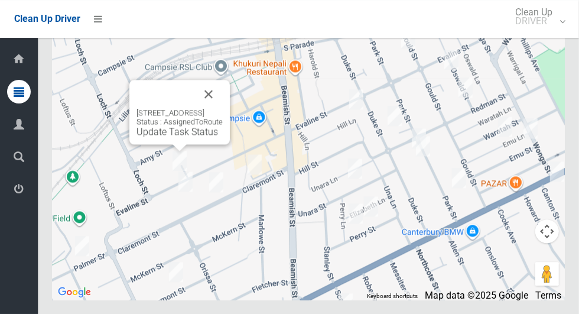
click at [223, 108] on button "Close" at bounding box center [208, 94] width 28 height 28
click at [173, 137] on link "Update Task Status" at bounding box center [178, 131] width 82 height 11
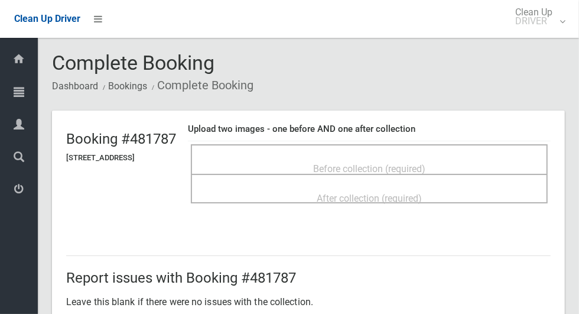
click at [512, 157] on div "Before collection (required)" at bounding box center [369, 168] width 331 height 22
click at [382, 165] on span "Before collection (required)" at bounding box center [369, 168] width 112 height 11
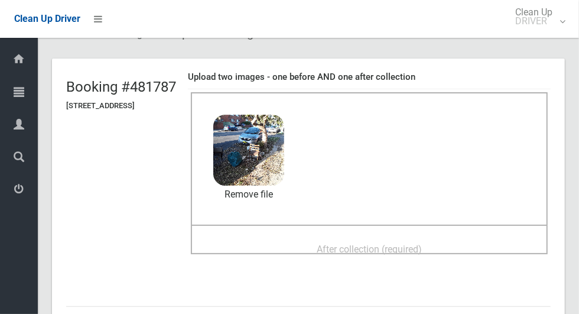
scroll to position [51, 0]
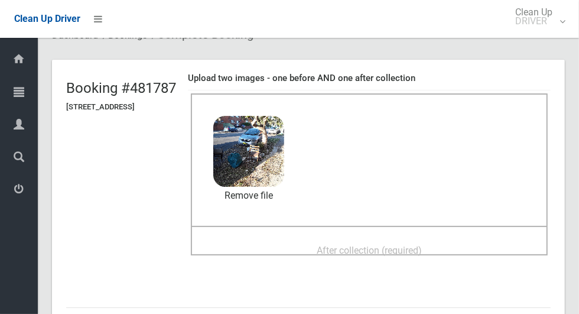
click at [483, 239] on div "After collection (required)" at bounding box center [369, 250] width 331 height 22
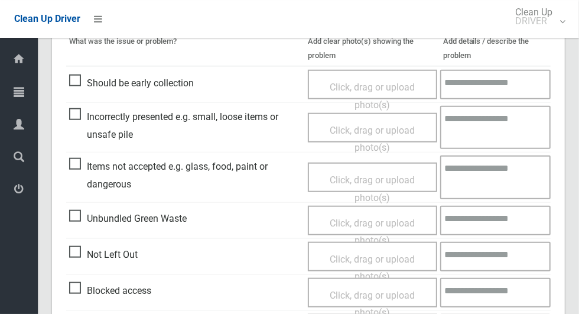
scroll to position [611, 0]
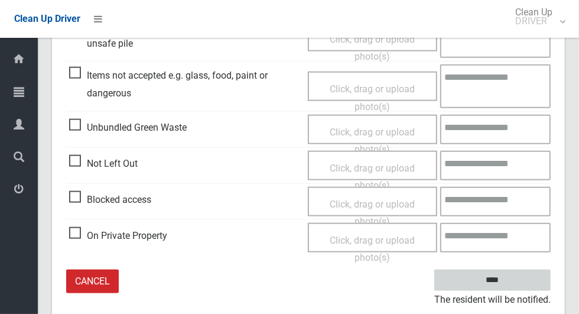
click at [521, 277] on input "****" at bounding box center [492, 281] width 116 height 22
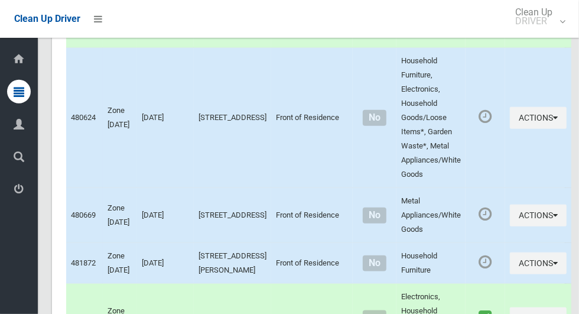
scroll to position [5882, 0]
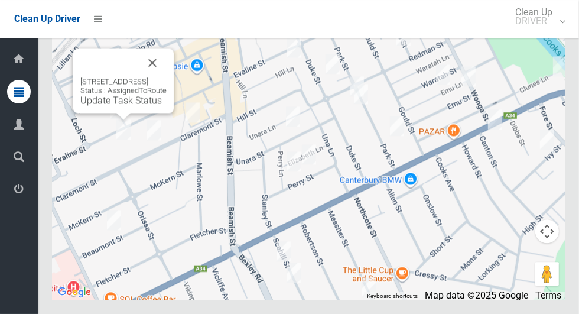
click at [167, 77] on button "Close" at bounding box center [152, 62] width 28 height 28
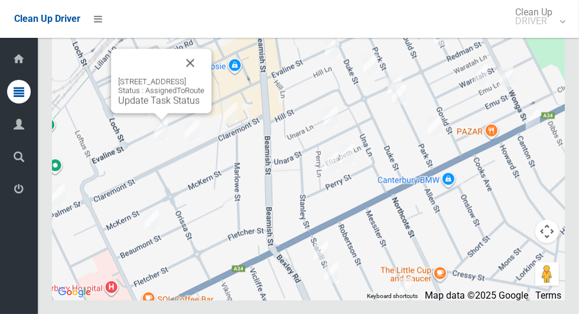
click at [475, 207] on div "116 Evaline Street, CAMPSIE NSW 2194 Status : AssignedToRoute Update Task Status" at bounding box center [308, 152] width 513 height 296
click at [134, 106] on link "Update Task Status" at bounding box center [159, 100] width 82 height 11
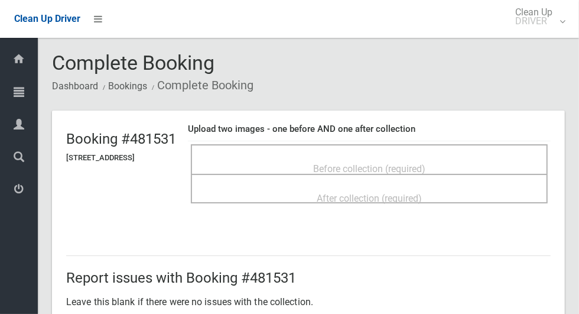
click at [458, 157] on div "Before collection (required)" at bounding box center [369, 168] width 331 height 22
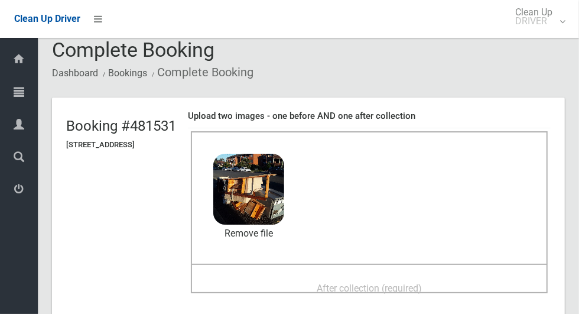
scroll to position [41, 0]
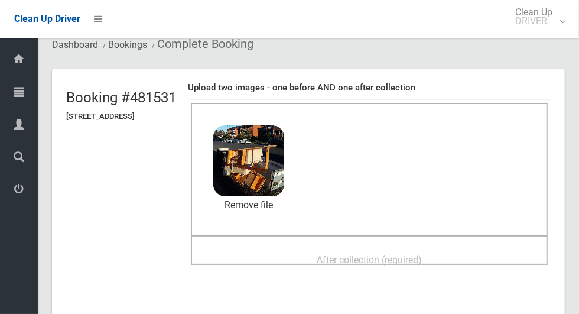
click at [422, 257] on span "After collection (required)" at bounding box center [369, 259] width 105 height 11
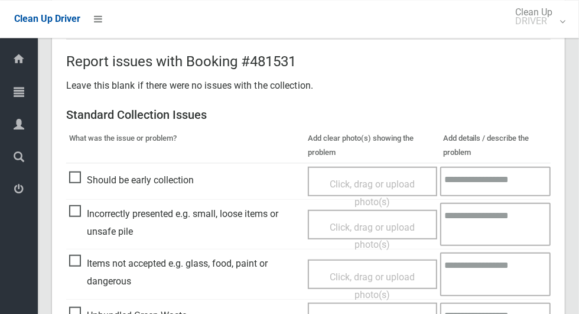
scroll to position [611, 0]
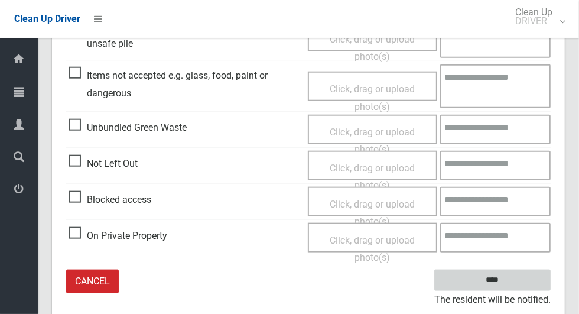
click at [513, 288] on input "****" at bounding box center [492, 281] width 116 height 22
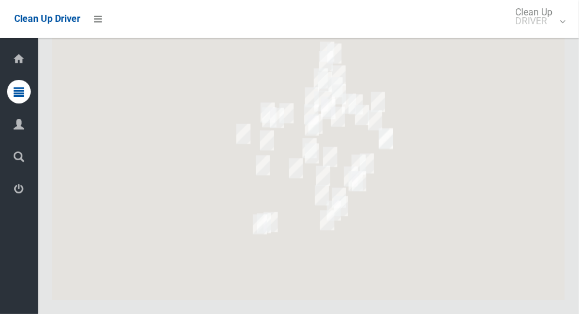
scroll to position [5880, 0]
